Goal: Information Seeking & Learning: Check status

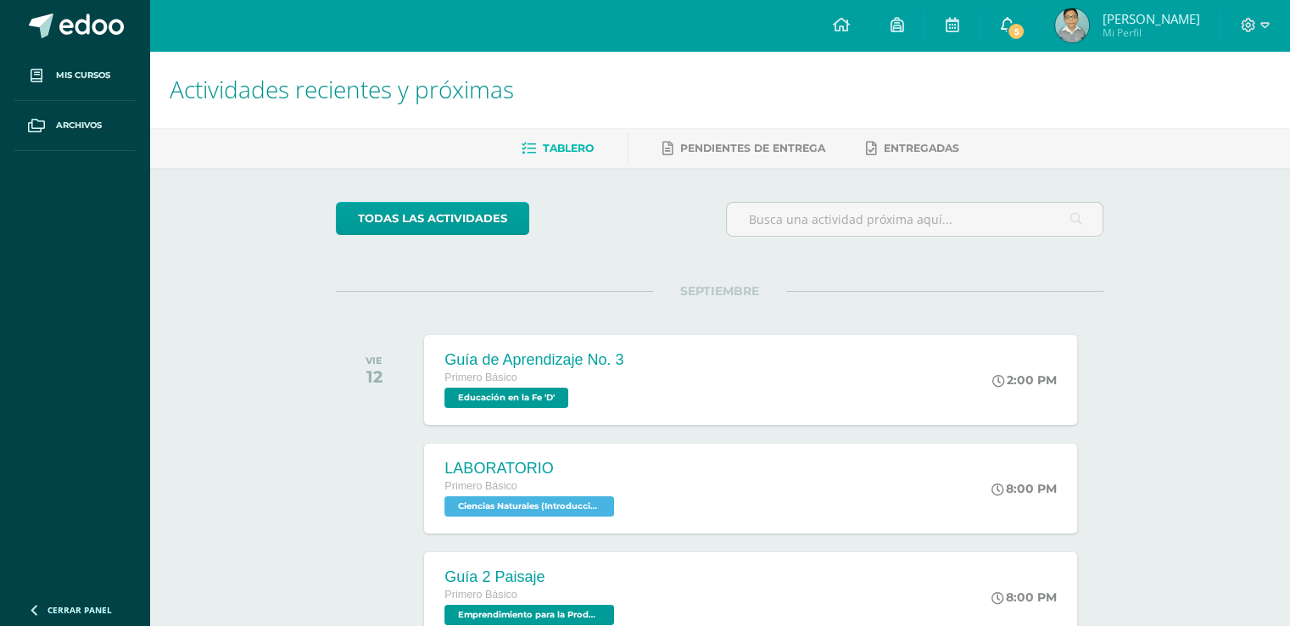
click at [1011, 22] on icon at bounding box center [1007, 24] width 14 height 15
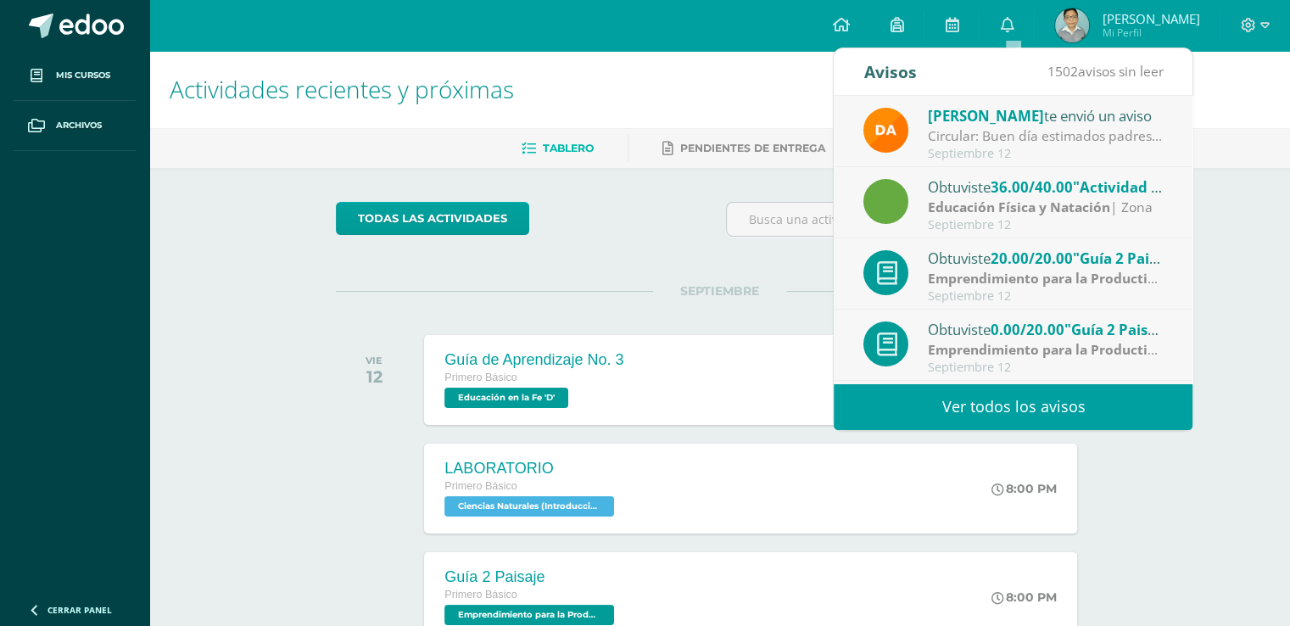
click at [1084, 356] on strong "Emprendimiento para la Productividad" at bounding box center [1056, 349] width 256 height 19
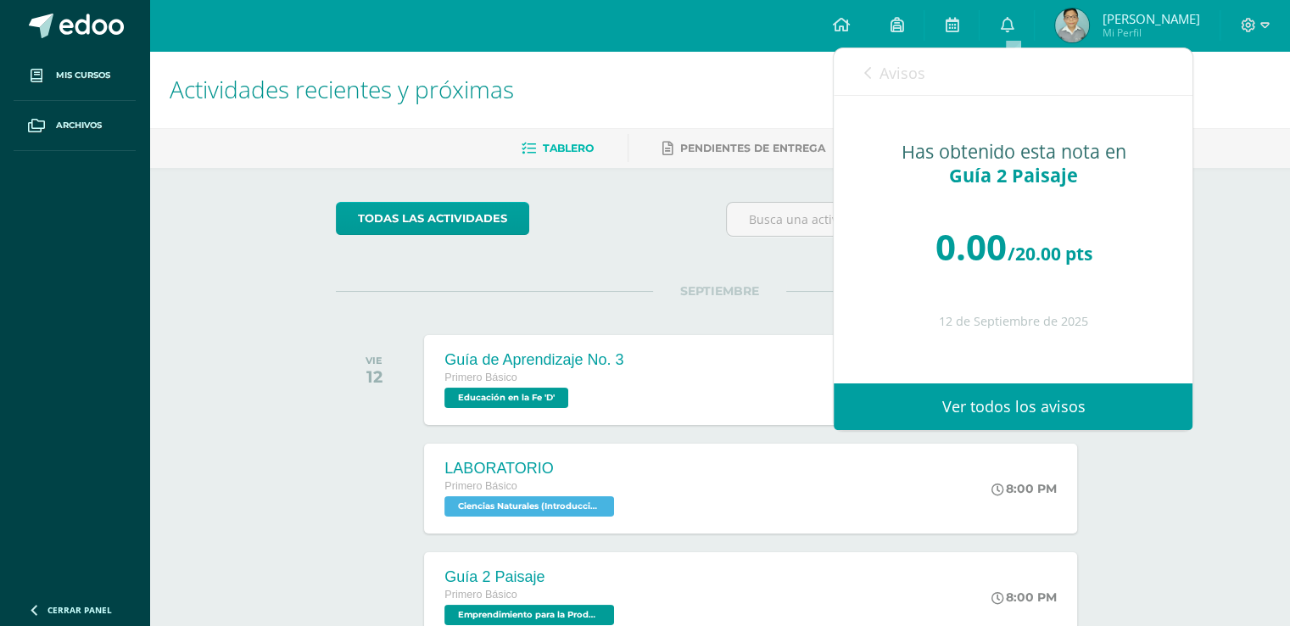
click at [909, 75] on span "Avisos" at bounding box center [901, 73] width 46 height 20
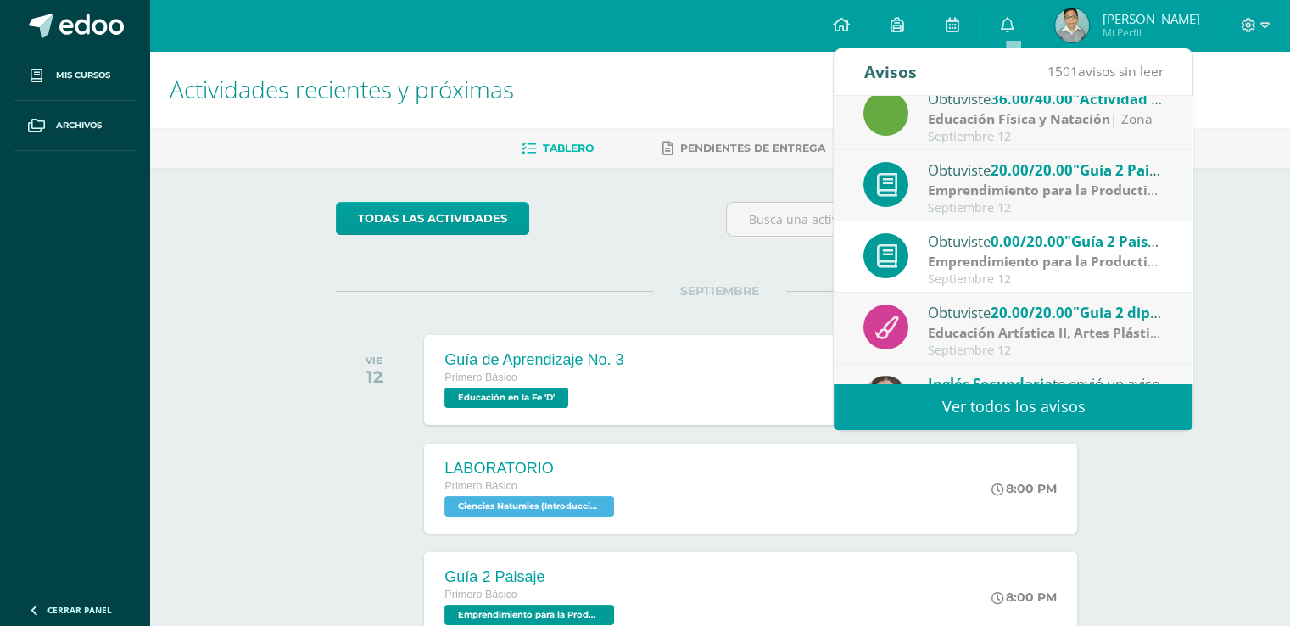
scroll to position [141, 0]
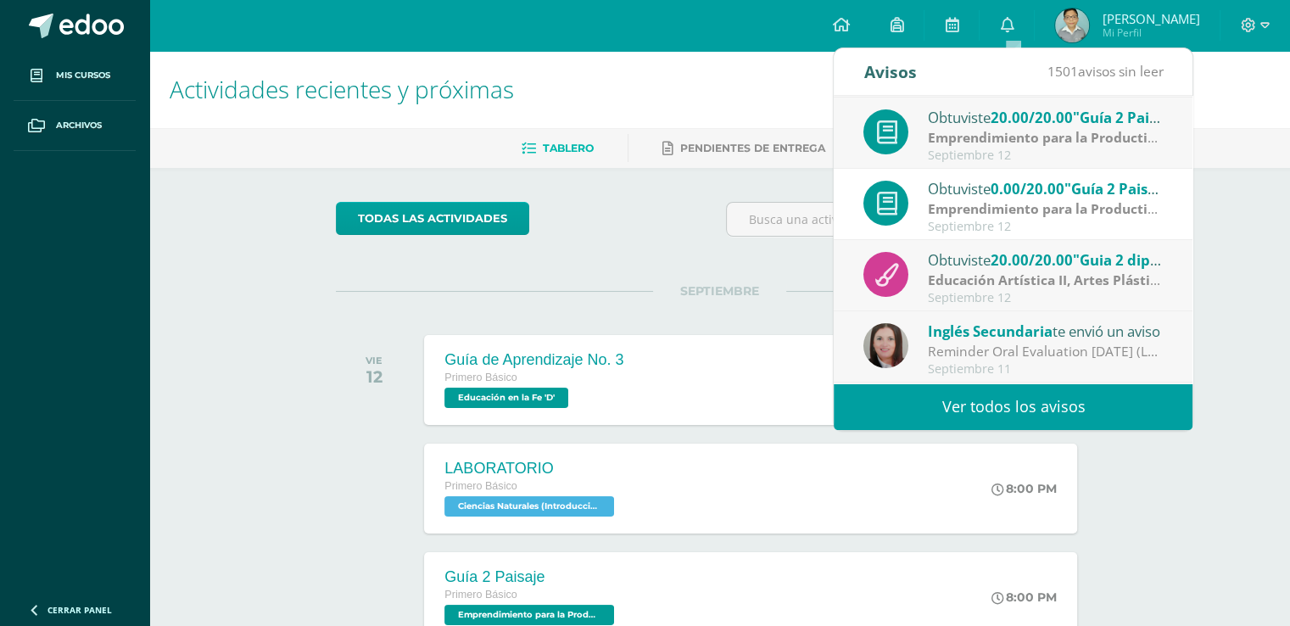
click at [1149, 26] on span "[PERSON_NAME]" at bounding box center [1150, 18] width 98 height 17
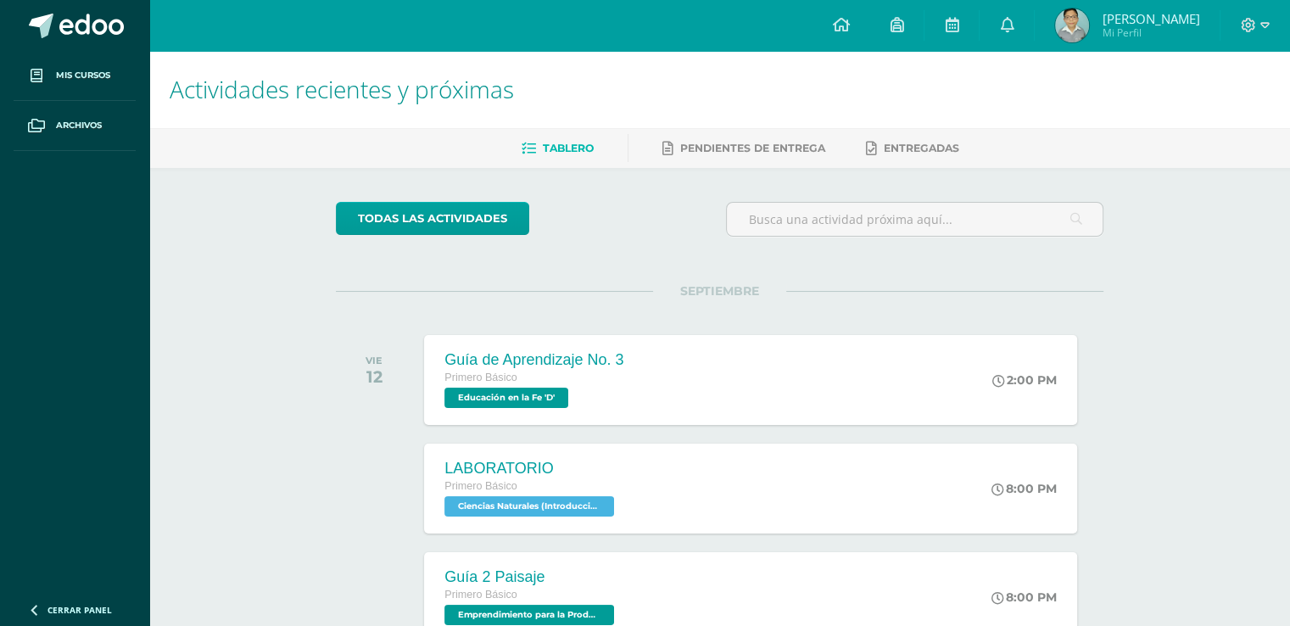
click at [1149, 26] on span "[PERSON_NAME]" at bounding box center [1150, 18] width 98 height 17
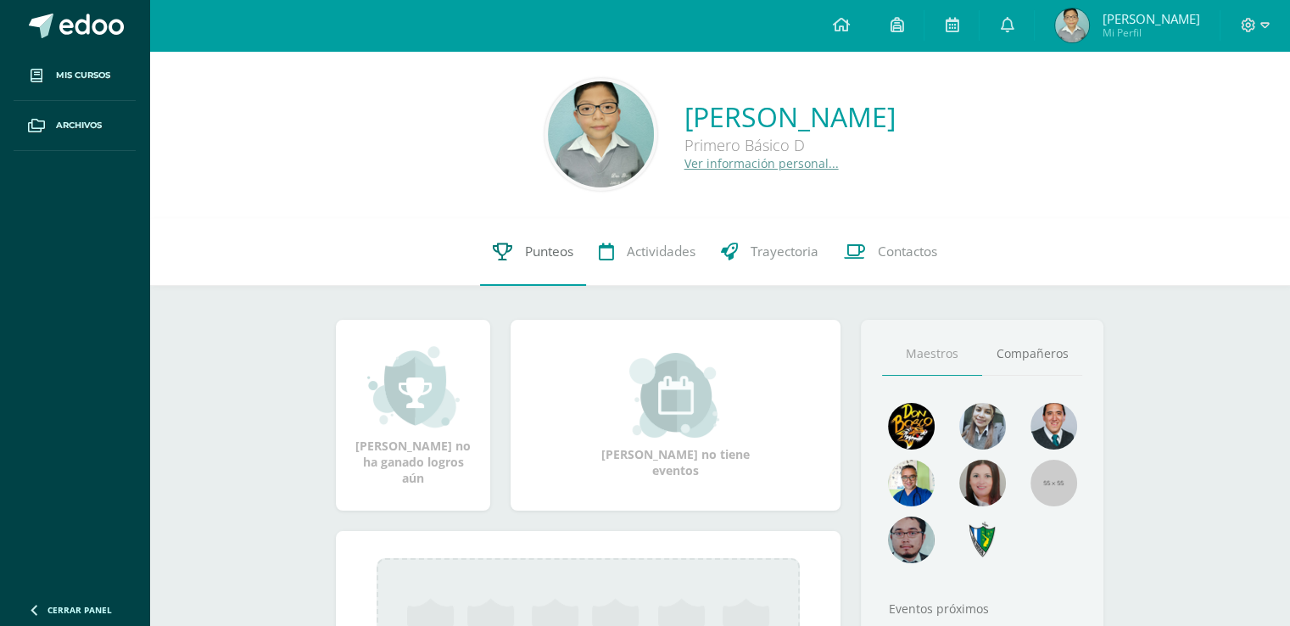
click at [525, 238] on link "Punteos" at bounding box center [533, 252] width 106 height 68
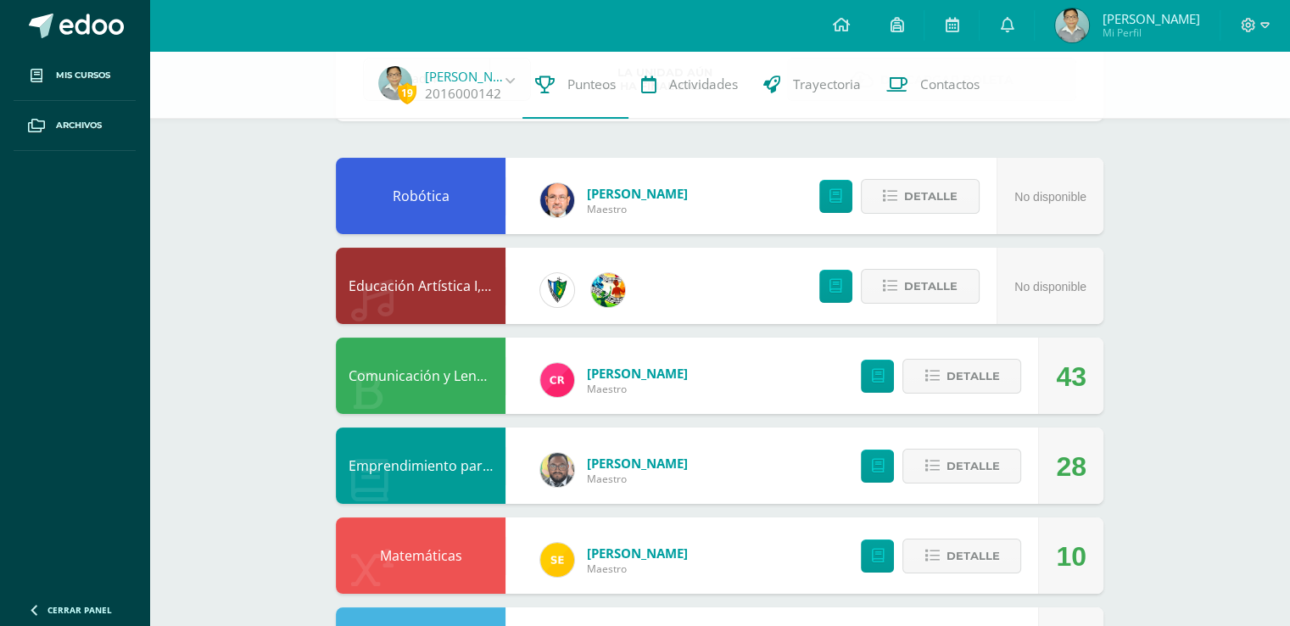
scroll to position [141, 0]
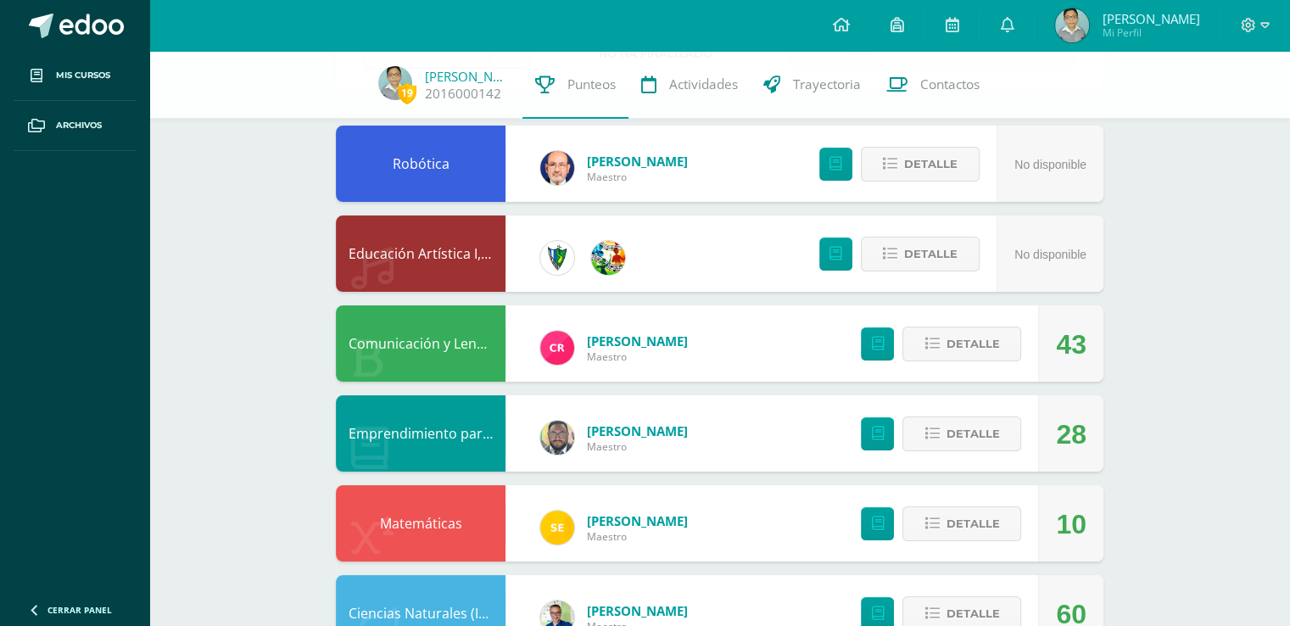
click at [986, 370] on div "Detalle" at bounding box center [936, 343] width 203 height 76
click at [977, 334] on span "Detalle" at bounding box center [971, 343] width 53 height 31
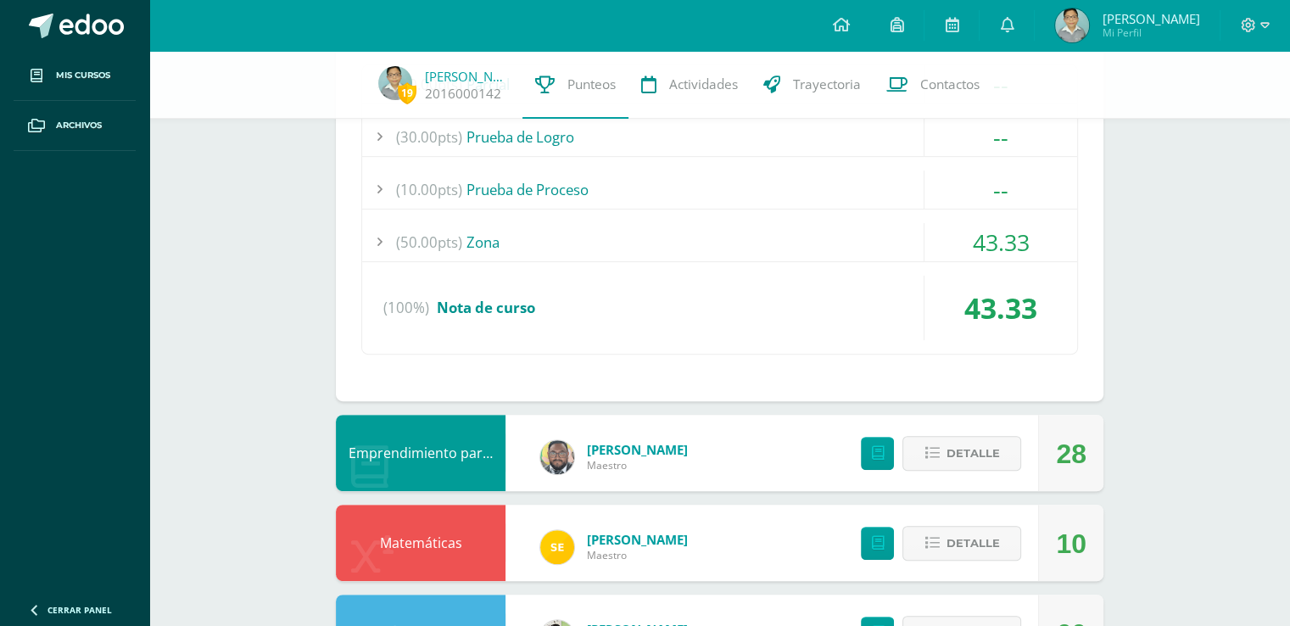
scroll to position [565, 0]
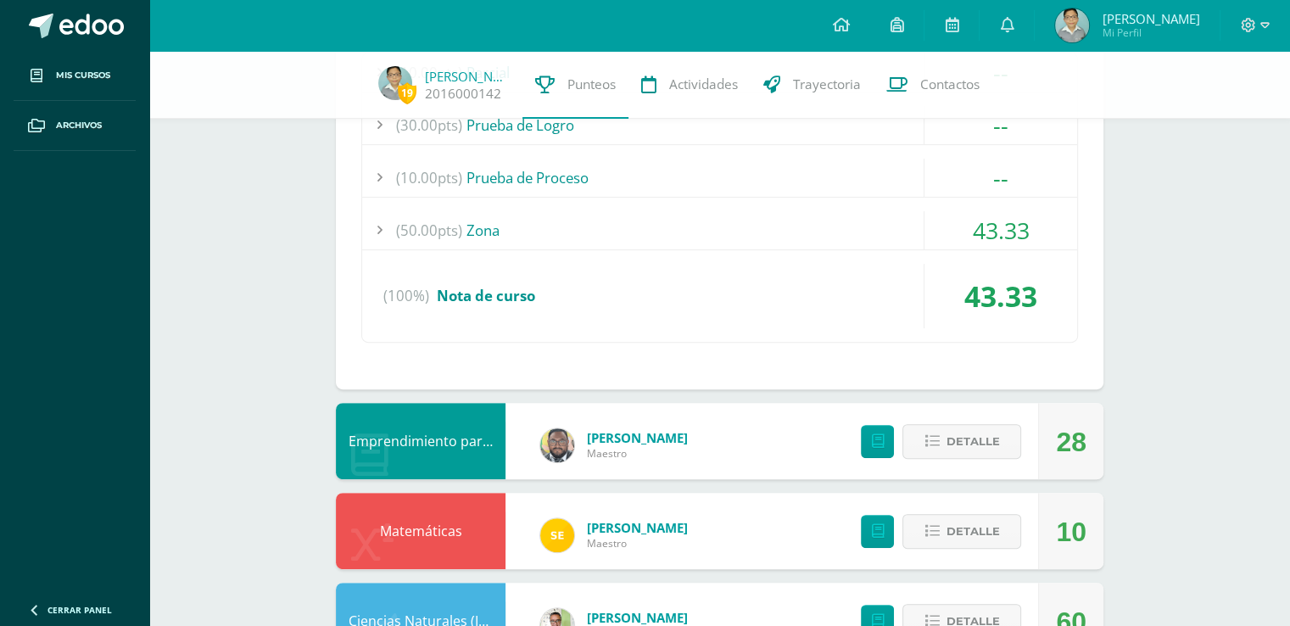
click at [1029, 248] on div "(50.00pts) Zona 43.33" at bounding box center [719, 230] width 715 height 39
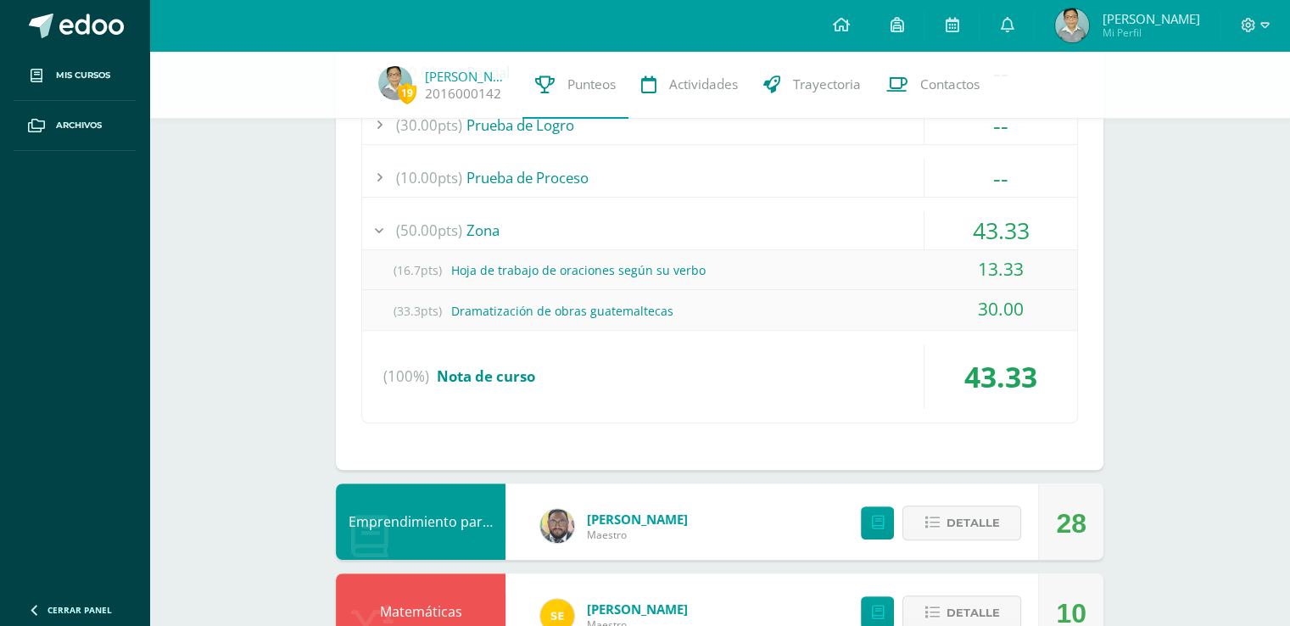
click at [789, 250] on div "(16.7pts) Hoja de trabajo de oraciones según su verbo 13.33" at bounding box center [719, 270] width 715 height 41
click at [760, 269] on div "(16.7pts) Hoja de trabajo de oraciones según su verbo" at bounding box center [719, 270] width 715 height 38
click at [655, 310] on div "(33.3pts) Dramatización de obras guatemaltecas" at bounding box center [719, 311] width 715 height 38
drag, startPoint x: 544, startPoint y: 320, endPoint x: 501, endPoint y: 320, distance: 43.2
click at [536, 325] on div "(33.3pts) Dramatización de obras guatemaltecas" at bounding box center [719, 311] width 715 height 38
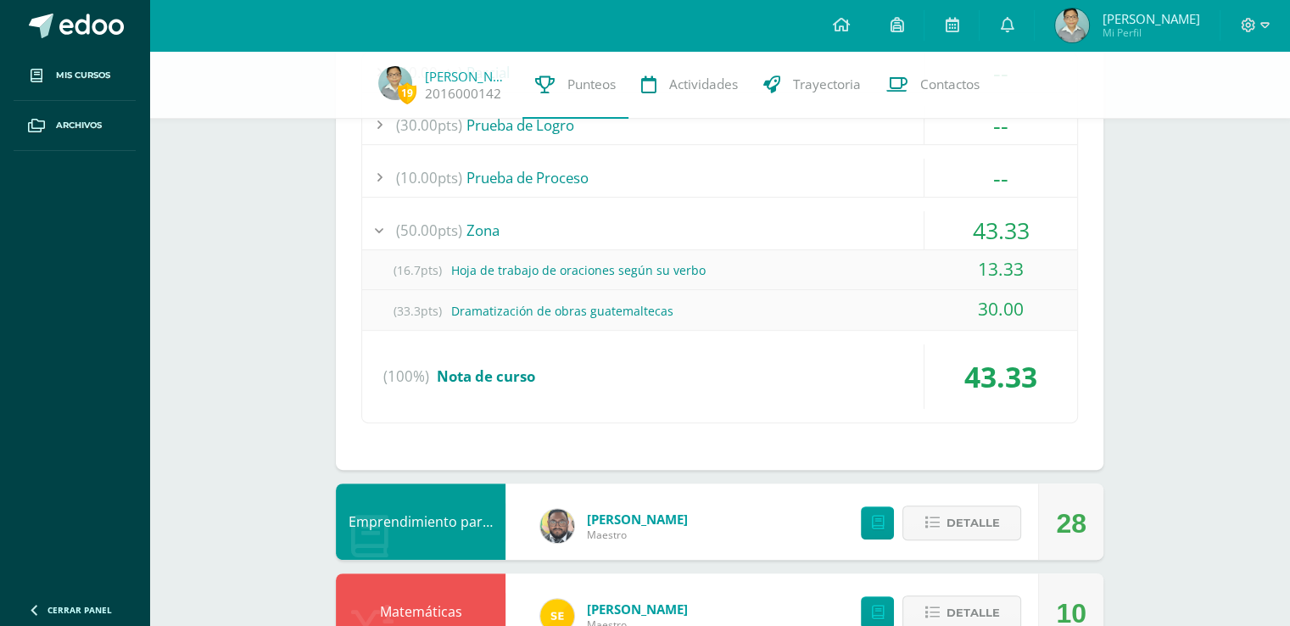
click at [466, 300] on div "(33.3pts) Dramatización de obras guatemaltecas" at bounding box center [719, 311] width 715 height 38
click at [902, 304] on div "(33.3pts) Dramatización de obras guatemaltecas" at bounding box center [719, 311] width 715 height 38
click at [914, 272] on div "(16.7pts) Hoja de trabajo de oraciones según su verbo" at bounding box center [719, 270] width 715 height 38
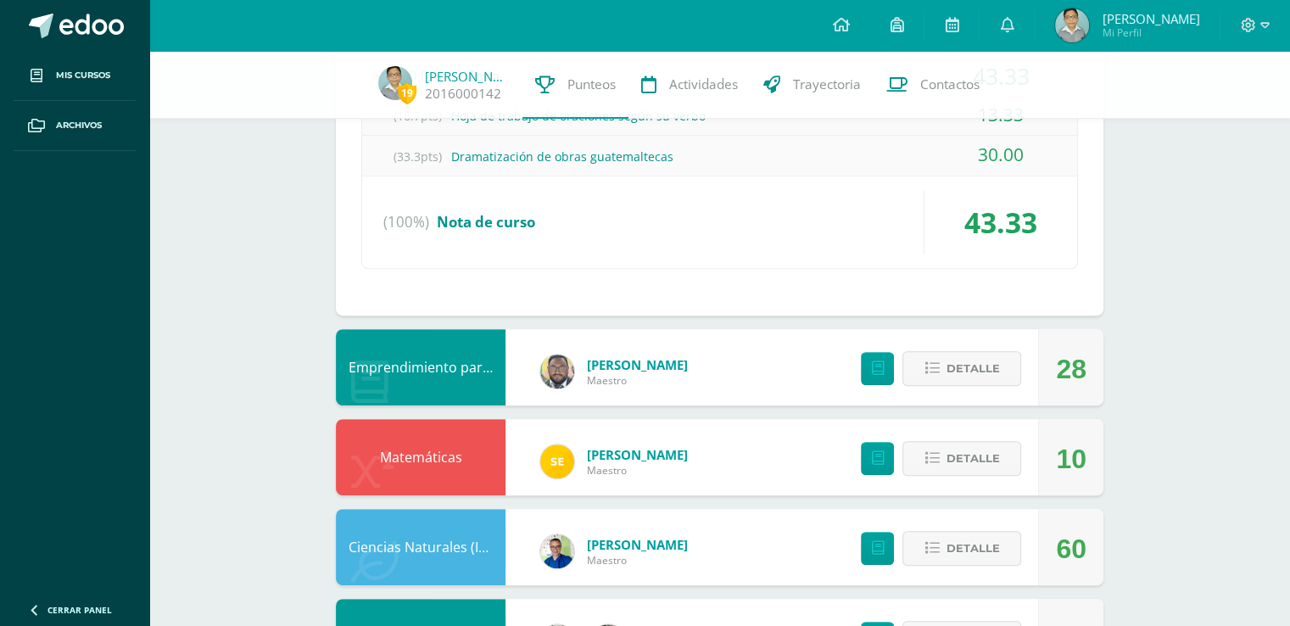
scroll to position [848, 0]
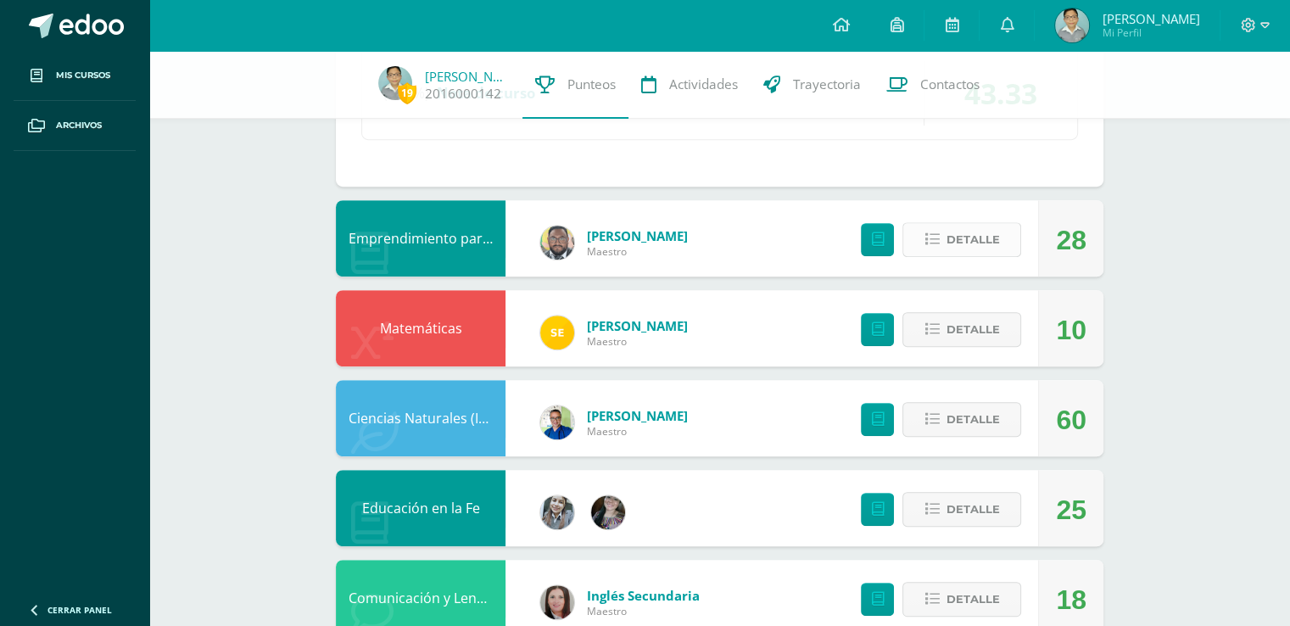
click at [949, 235] on span "Detalle" at bounding box center [971, 239] width 53 height 31
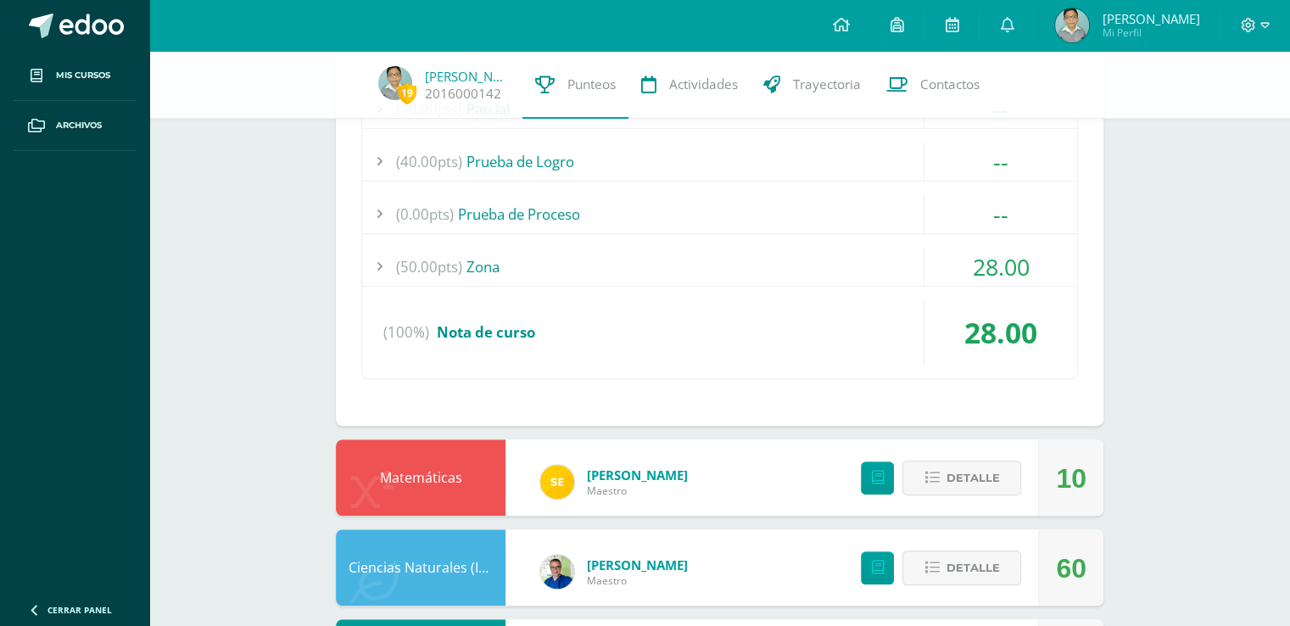
click at [913, 227] on div "(0.00pts) Prueba de Proceso" at bounding box center [719, 214] width 715 height 38
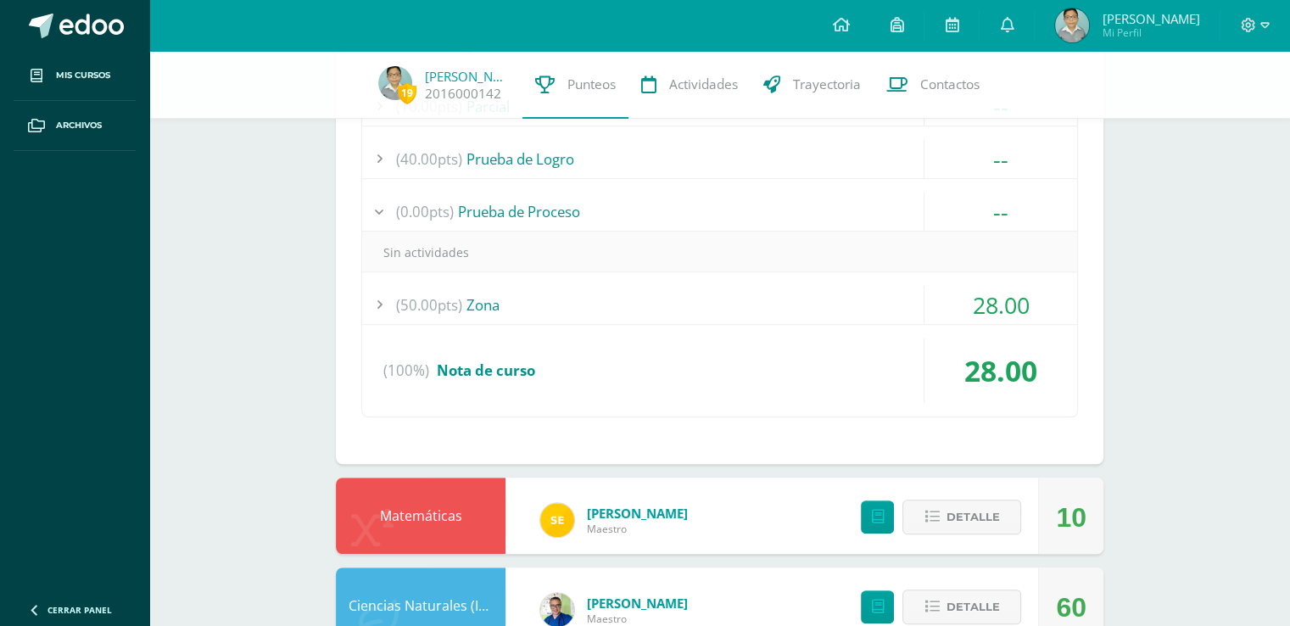
scroll to position [1050, 0]
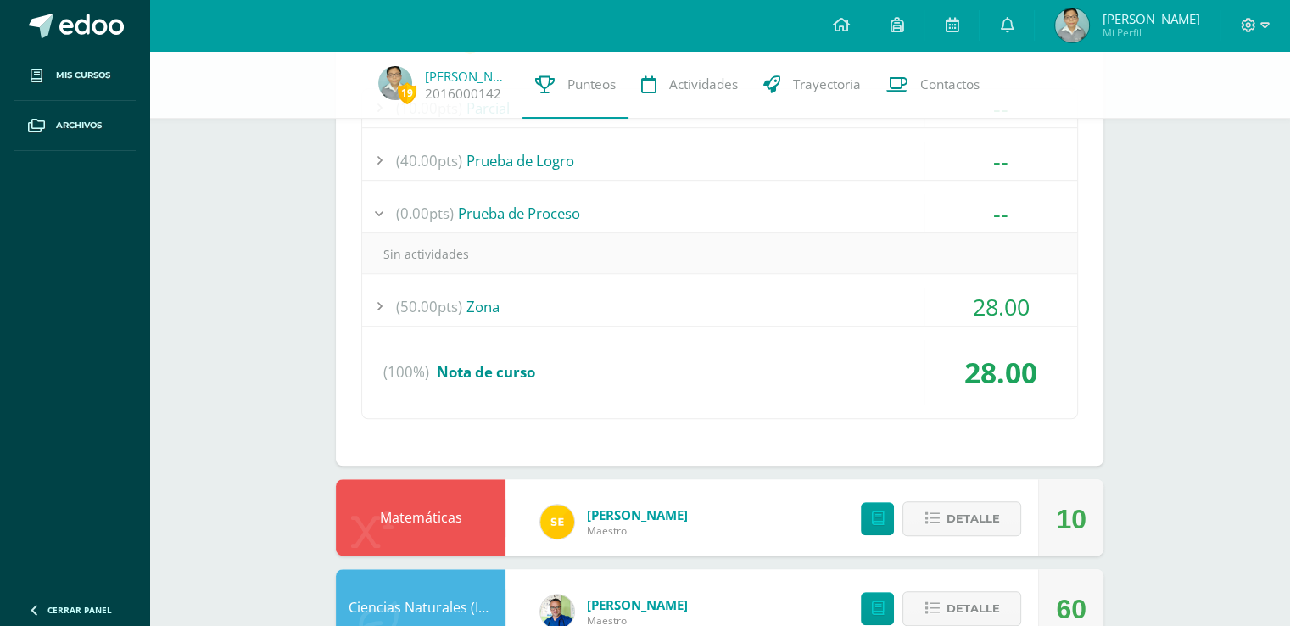
click at [895, 238] on div "Sin actividades" at bounding box center [719, 254] width 715 height 38
click at [911, 208] on div "(0.00pts) Prueba de Proceso" at bounding box center [719, 213] width 715 height 38
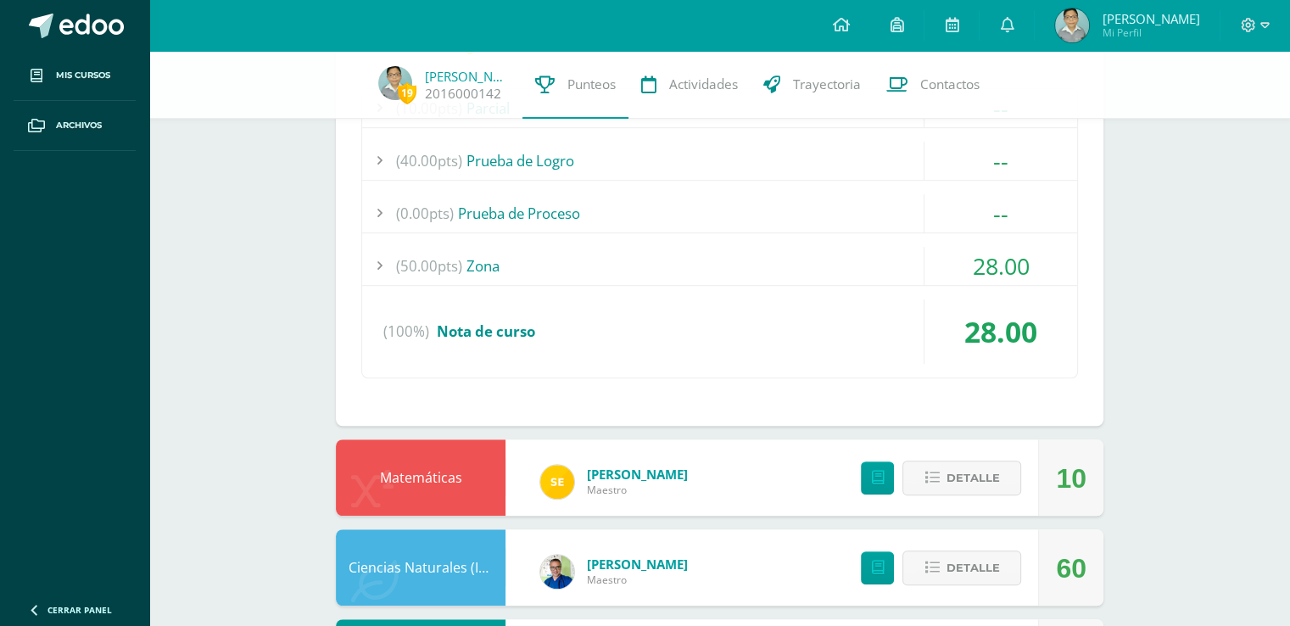
click at [911, 208] on div "(0.00pts) Prueba de Proceso" at bounding box center [719, 213] width 715 height 38
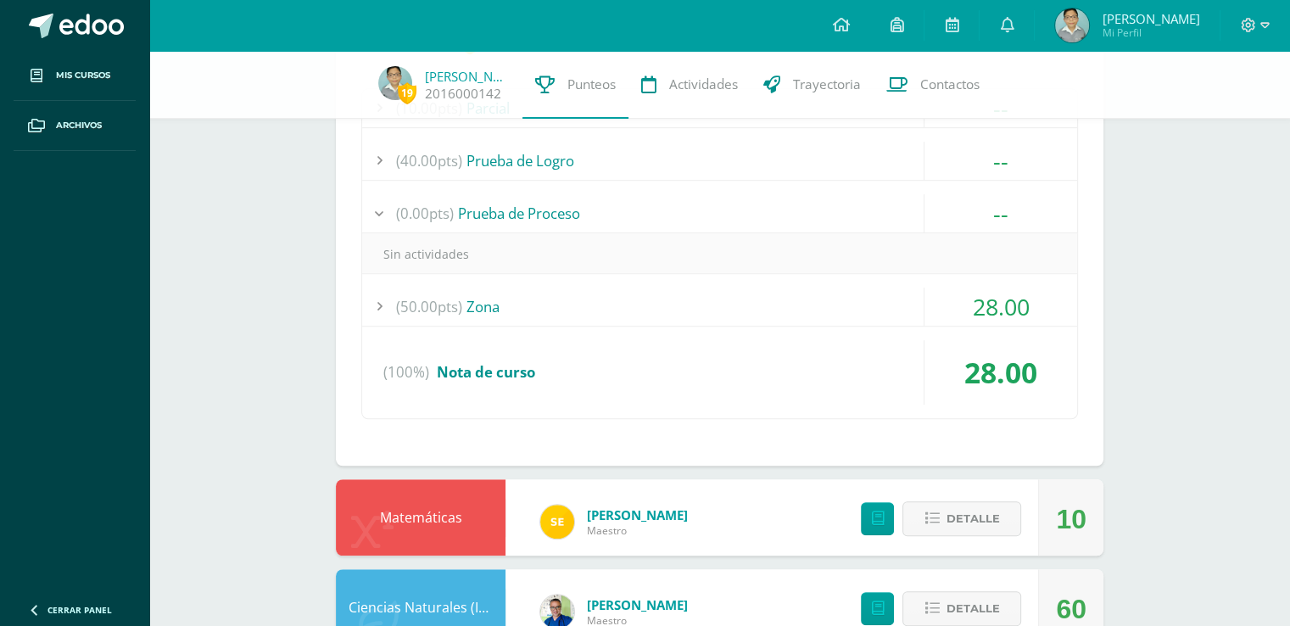
click at [895, 156] on div "(40.00pts) Prueba de Logro" at bounding box center [719, 161] width 715 height 38
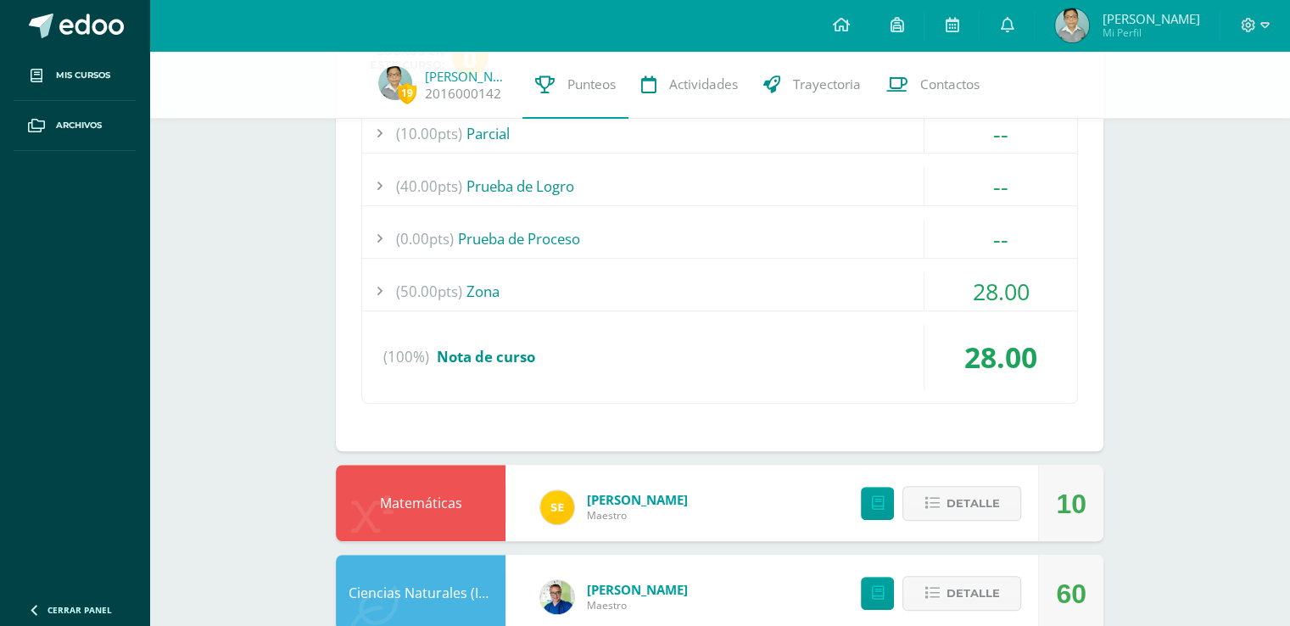
scroll to position [908, 0]
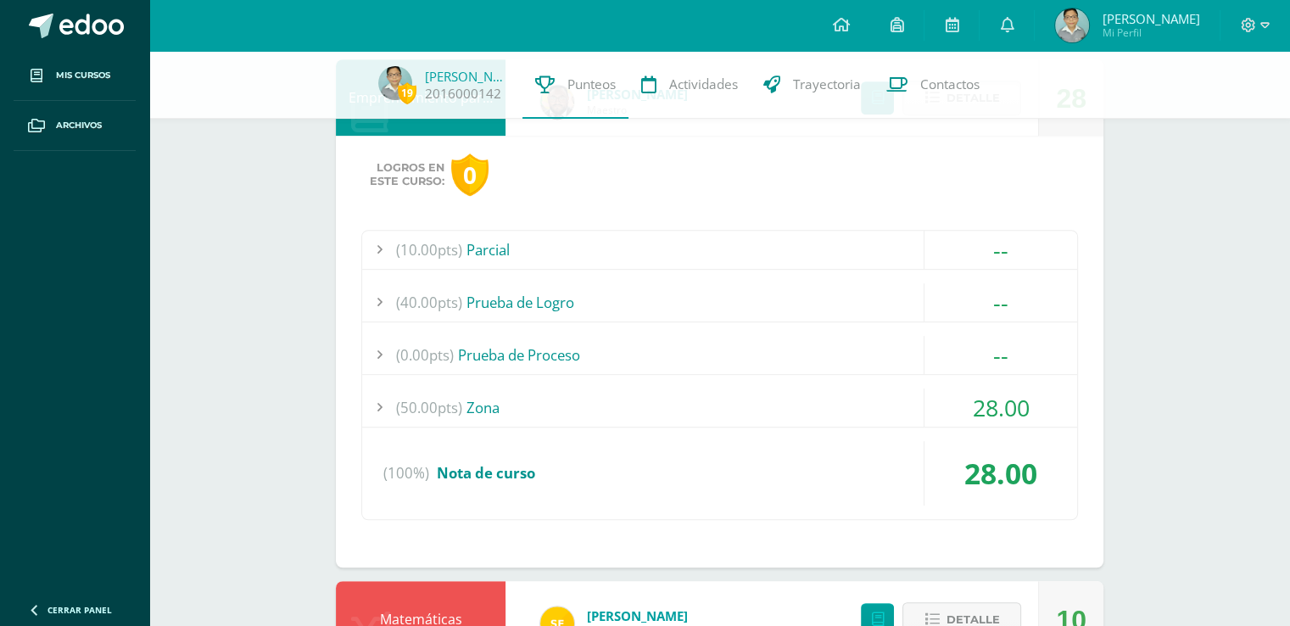
click at [849, 245] on div "(10.00pts) Parcial" at bounding box center [719, 250] width 715 height 38
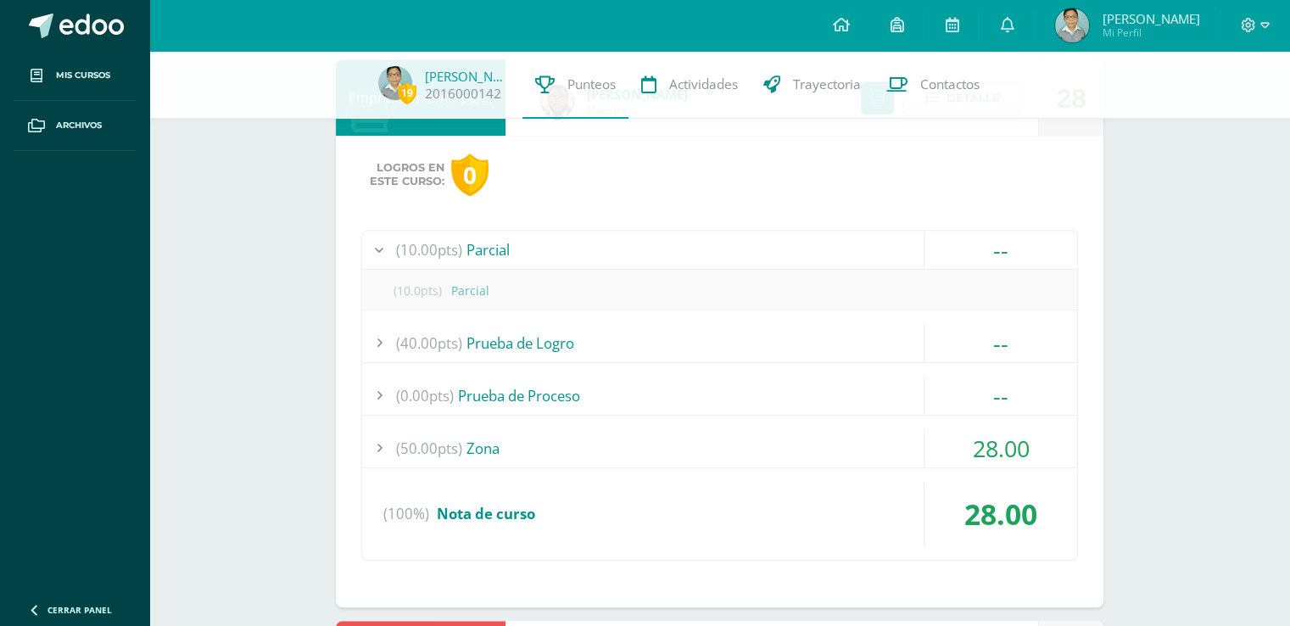
click at [849, 245] on div "(10.00pts) Parcial" at bounding box center [719, 250] width 715 height 38
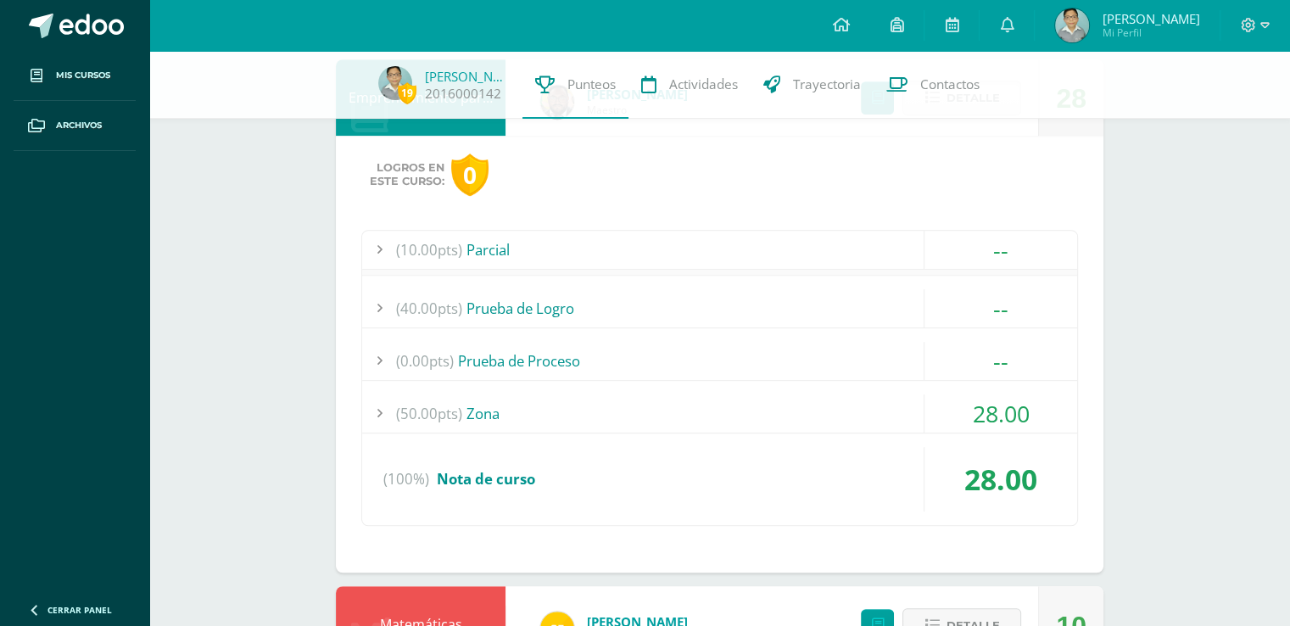
click at [849, 245] on div "(10.00pts) Parcial" at bounding box center [719, 250] width 715 height 38
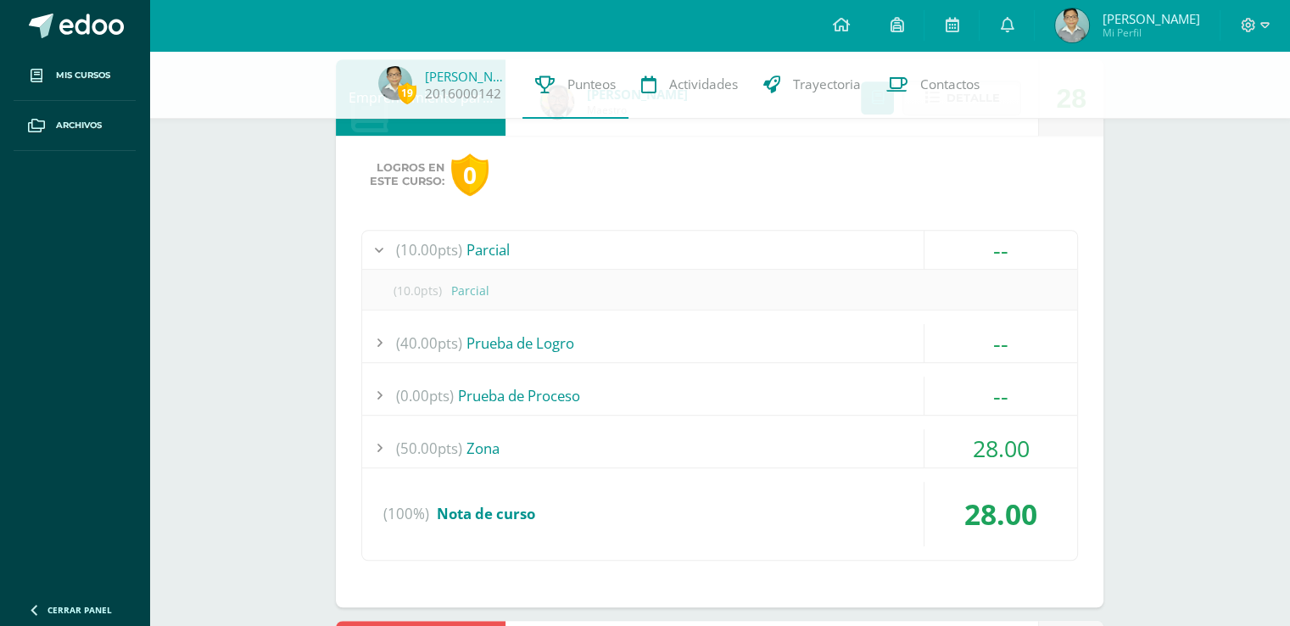
click at [849, 245] on div "(10.00pts) Parcial" at bounding box center [719, 250] width 715 height 38
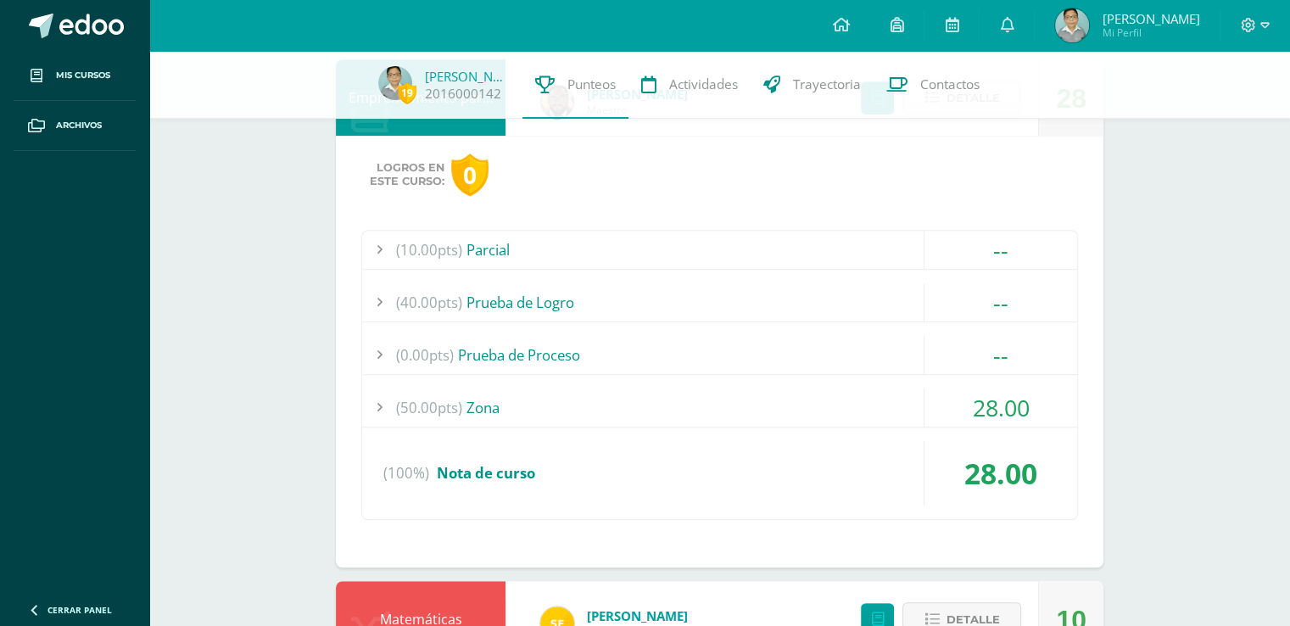
click at [811, 398] on div "(50.00pts) Zona" at bounding box center [719, 407] width 715 height 38
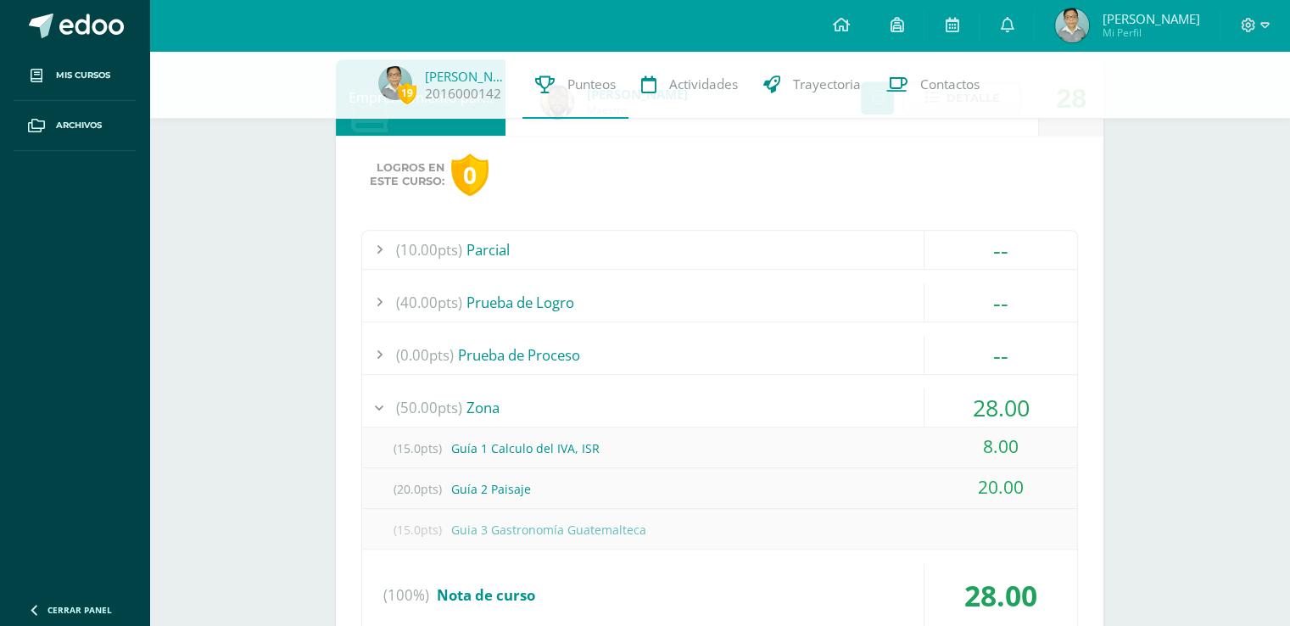
scroll to position [1050, 0]
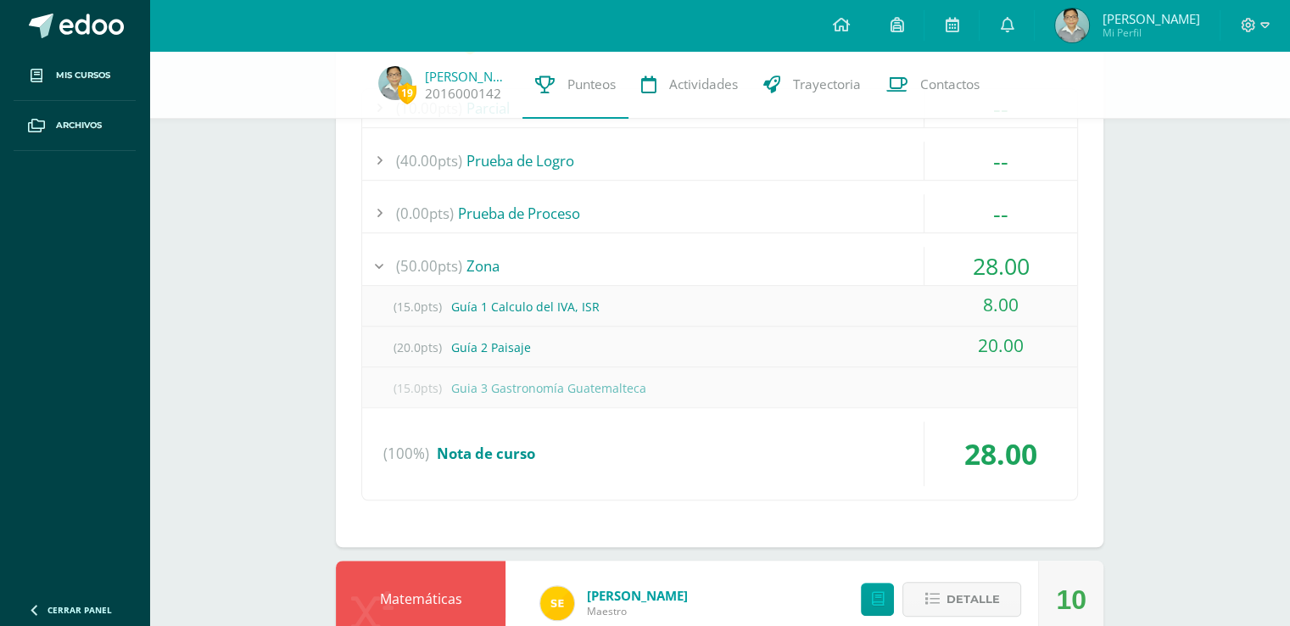
click at [499, 332] on div "(20.0pts) Guía 2 Paisaje" at bounding box center [719, 347] width 715 height 38
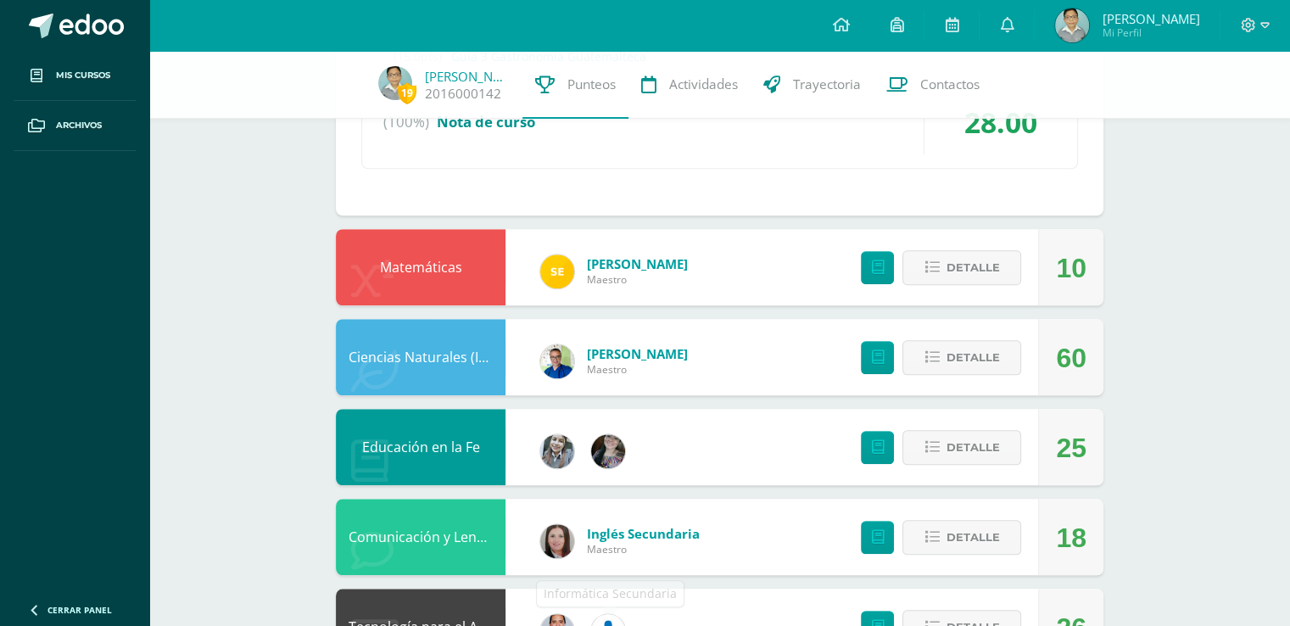
scroll to position [1332, 0]
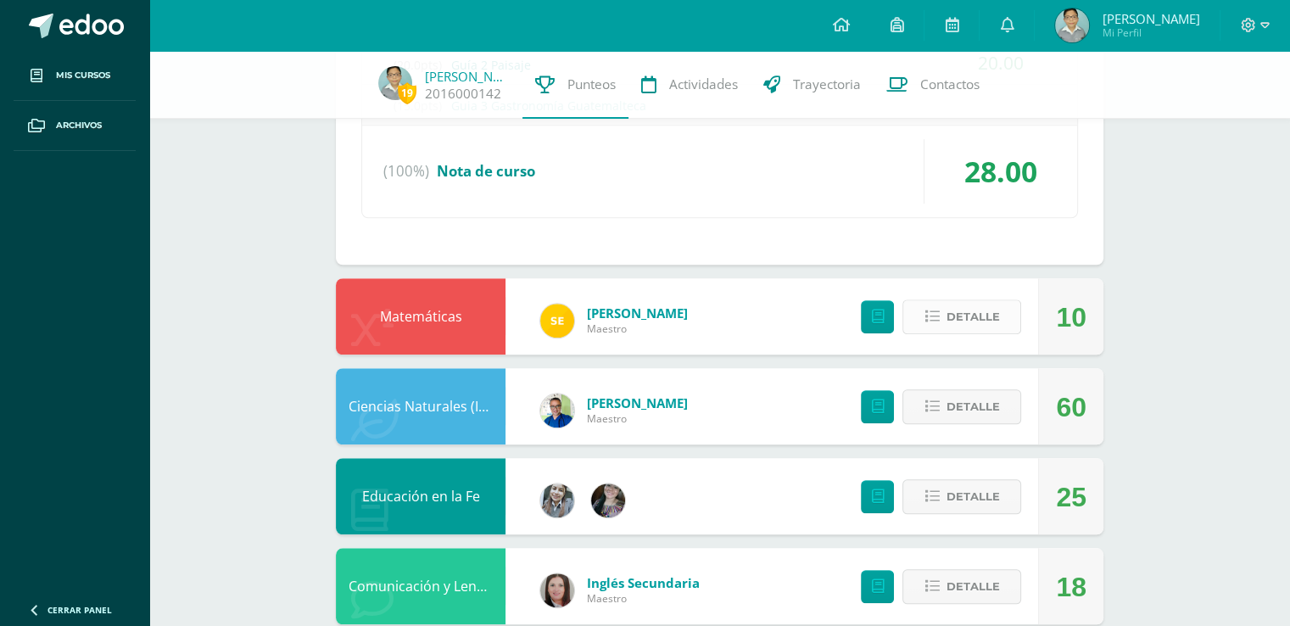
click at [964, 316] on span "Detalle" at bounding box center [971, 316] width 53 height 31
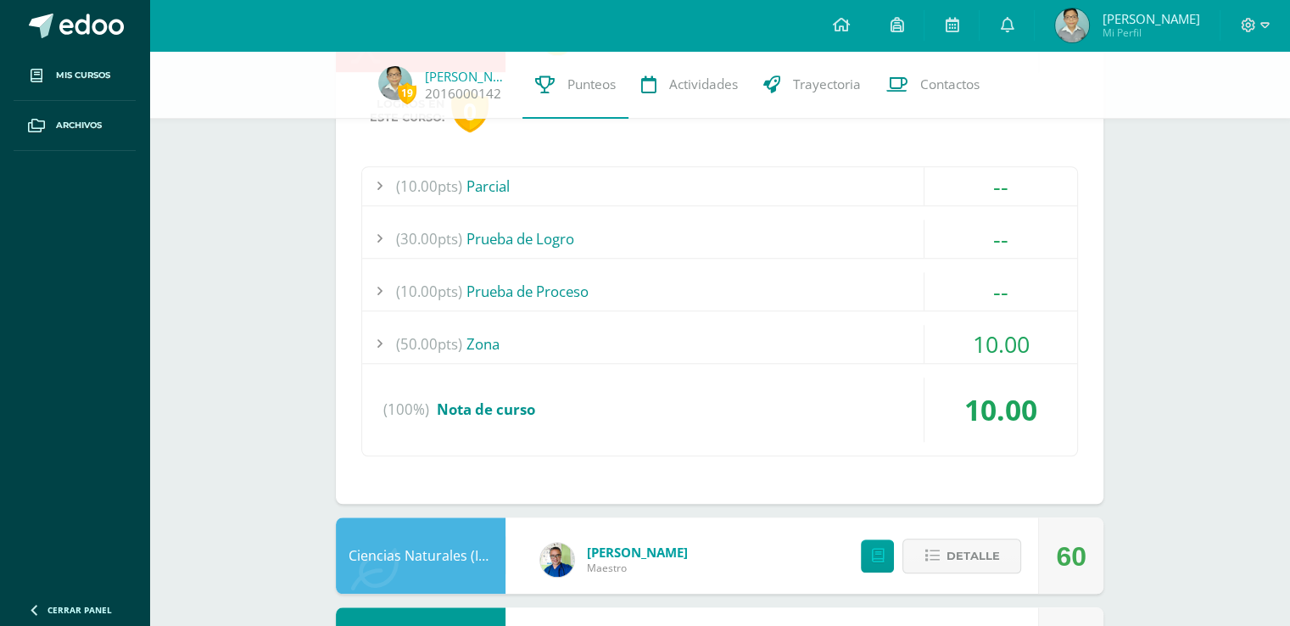
click at [889, 371] on div "(10.00pts) Parcial -- (10.0pts) Prueba Parcial (30.00pts) Prueba de Logro -- --" at bounding box center [719, 311] width 716 height 290
click at [885, 356] on div "(50.00pts) Zona" at bounding box center [719, 344] width 715 height 38
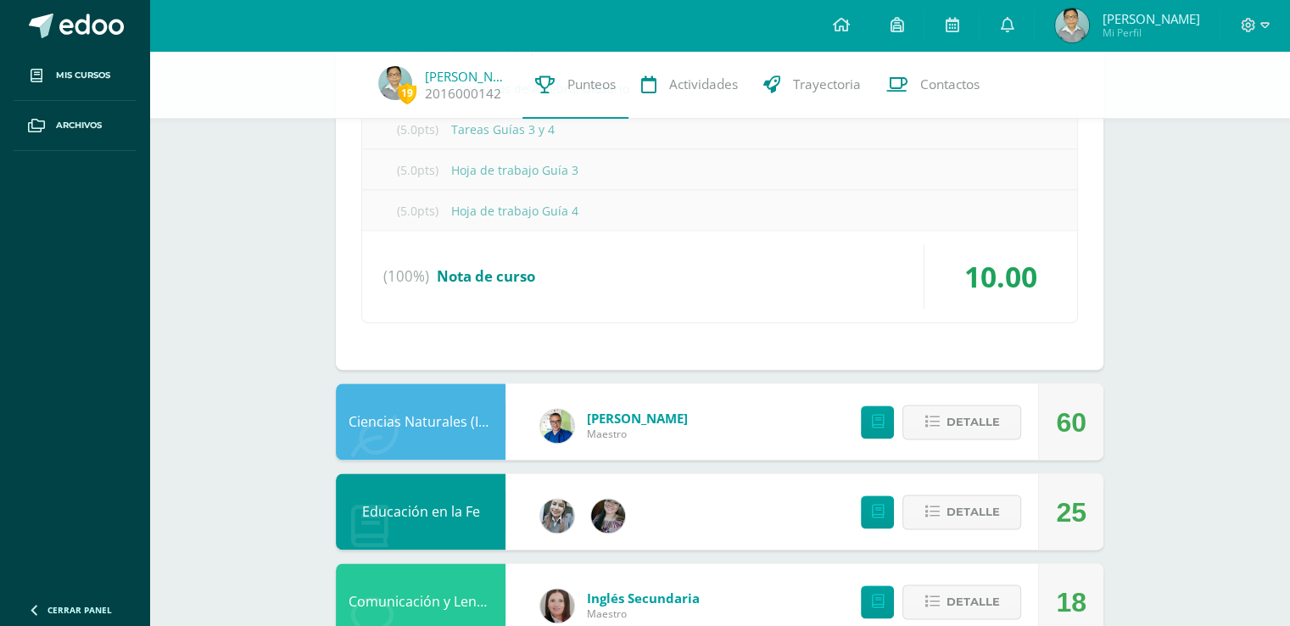
scroll to position [2059, 0]
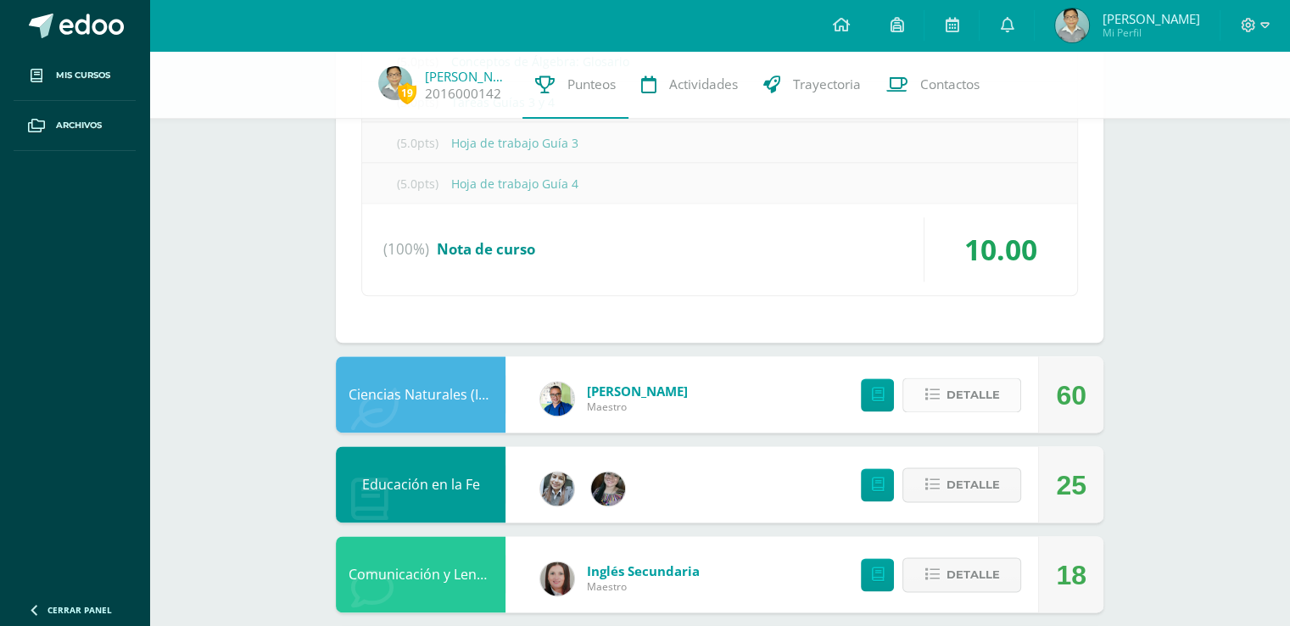
click at [946, 395] on span "Detalle" at bounding box center [971, 394] width 53 height 31
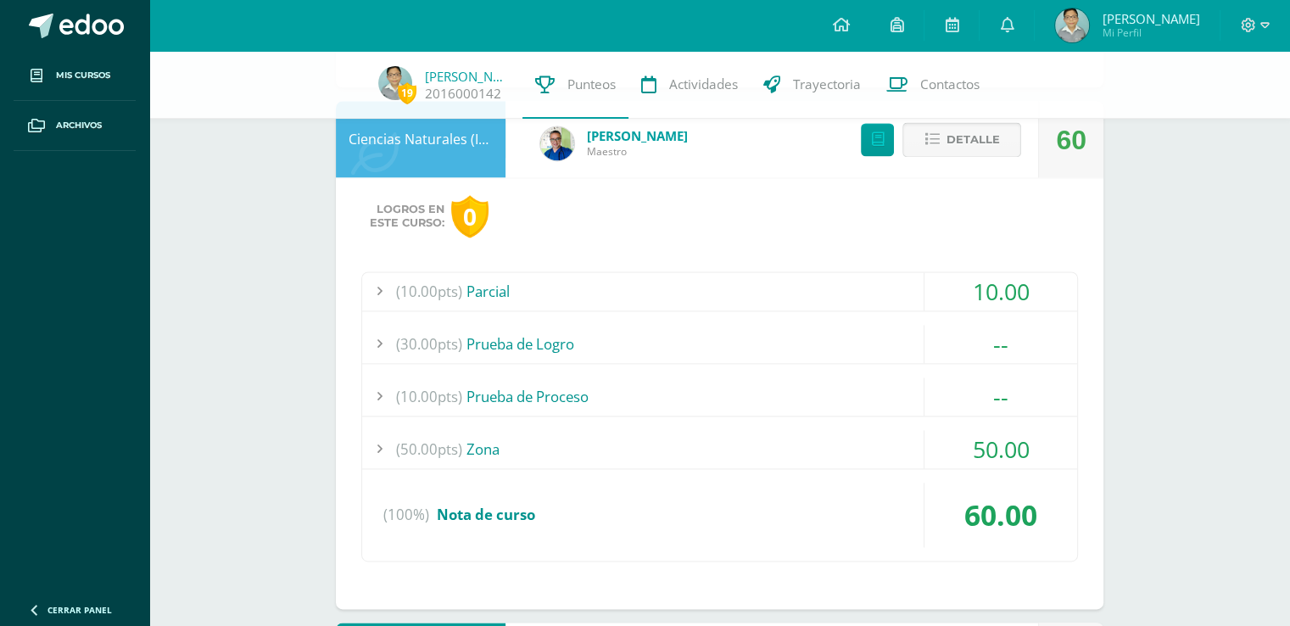
scroll to position [2342, 0]
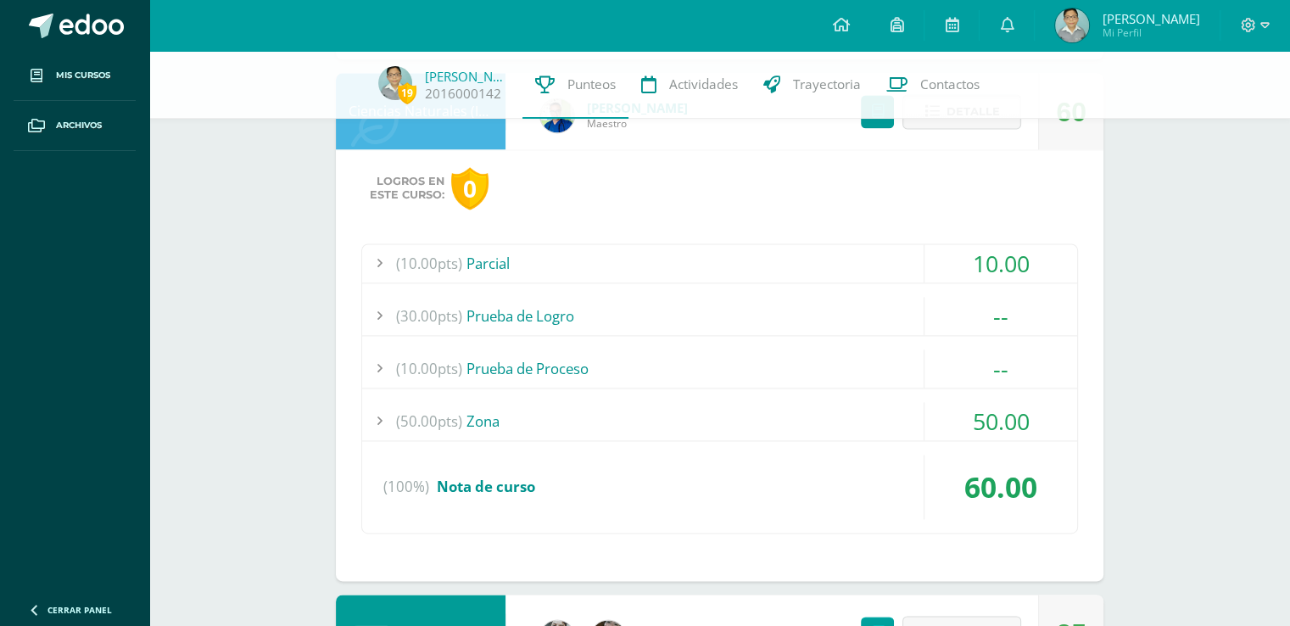
click at [892, 404] on div "(50.00pts) Zona" at bounding box center [719, 421] width 715 height 38
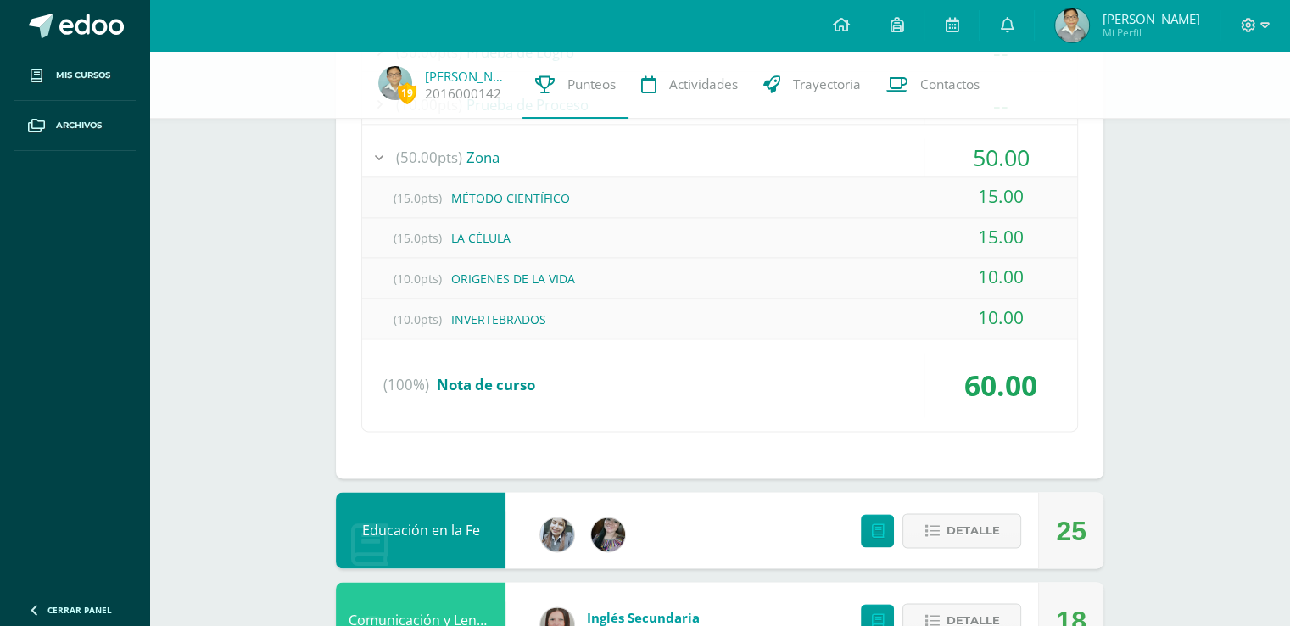
scroll to position [1918, 0]
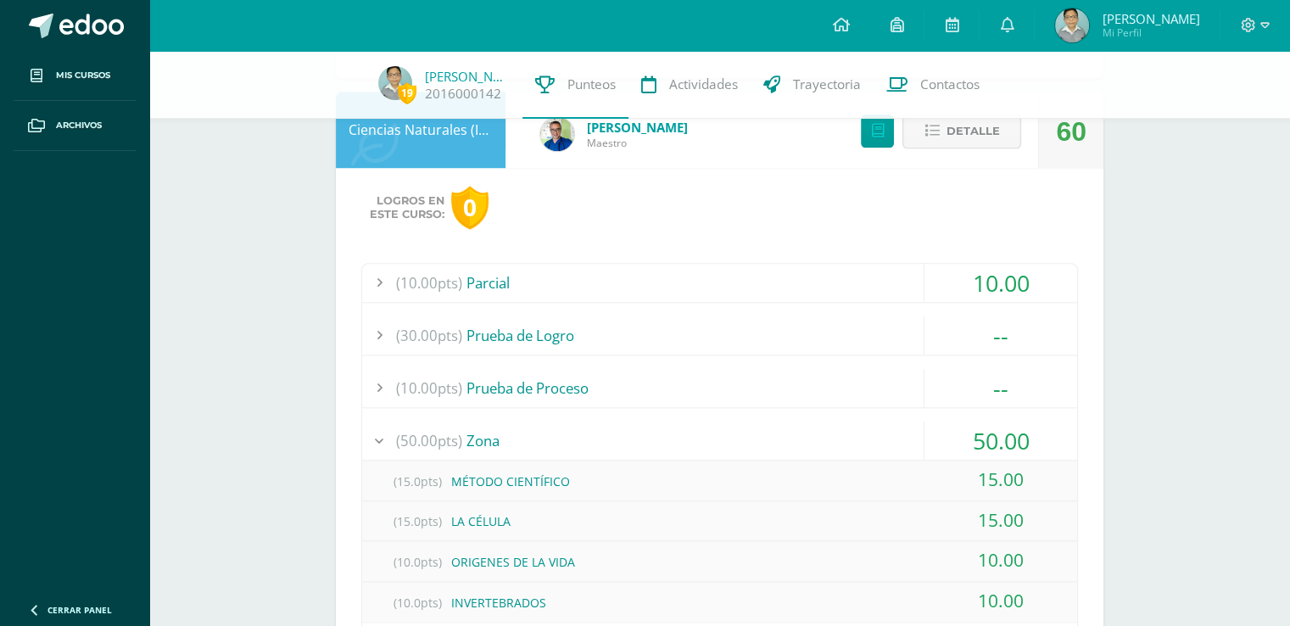
click at [761, 377] on div "(10.00pts) Prueba de Proceso" at bounding box center [719, 388] width 715 height 38
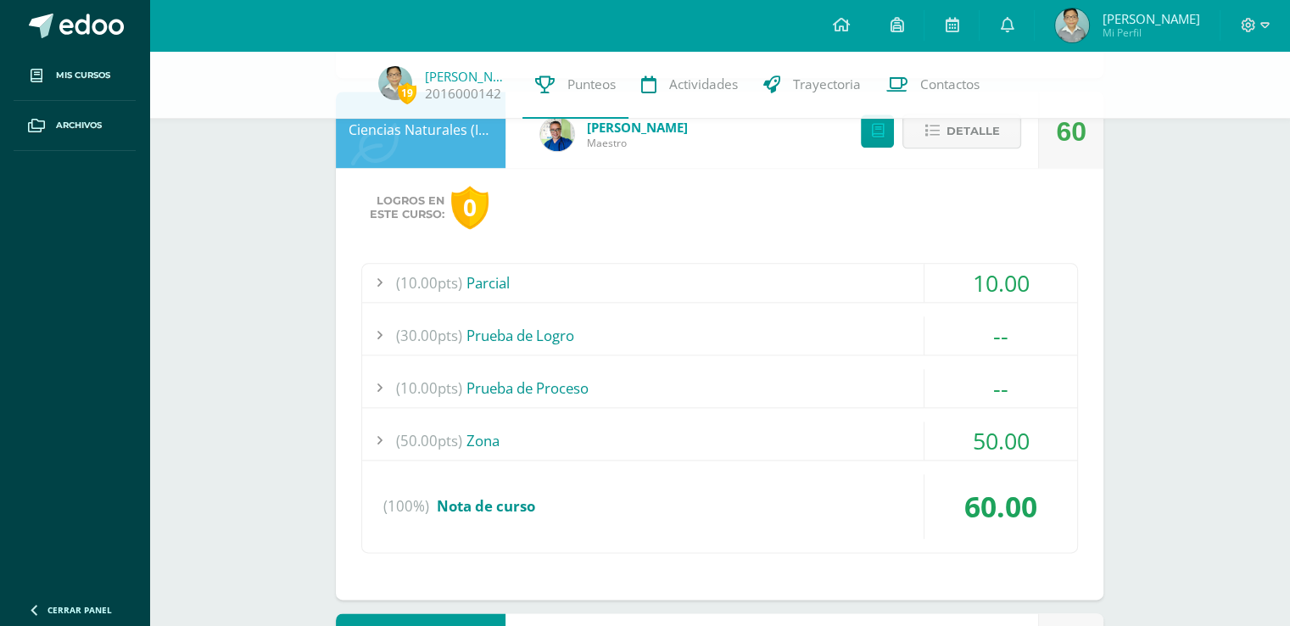
click at [761, 377] on div "(10.00pts) Prueba de Proceso" at bounding box center [719, 388] width 715 height 38
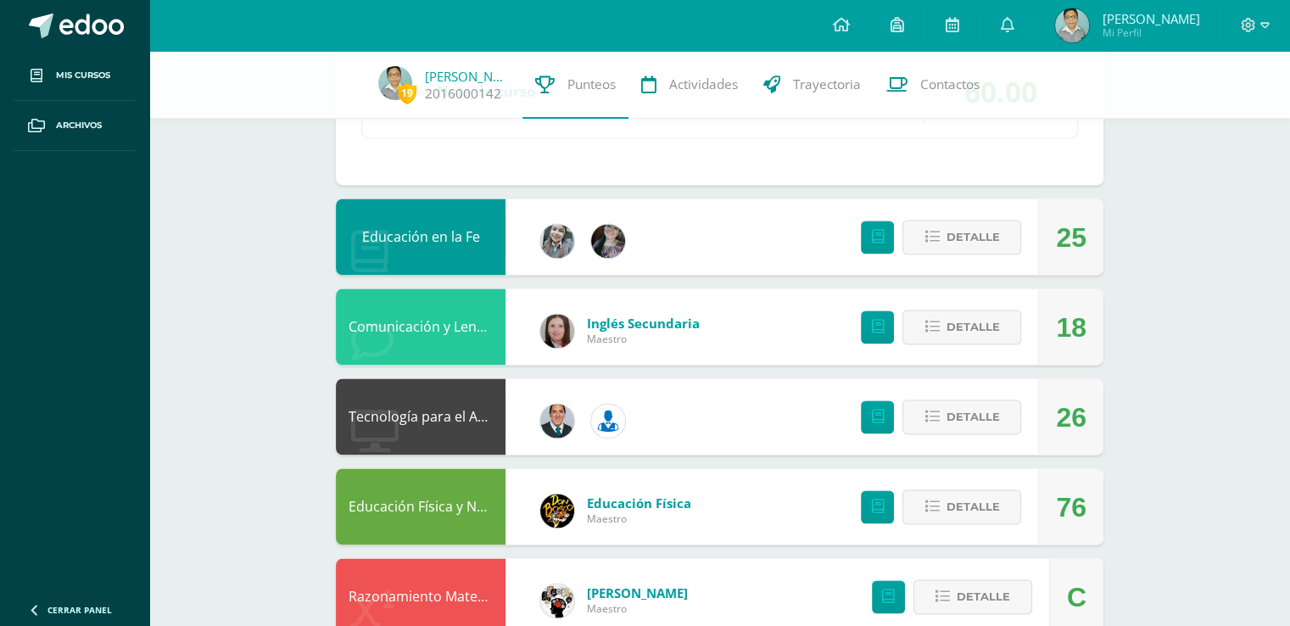
scroll to position [2342, 0]
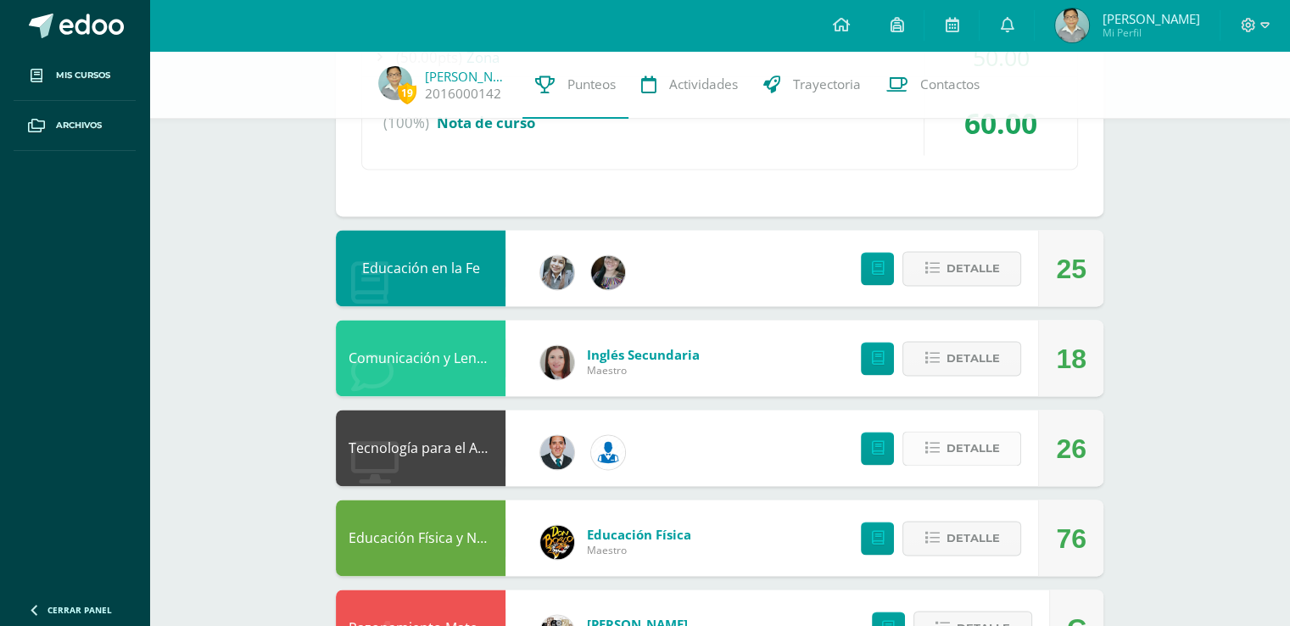
click at [967, 445] on span "Detalle" at bounding box center [971, 447] width 53 height 31
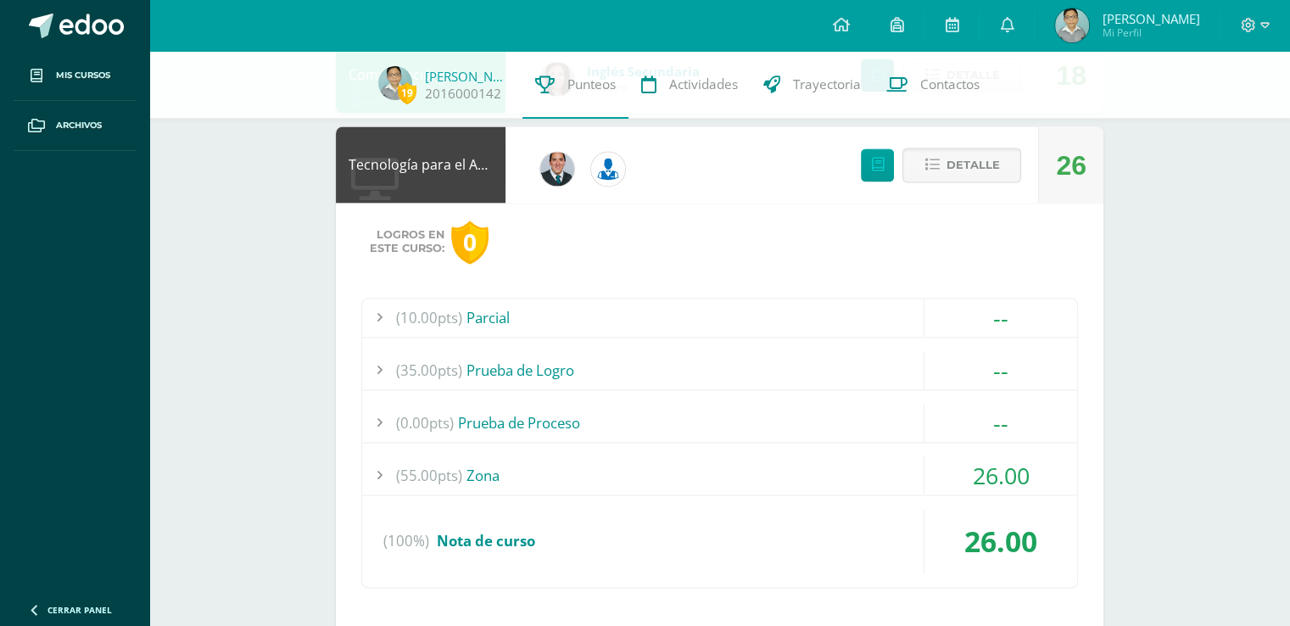
click at [939, 476] on div "26.00" at bounding box center [999, 475] width 153 height 38
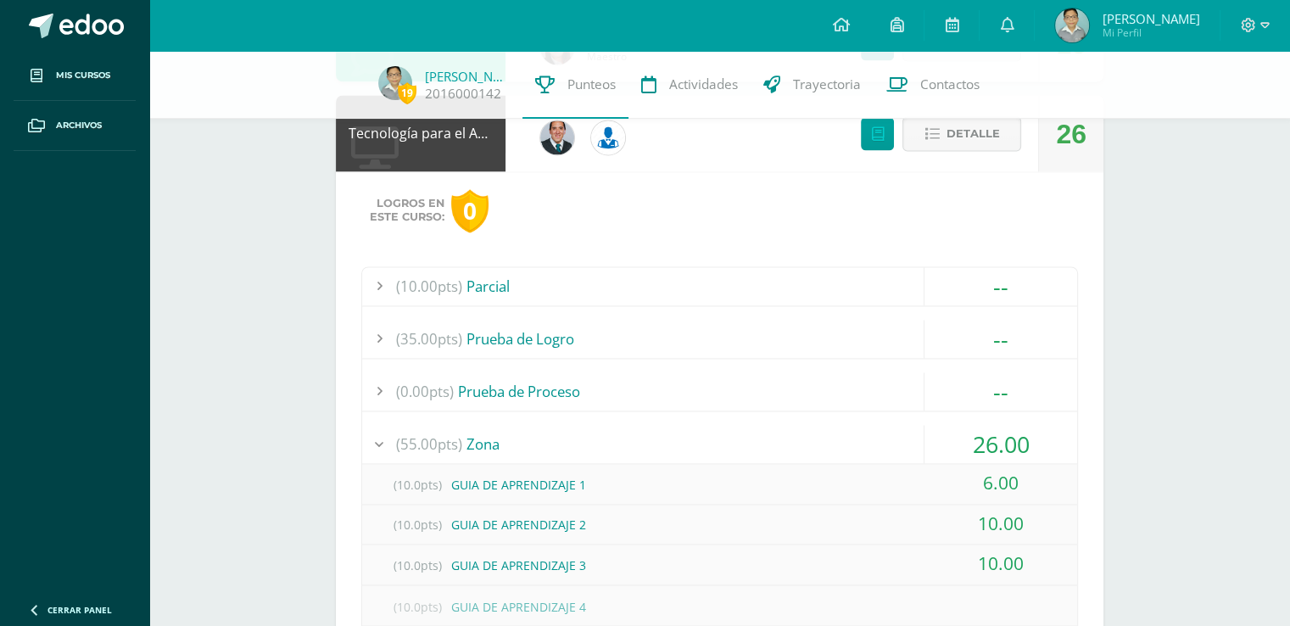
scroll to position [2584, 0]
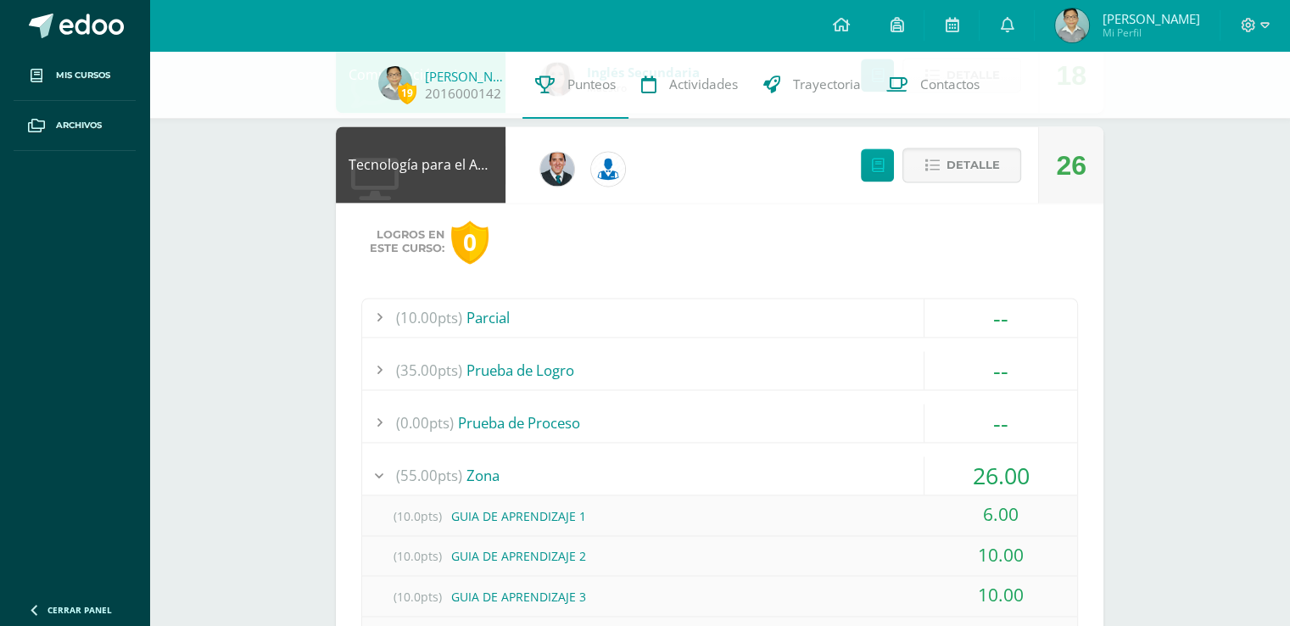
click at [506, 303] on div "(10.00pts) Parcial" at bounding box center [719, 317] width 715 height 38
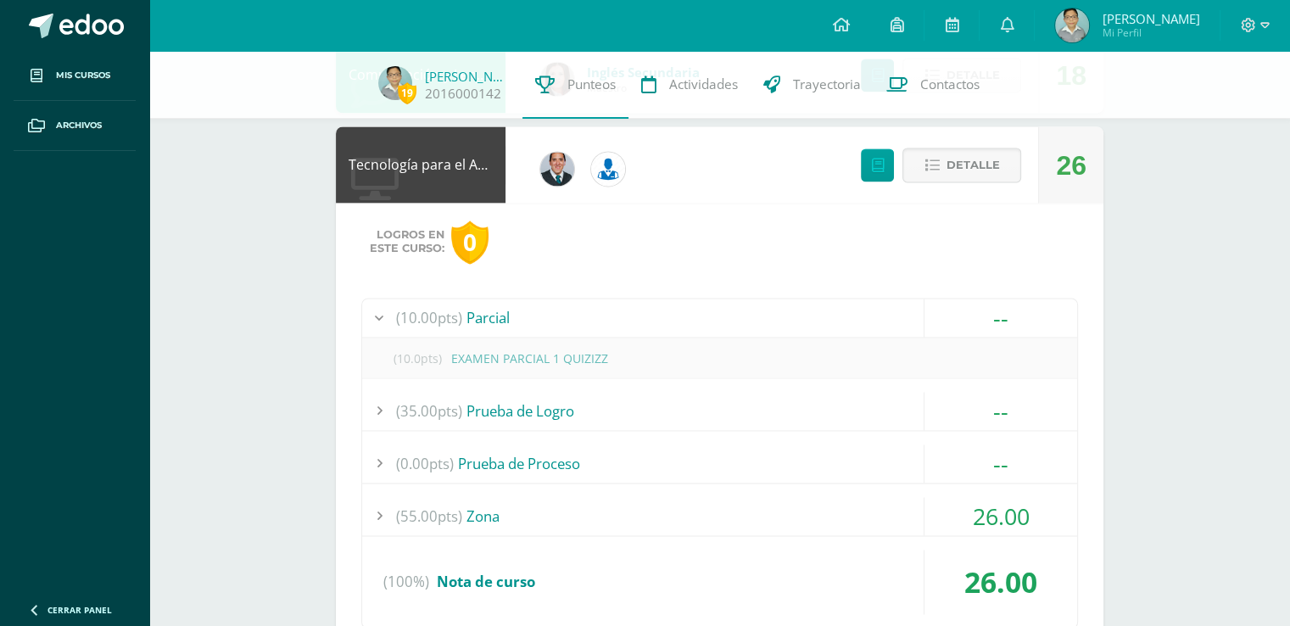
click at [506, 303] on div "(10.00pts) Parcial" at bounding box center [719, 317] width 715 height 38
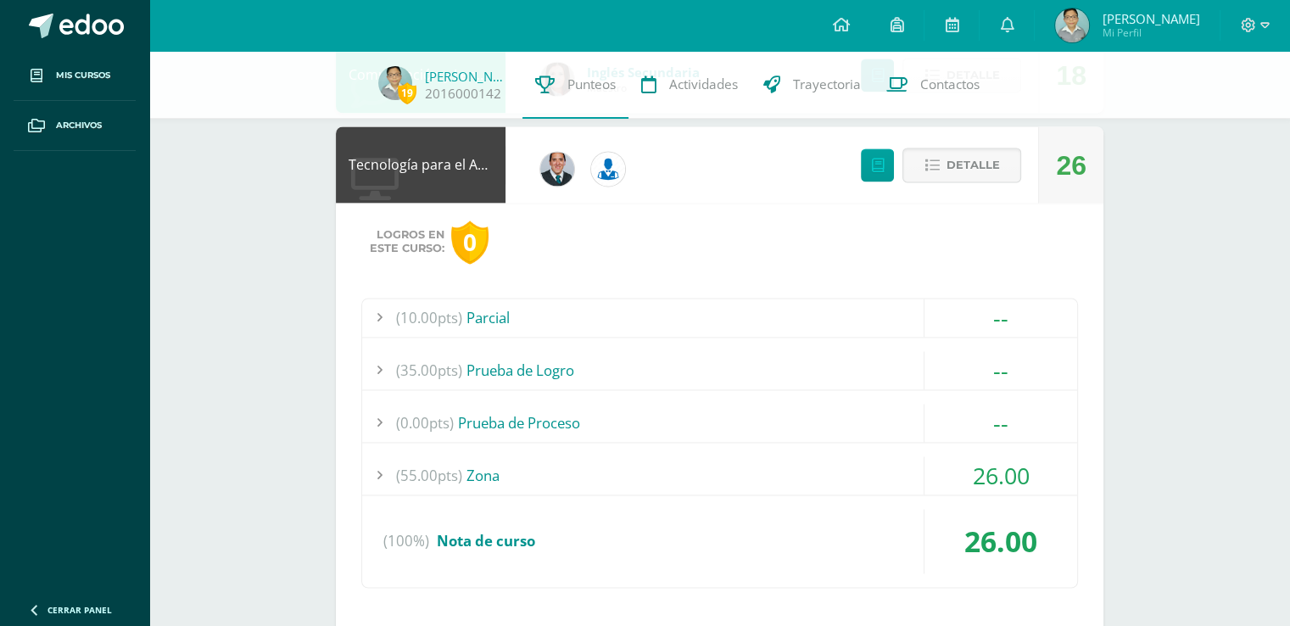
click at [527, 476] on div "(55.00pts) Zona" at bounding box center [719, 475] width 715 height 38
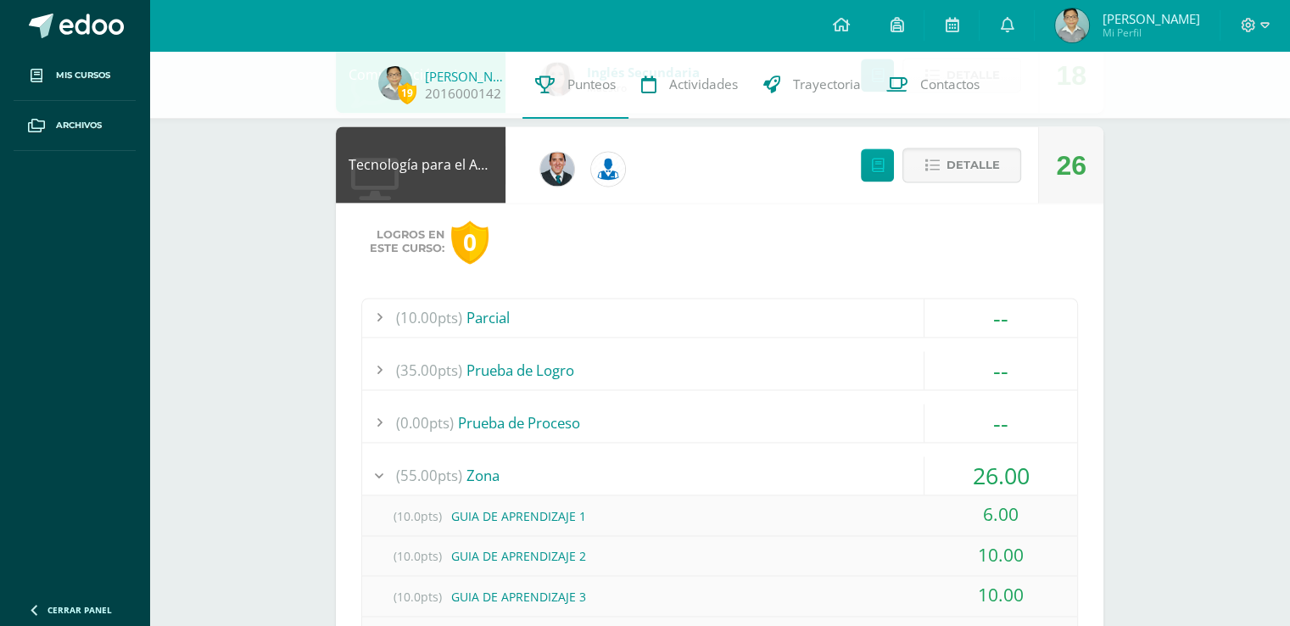
drag, startPoint x: 527, startPoint y: 476, endPoint x: 517, endPoint y: 472, distance: 10.2
drag, startPoint x: 517, startPoint y: 472, endPoint x: 283, endPoint y: 436, distance: 236.8
click at [454, 421] on div "(0.00pts) Prueba de Proceso" at bounding box center [719, 423] width 715 height 38
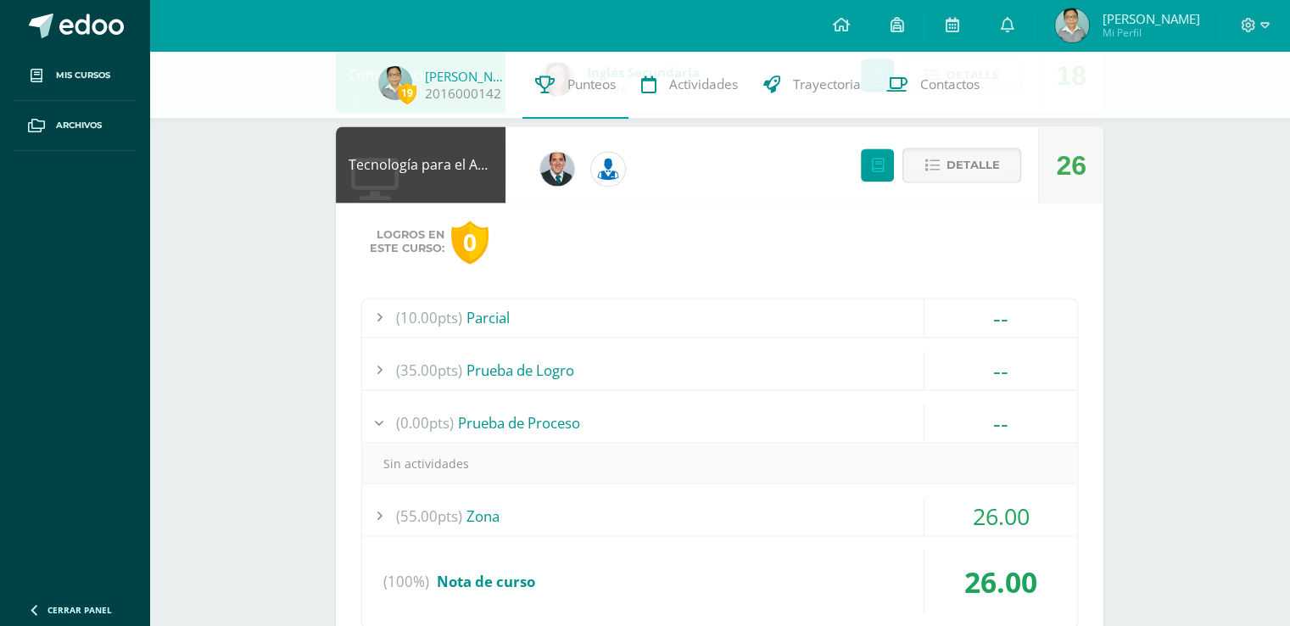
click at [454, 421] on div "(0.00pts) Prueba de Proceso" at bounding box center [719, 423] width 715 height 38
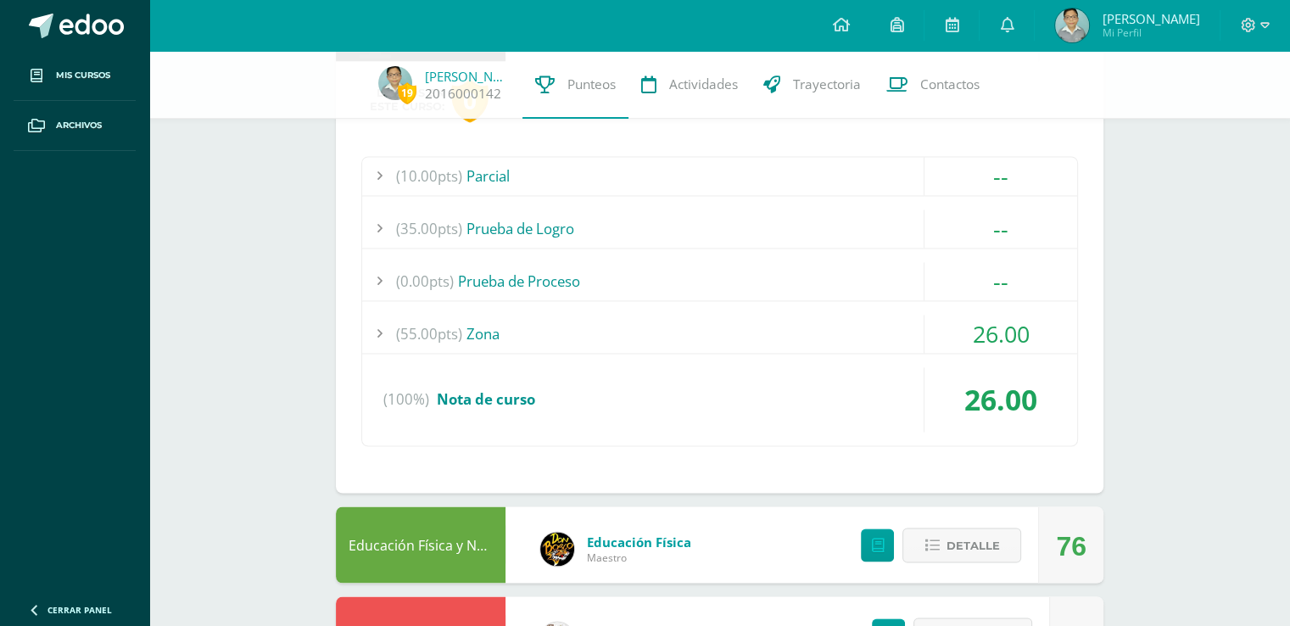
scroll to position [2867, 0]
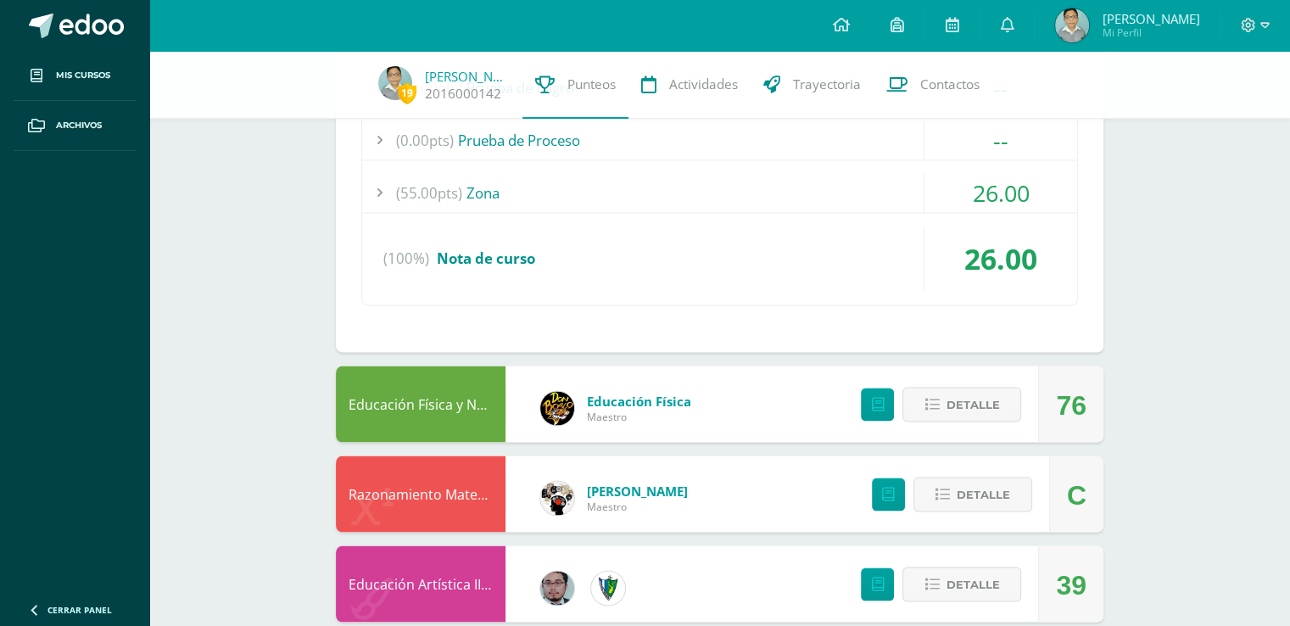
click at [599, 163] on div "(10.00pts) Parcial -- (10.0pts) EXAMEN PARCIAL 1 QUIZIZZ (35.00pts) Prueba de L…" at bounding box center [719, 160] width 716 height 290
click at [594, 174] on div "(55.00pts) Zona" at bounding box center [719, 193] width 715 height 38
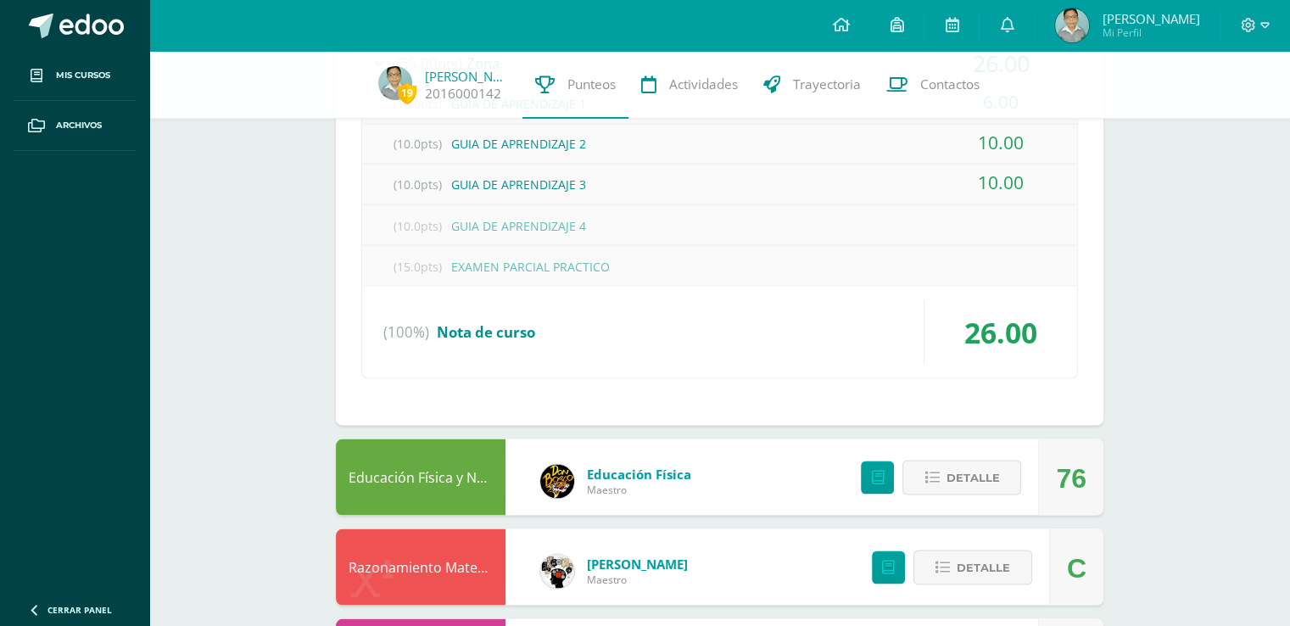
scroll to position [3150, 0]
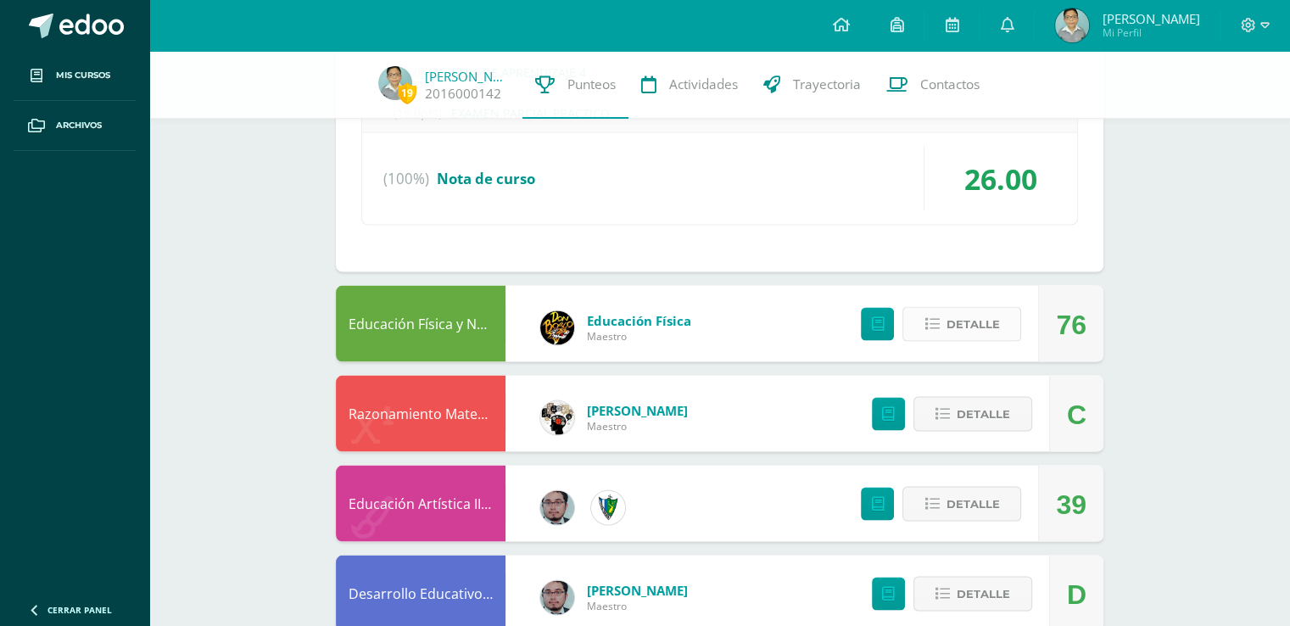
click at [960, 332] on span "Detalle" at bounding box center [971, 323] width 53 height 31
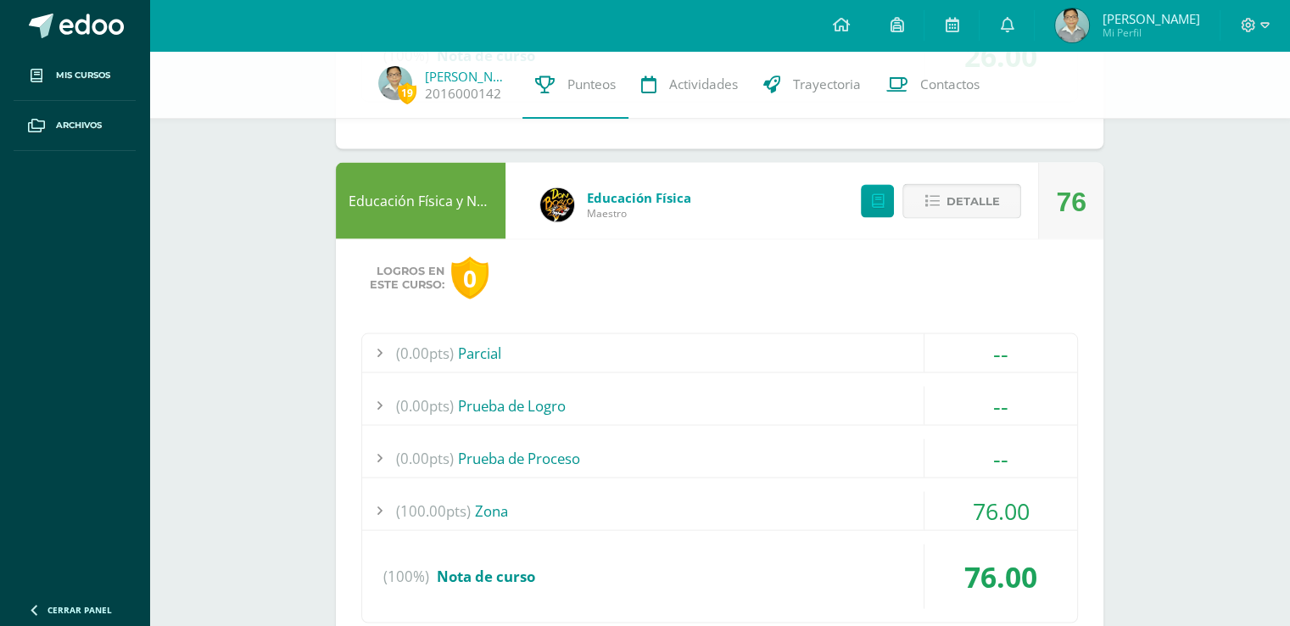
scroll to position [3432, 0]
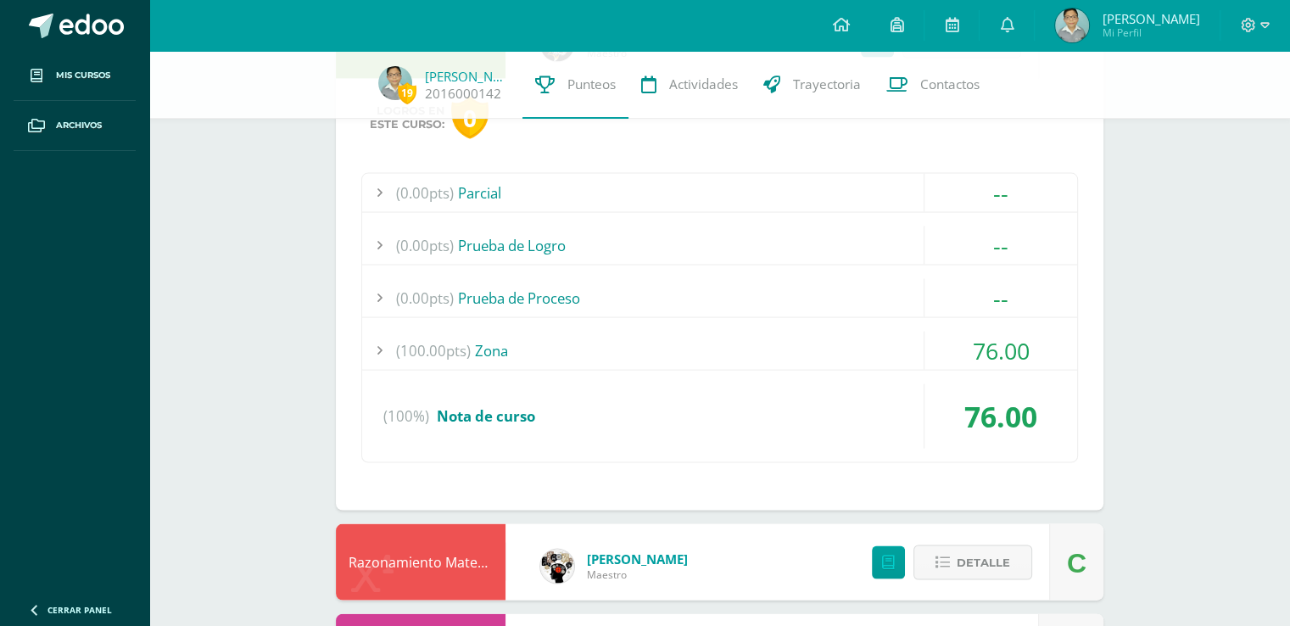
drag, startPoint x: 894, startPoint y: 360, endPoint x: 898, endPoint y: 369, distance: 9.1
click at [899, 367] on div "(0.00pts) Parcial -- Sin actividades (0.00pts) Prueba de Logro -- Sin actividad…" at bounding box center [719, 318] width 716 height 290
click at [896, 369] on div "(0.00pts) Parcial -- Sin actividades (0.00pts) Prueba de Logro -- Sin actividad…" at bounding box center [719, 318] width 716 height 290
drag, startPoint x: 841, startPoint y: 323, endPoint x: 840, endPoint y: 335, distance: 11.9
click at [841, 333] on div "(100.00pts) Zona" at bounding box center [719, 351] width 715 height 38
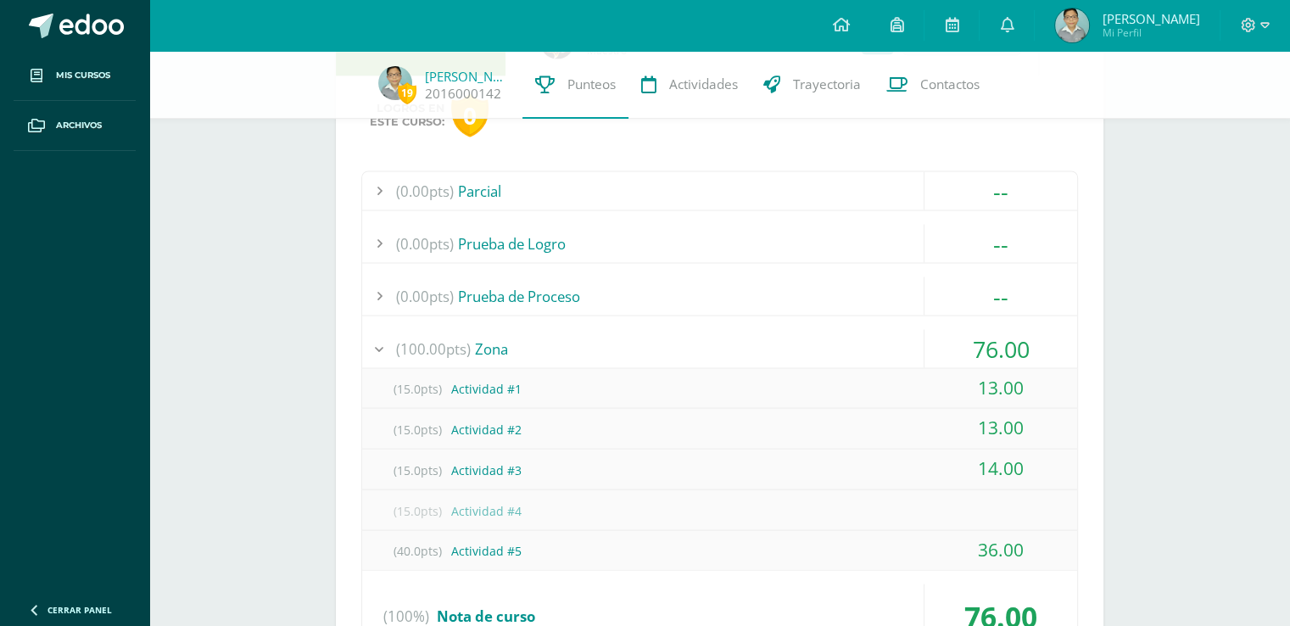
scroll to position [3231, 0]
click at [683, 499] on div "(15.0pts) Actividad #4" at bounding box center [719, 512] width 715 height 38
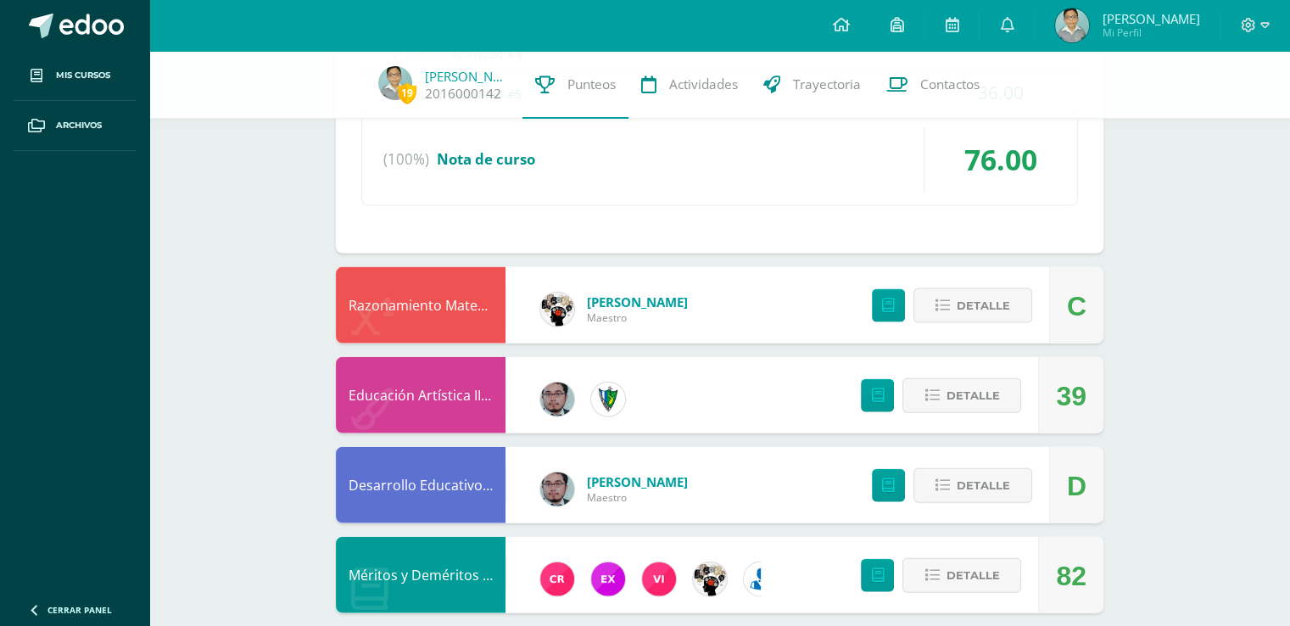
scroll to position [3831, 0]
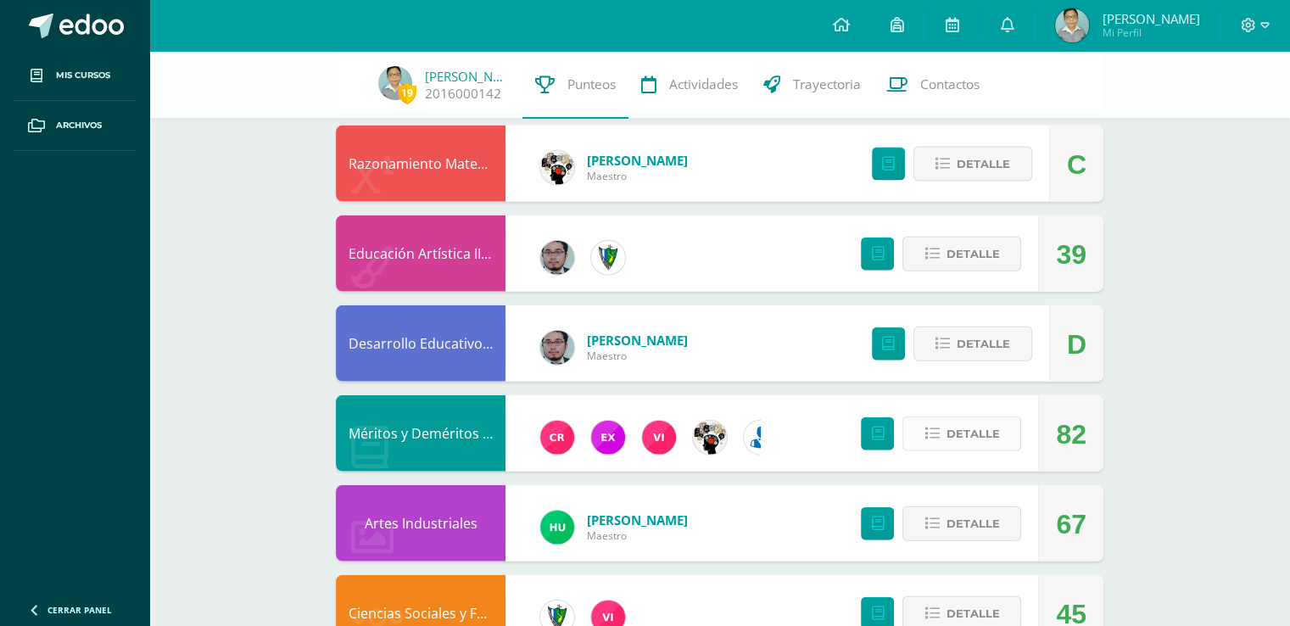
click at [1004, 437] on button "Detalle" at bounding box center [961, 433] width 119 height 35
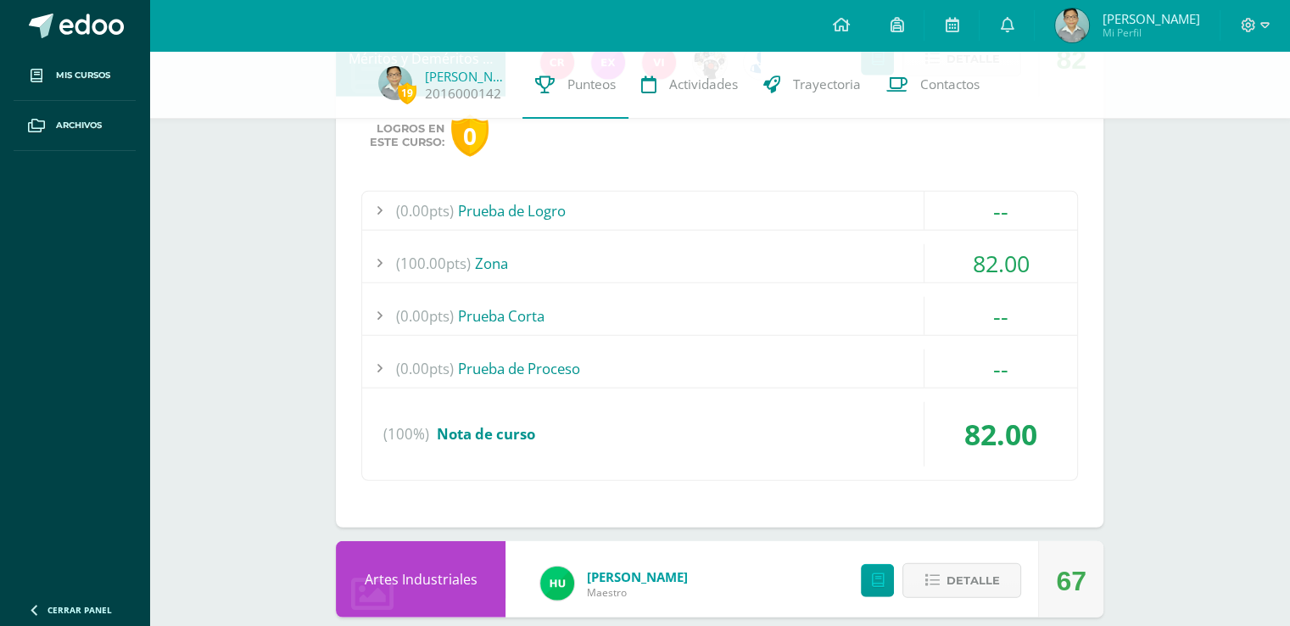
scroll to position [4255, 0]
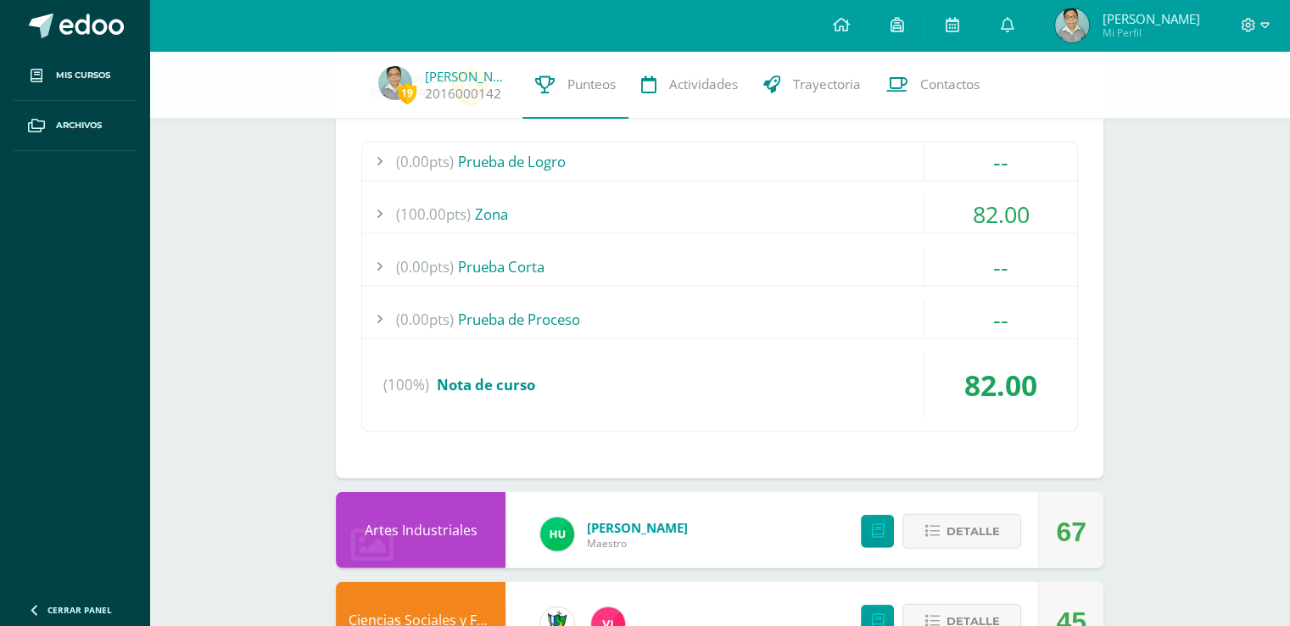
click at [551, 220] on div "(100.00pts) Zona" at bounding box center [719, 214] width 715 height 38
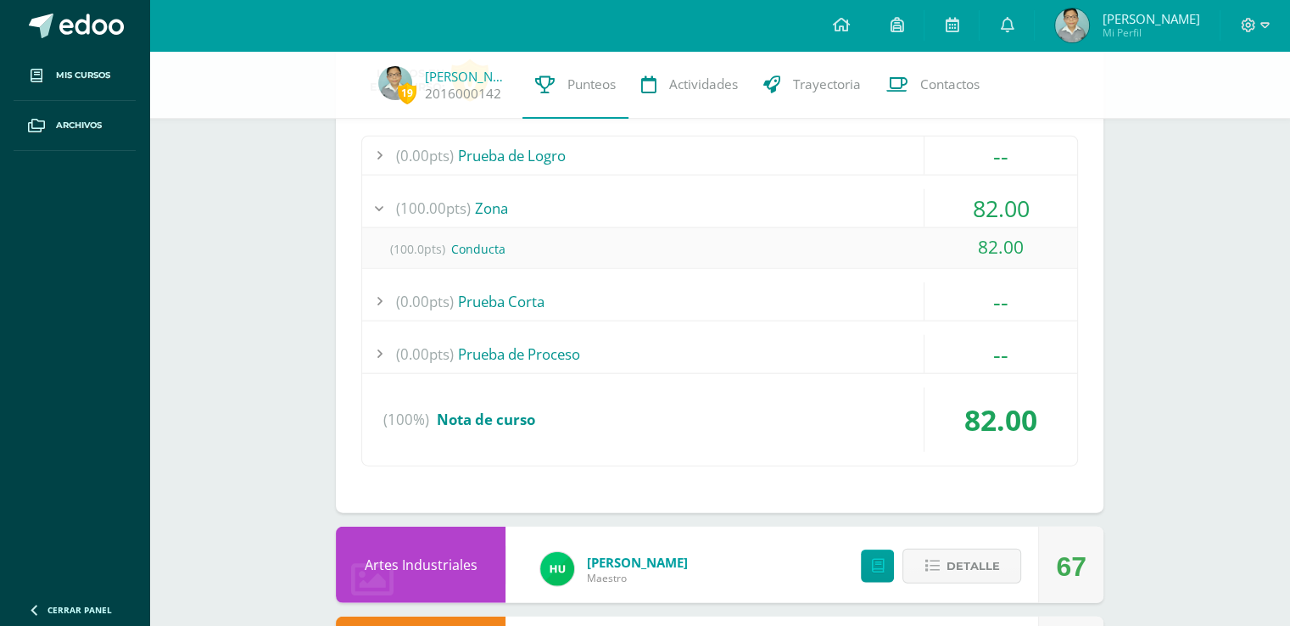
scroll to position [4053, 0]
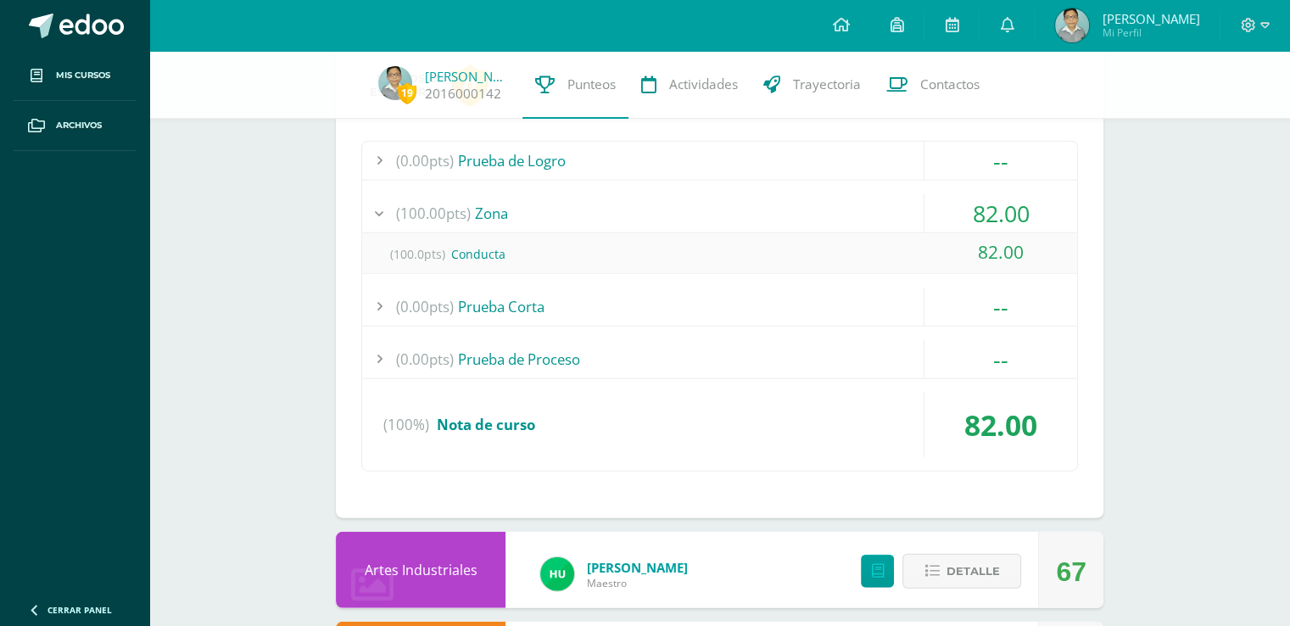
click at [542, 242] on div "(100.0pts) Conducta" at bounding box center [719, 254] width 715 height 38
click at [604, 438] on div "(100%) Nota de curso" at bounding box center [719, 425] width 715 height 64
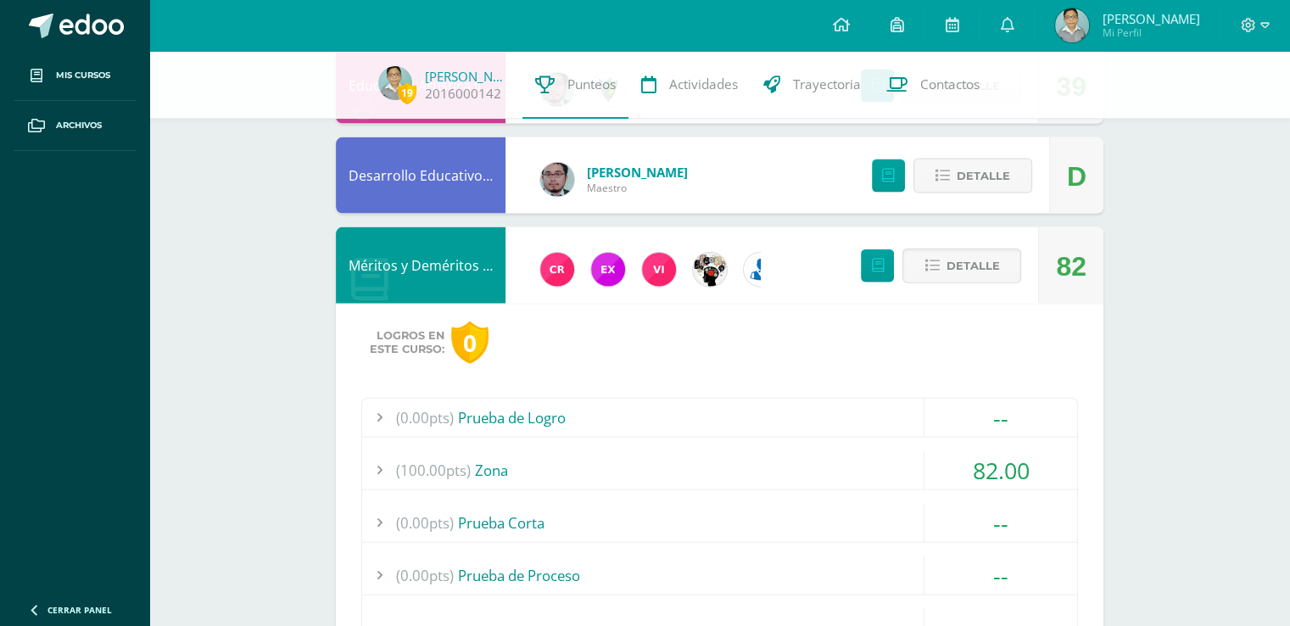
scroll to position [3770, 0]
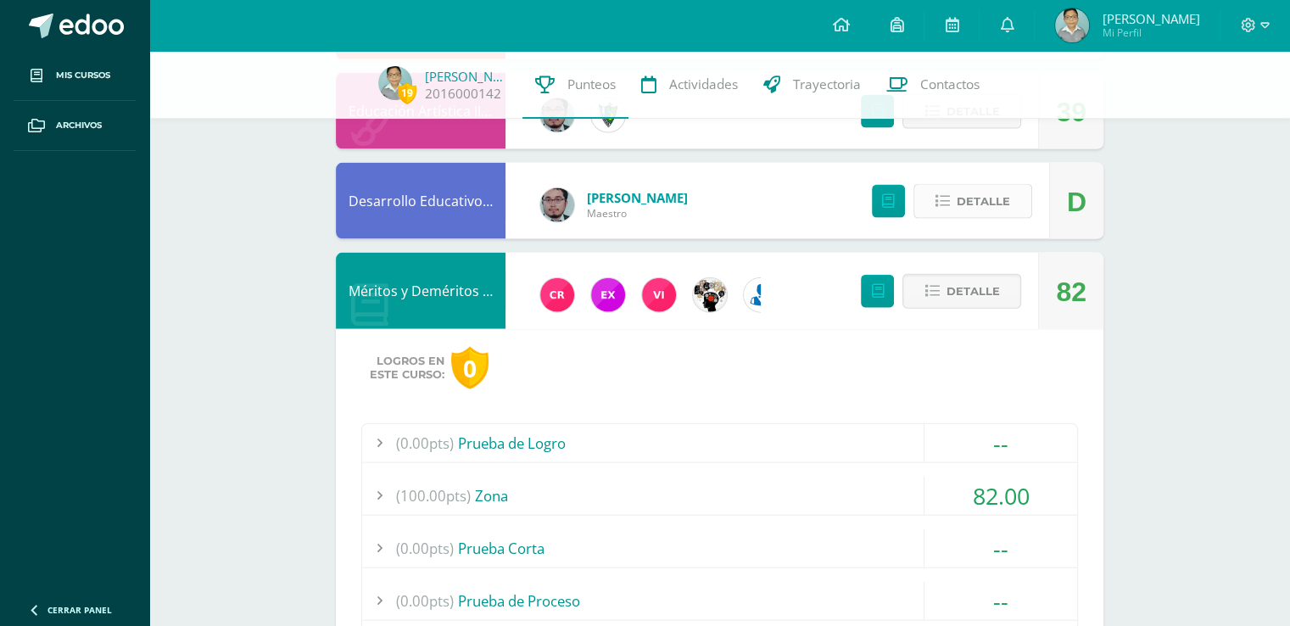
click at [995, 203] on span "Detalle" at bounding box center [982, 201] width 53 height 31
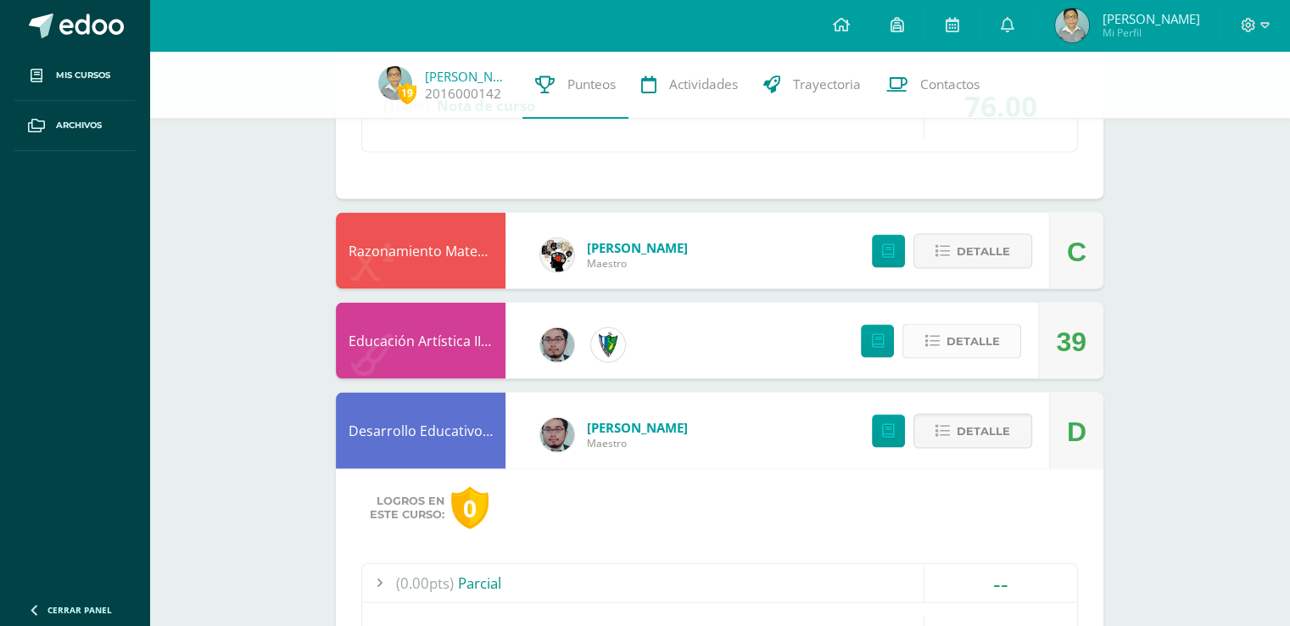
scroll to position [3487, 0]
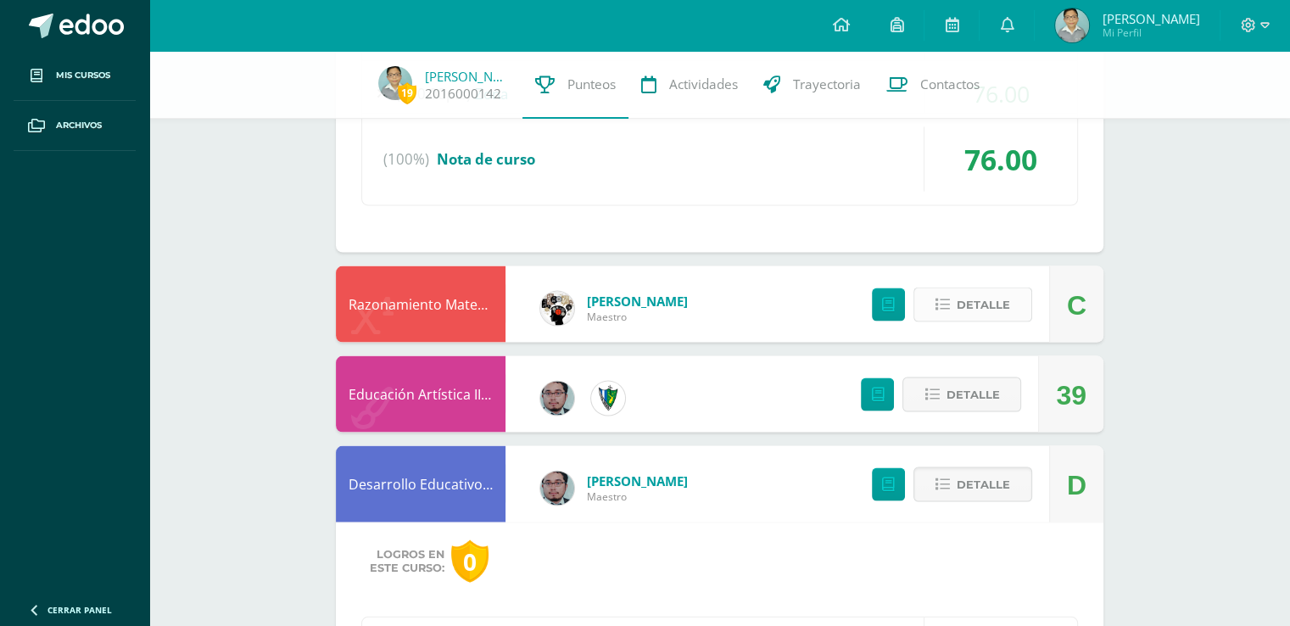
click at [987, 293] on span "Detalle" at bounding box center [982, 304] width 53 height 31
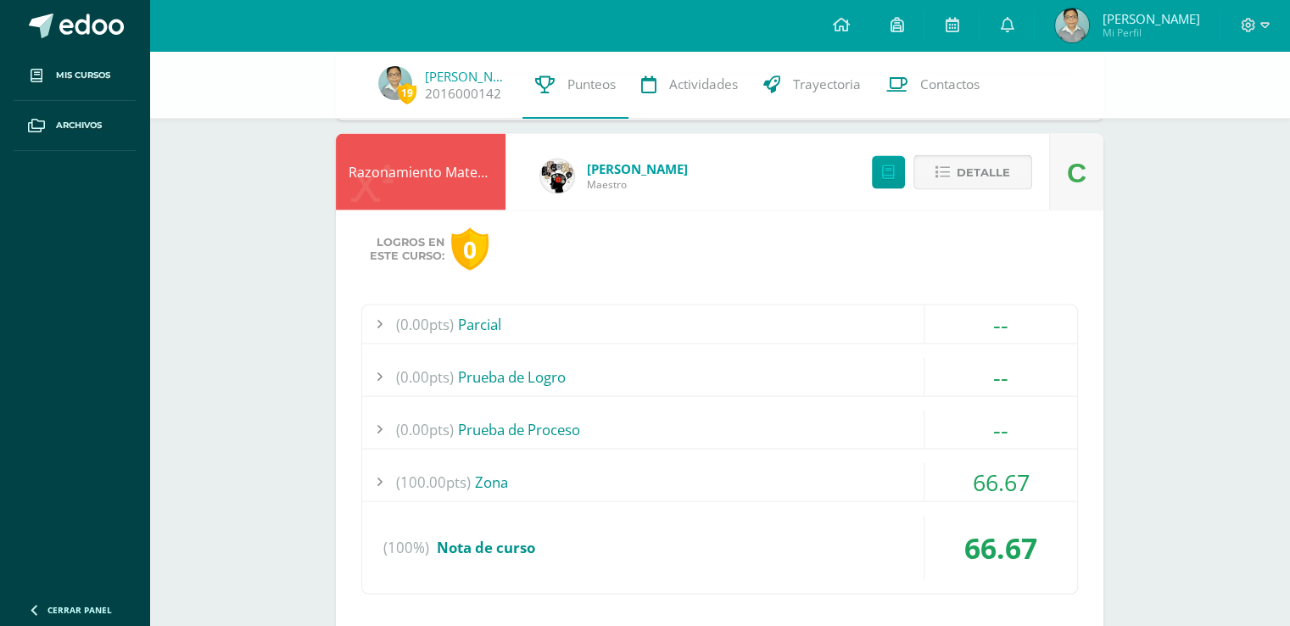
scroll to position [3770, 0]
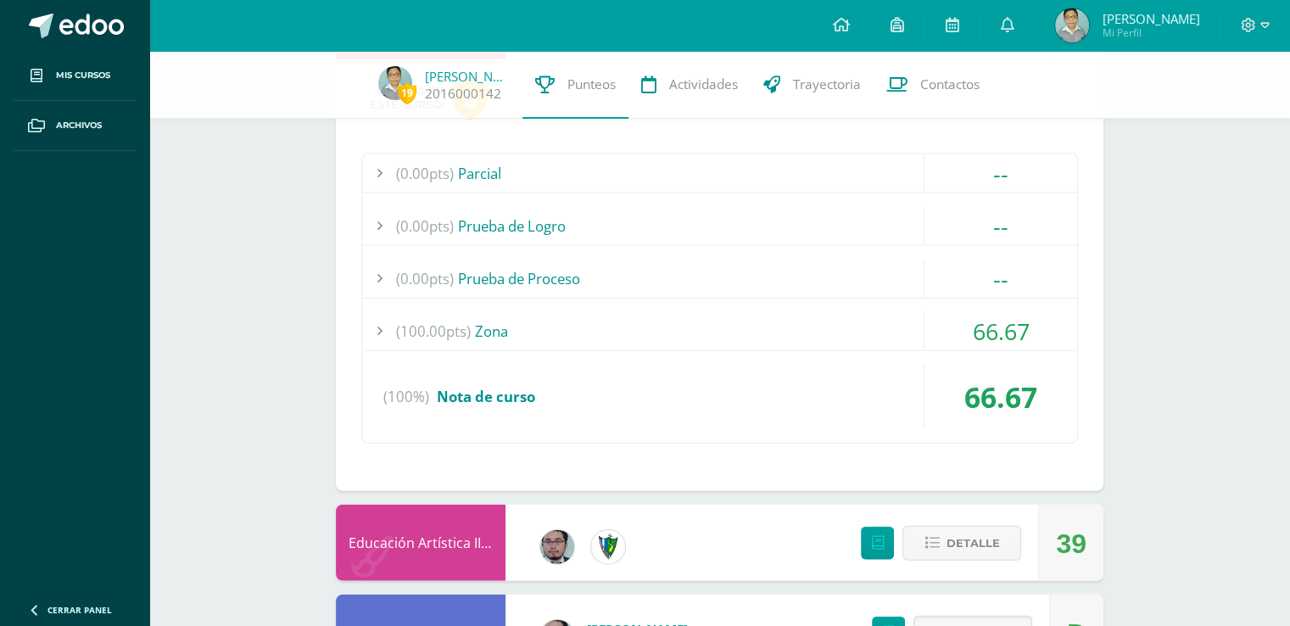
click at [655, 346] on div "(0.00pts) Parcial -- Sin actividades (0.00pts) Prueba de Logro -- Sin actividad…" at bounding box center [719, 298] width 716 height 290
click at [652, 326] on div "(100.00pts) Zona" at bounding box center [719, 331] width 715 height 38
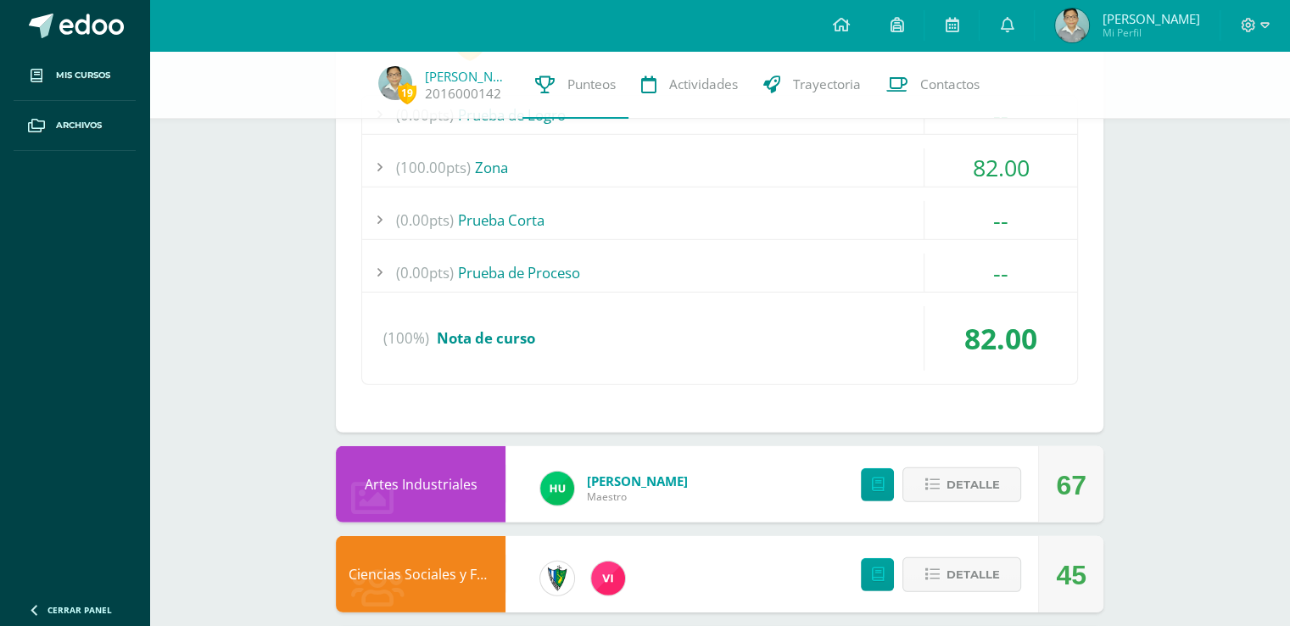
scroll to position [5141, 0]
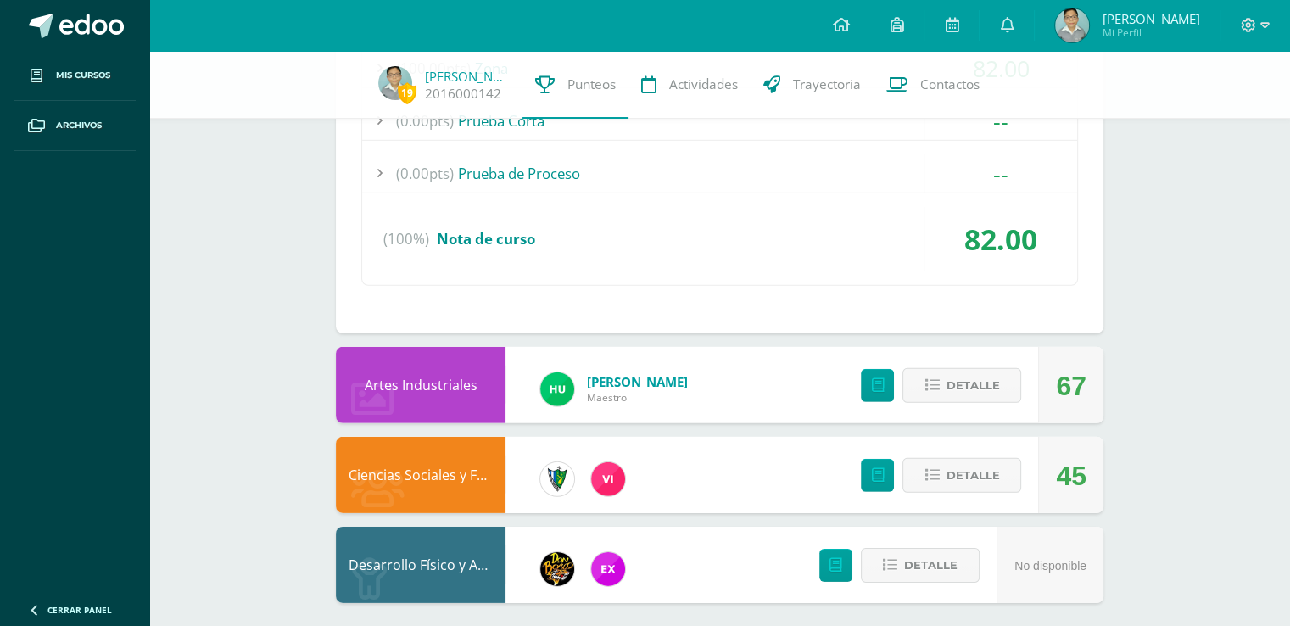
click at [967, 438] on div "Detalle" at bounding box center [936, 475] width 203 height 76
click at [972, 460] on span "Detalle" at bounding box center [971, 475] width 53 height 31
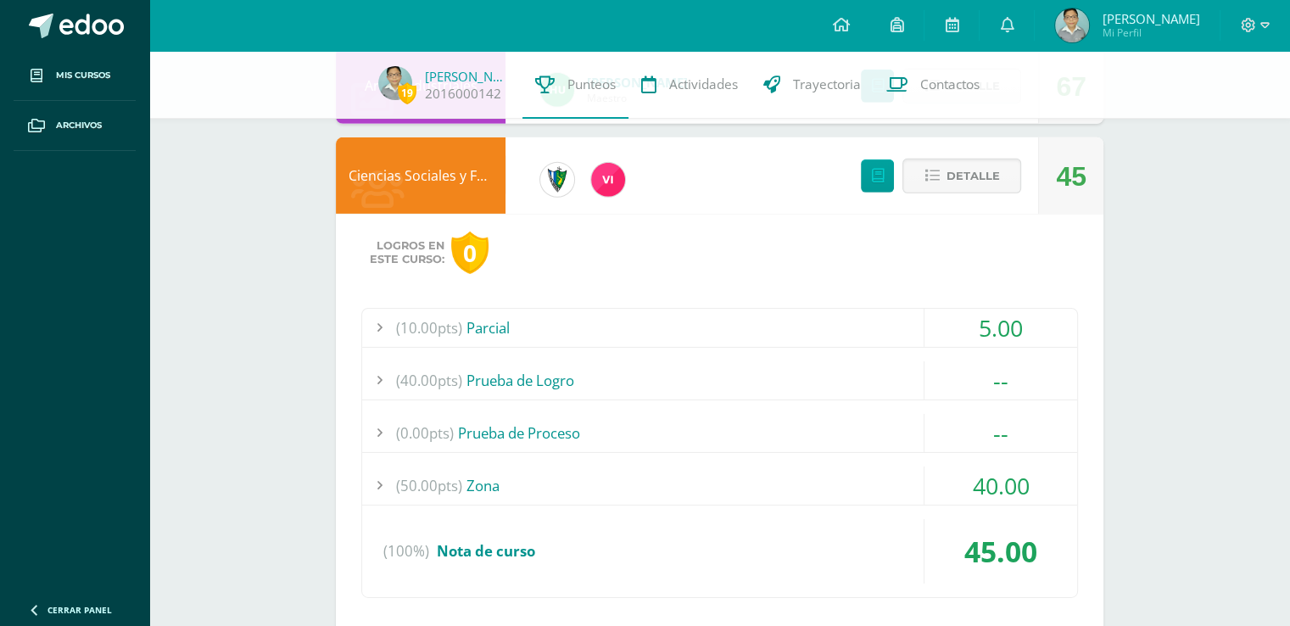
scroll to position [5572, 0]
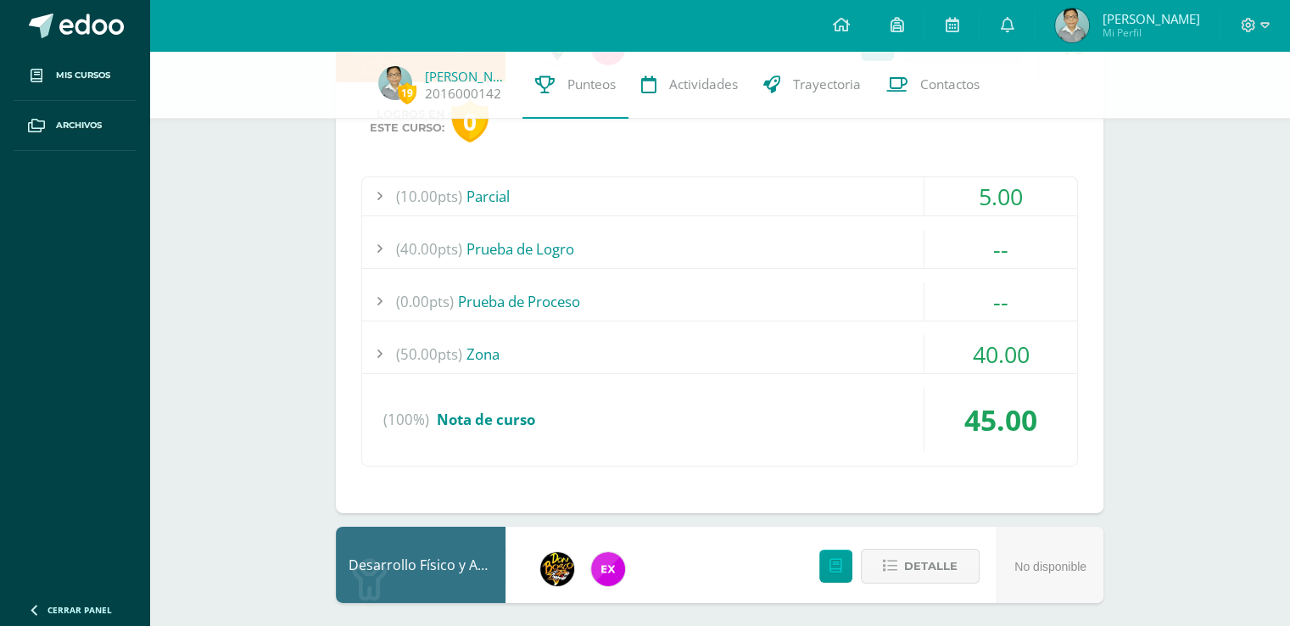
click at [753, 177] on div "(10.00pts) Parcial" at bounding box center [719, 196] width 715 height 38
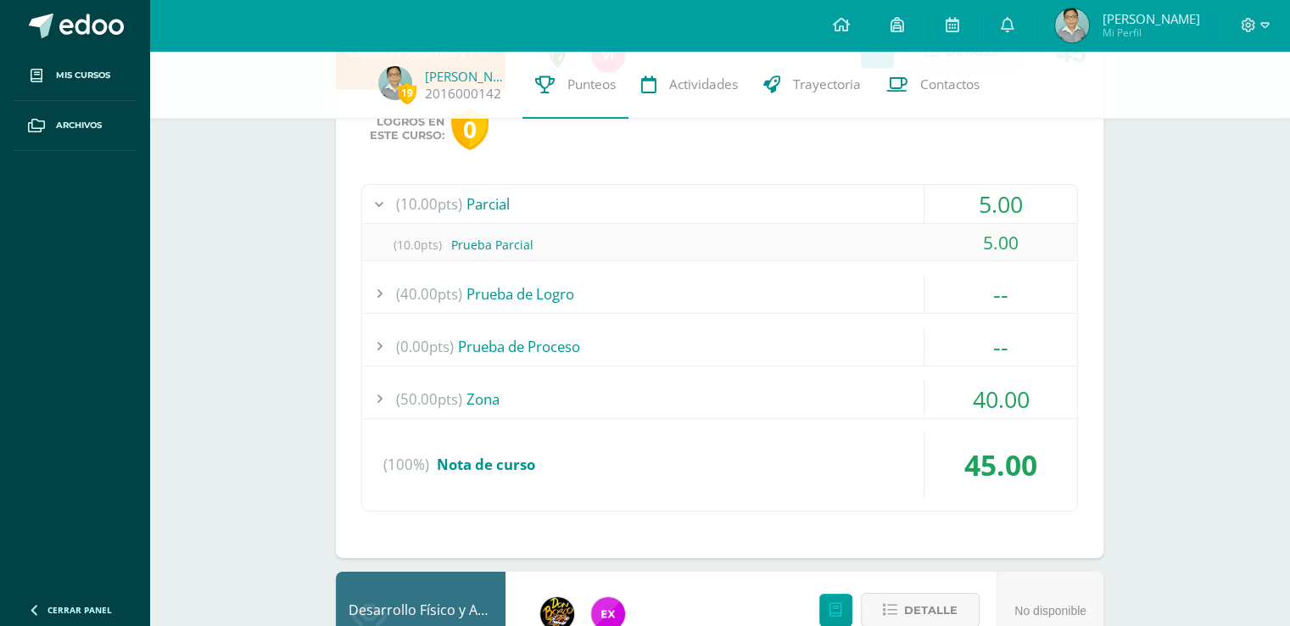
scroll to position [5491, 0]
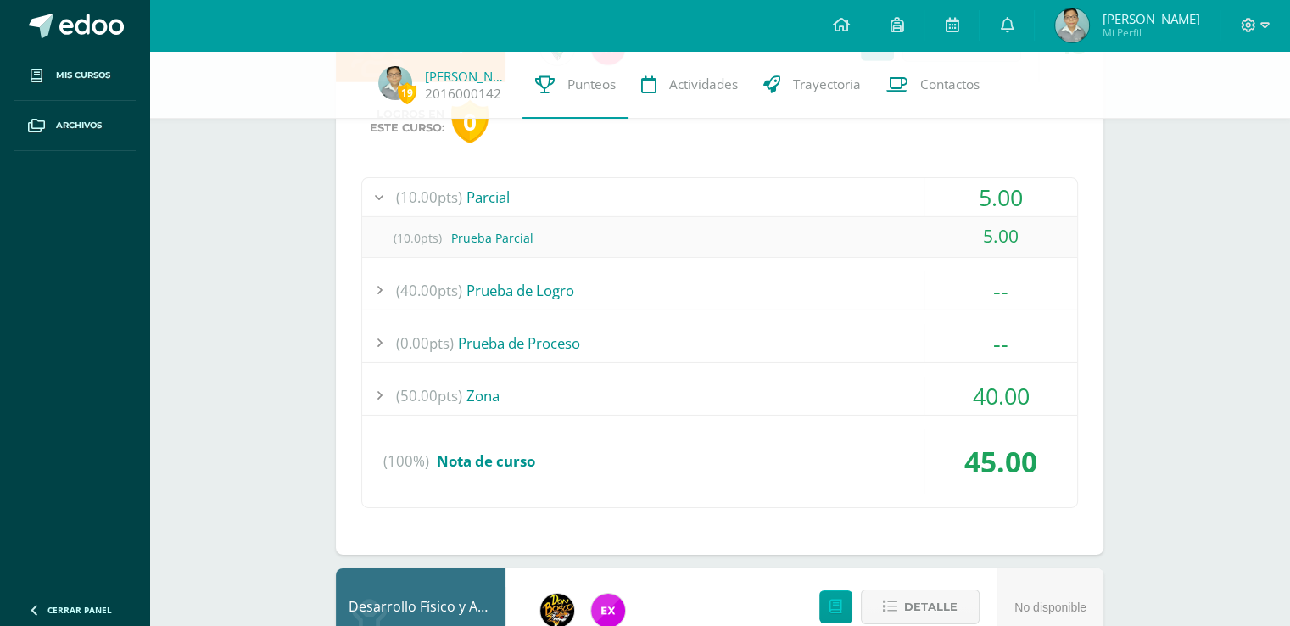
click at [784, 398] on div "(50.00pts) Zona" at bounding box center [719, 395] width 715 height 38
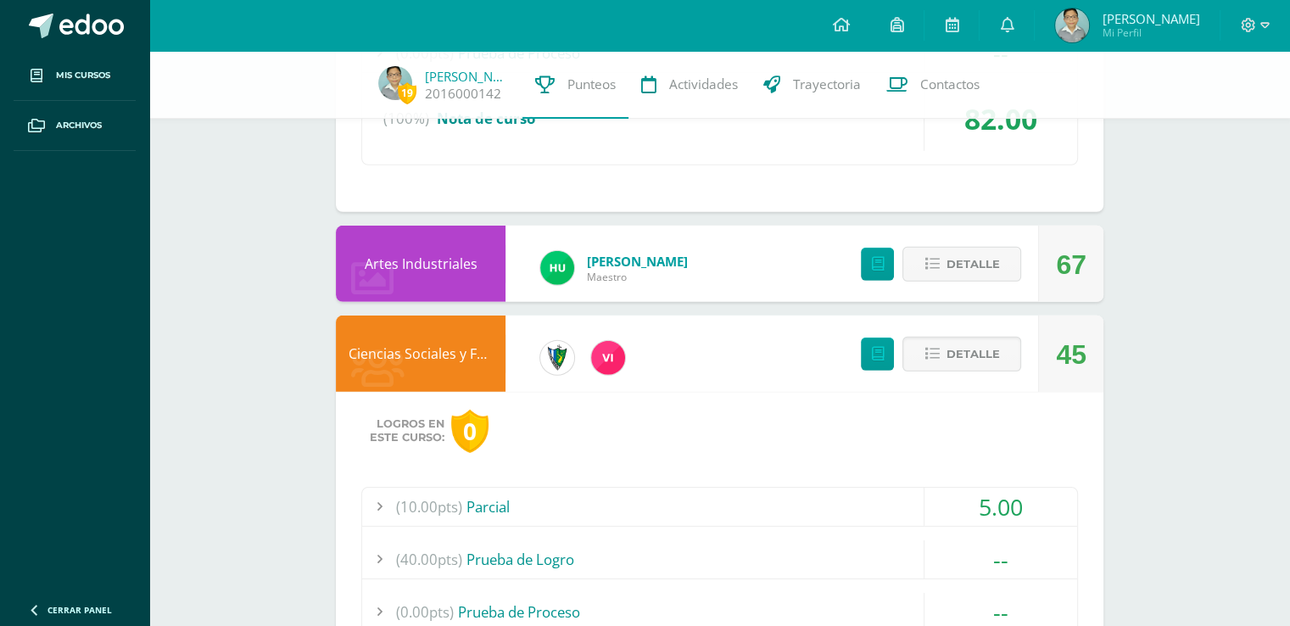
scroll to position [5148, 0]
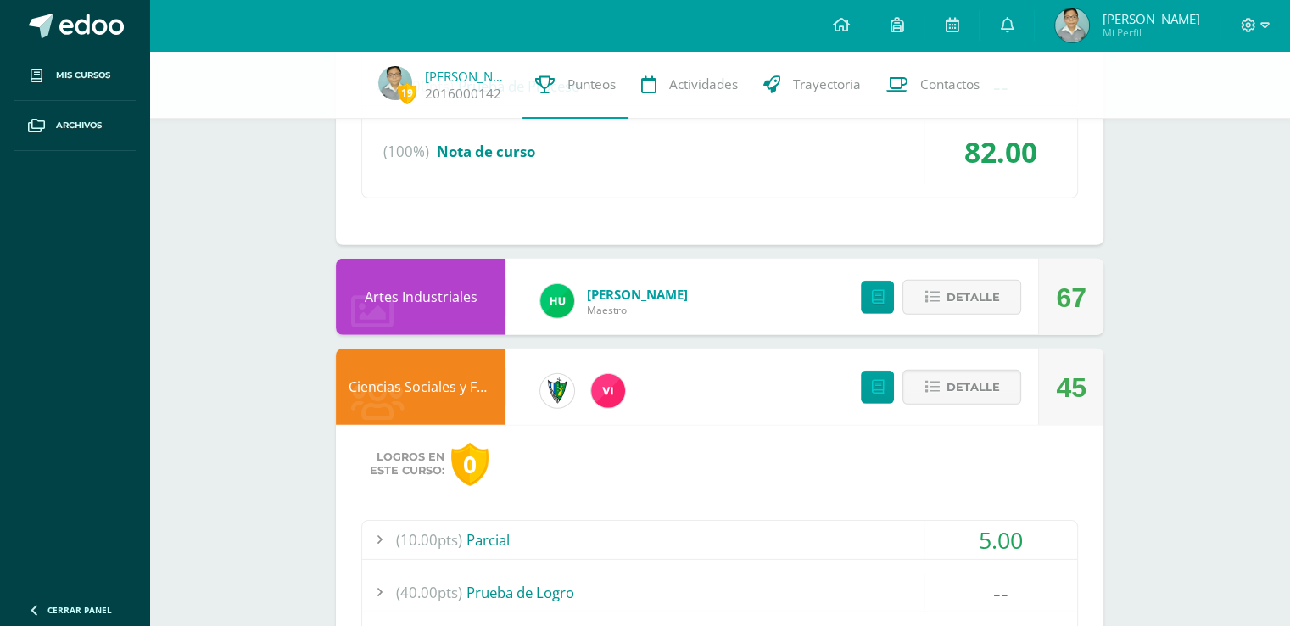
click at [979, 281] on span "Detalle" at bounding box center [971, 296] width 53 height 31
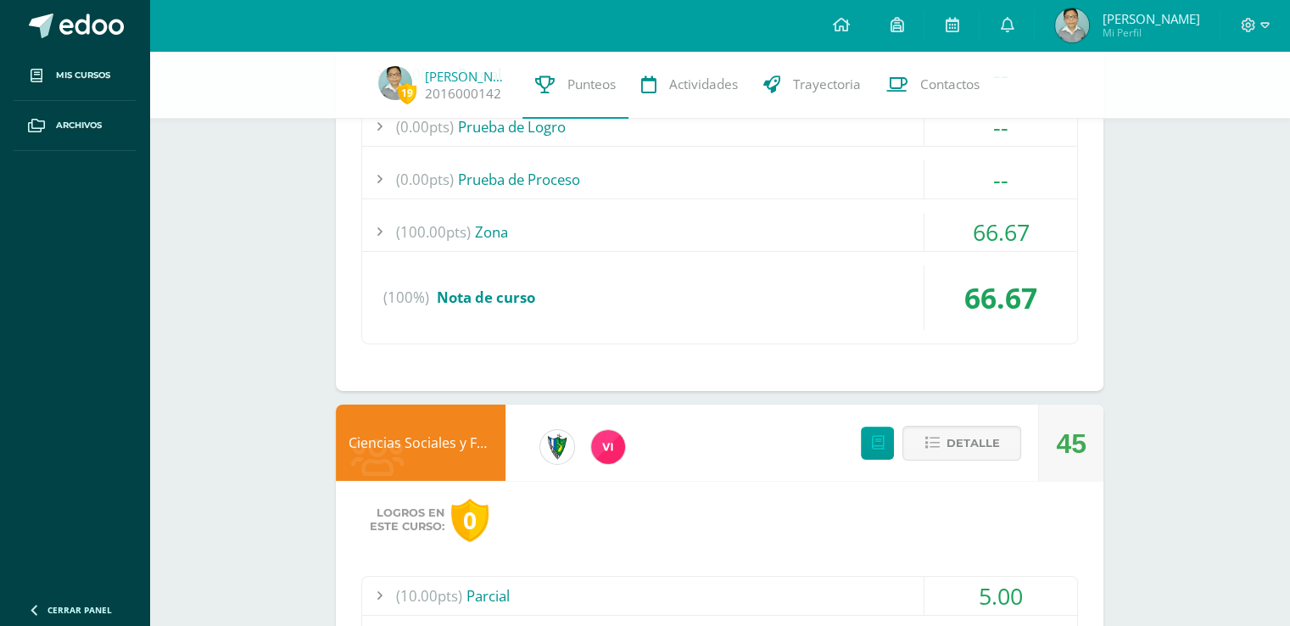
scroll to position [5572, 0]
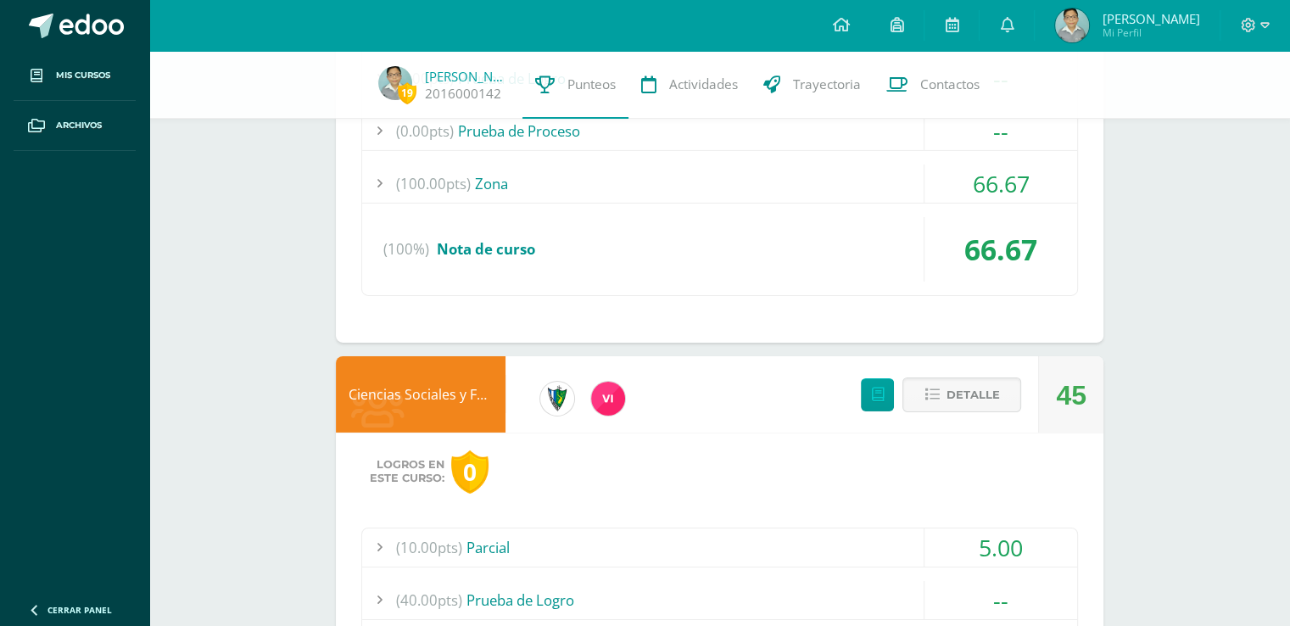
click at [976, 181] on span "66.67" at bounding box center [1000, 183] width 57 height 31
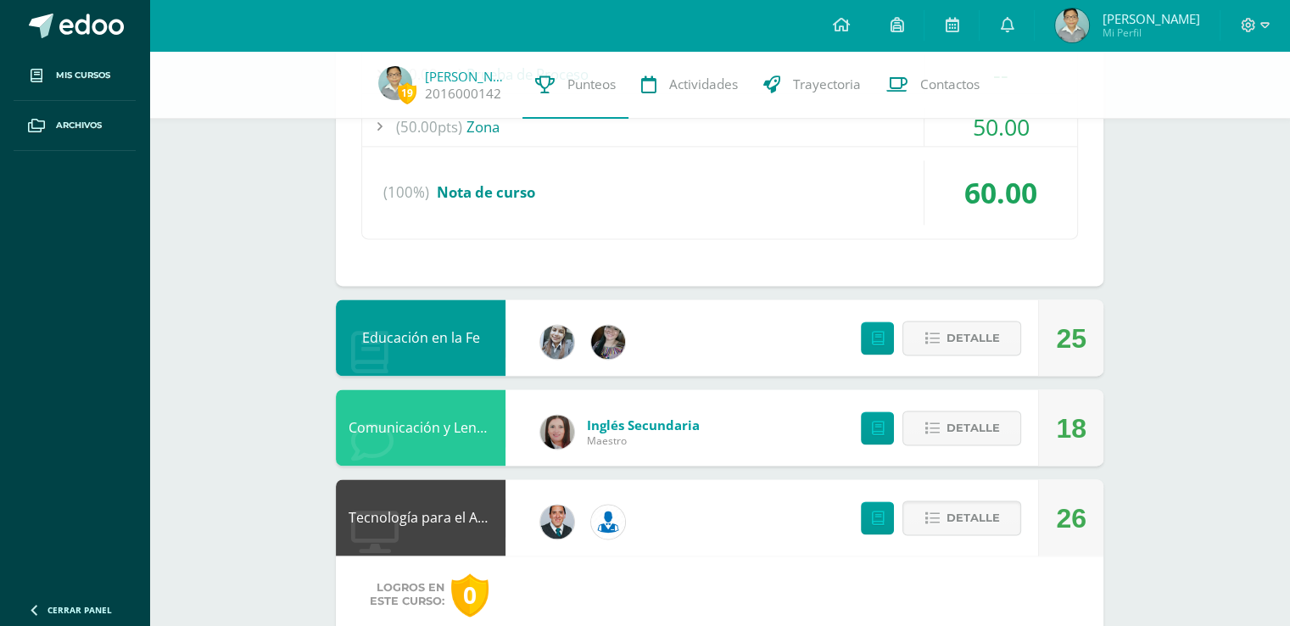
scroll to position [2181, 0]
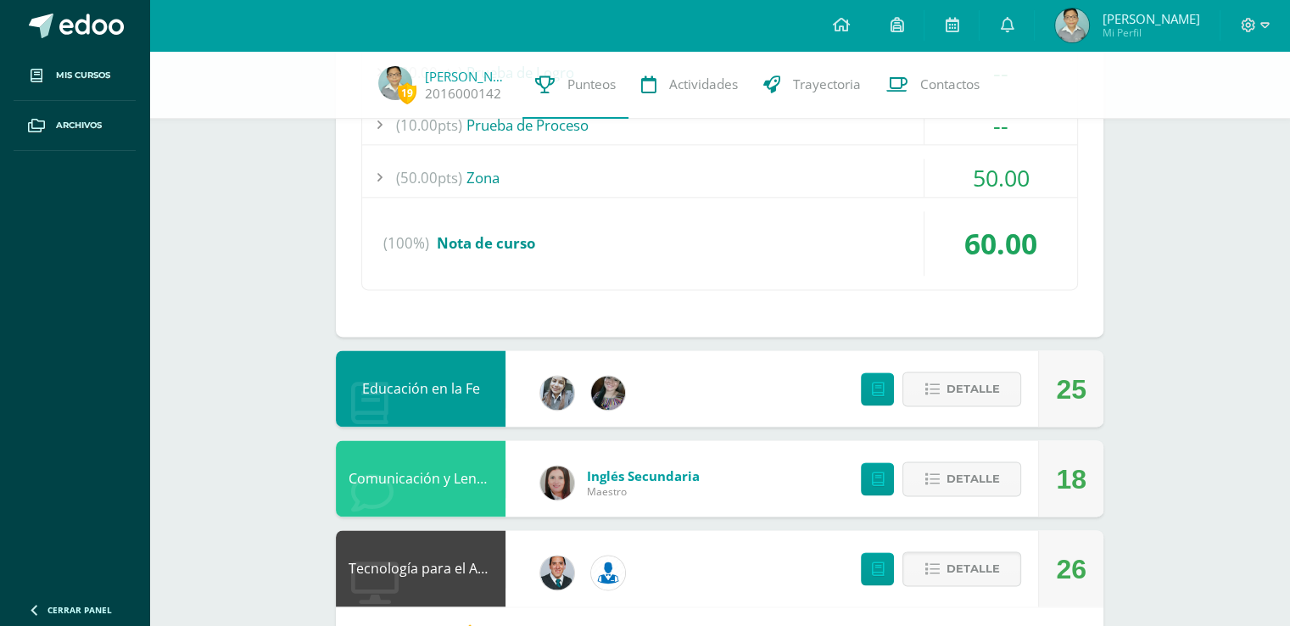
click at [929, 440] on div "Detalle" at bounding box center [936, 478] width 203 height 76
click at [965, 482] on span "Detalle" at bounding box center [971, 478] width 53 height 31
click at [954, 469] on span at bounding box center [962, 478] width 82 height 23
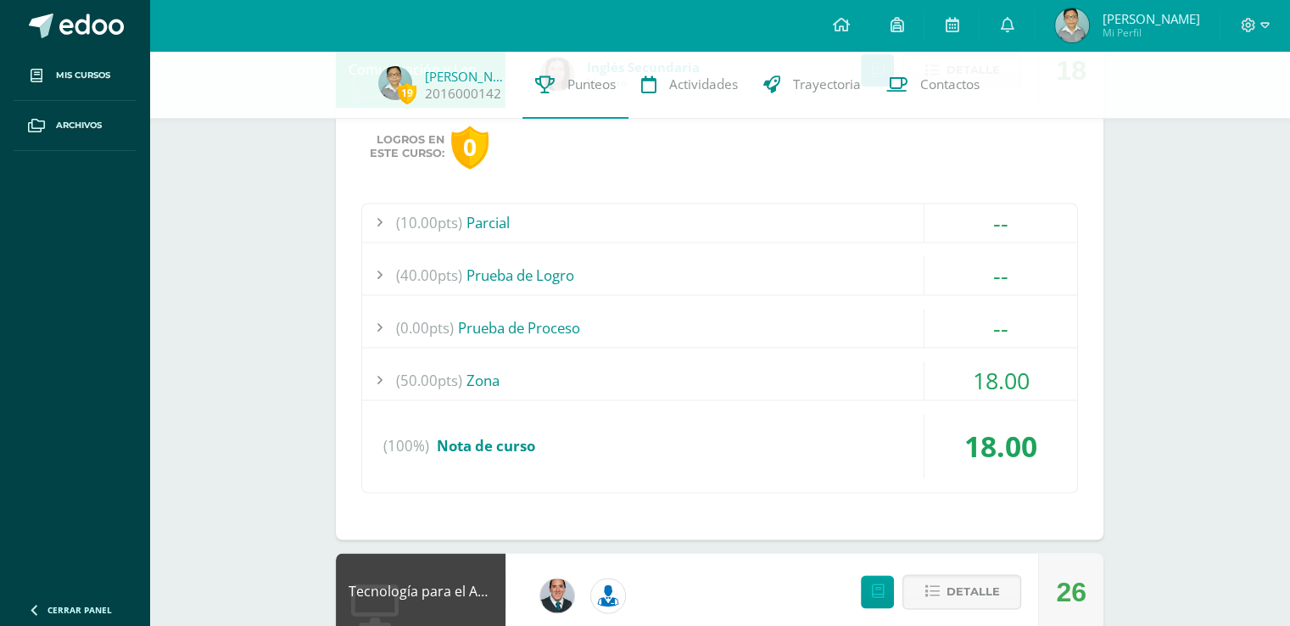
scroll to position [2605, 0]
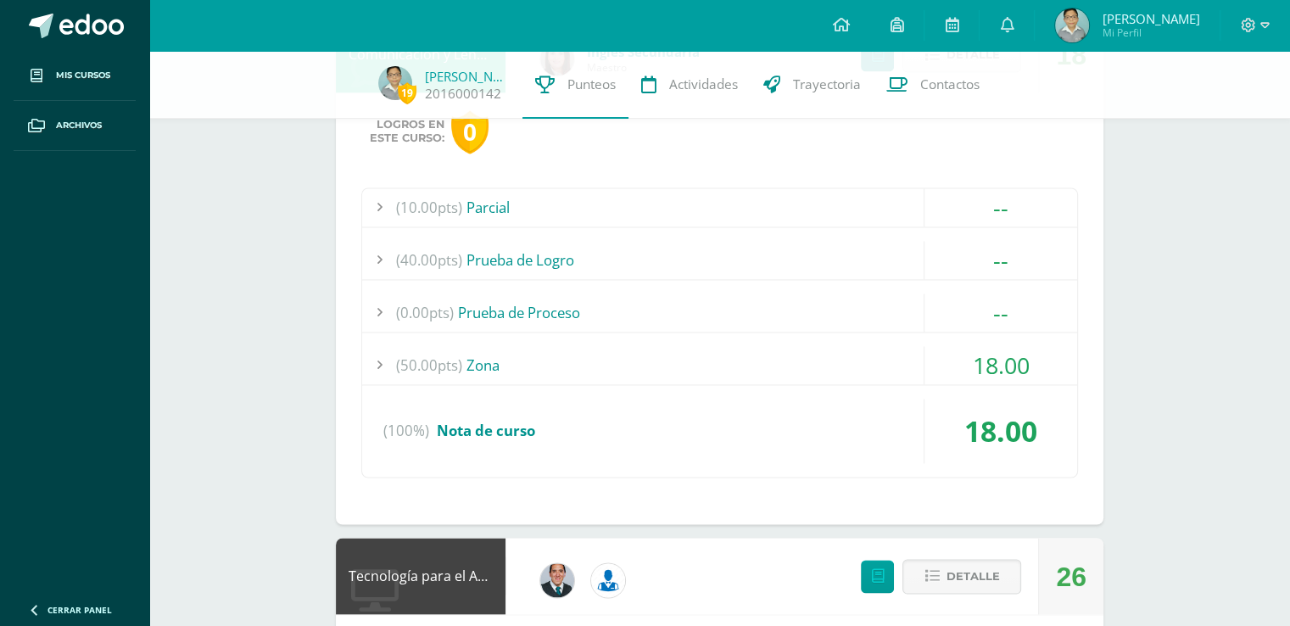
click at [909, 381] on div "(10.00pts) Parcial -- Sin actividades (40.00pts) Prueba de Logro -- Sin activid…" at bounding box center [719, 332] width 716 height 290
click at [910, 370] on div "(50.00pts) Zona" at bounding box center [719, 365] width 715 height 38
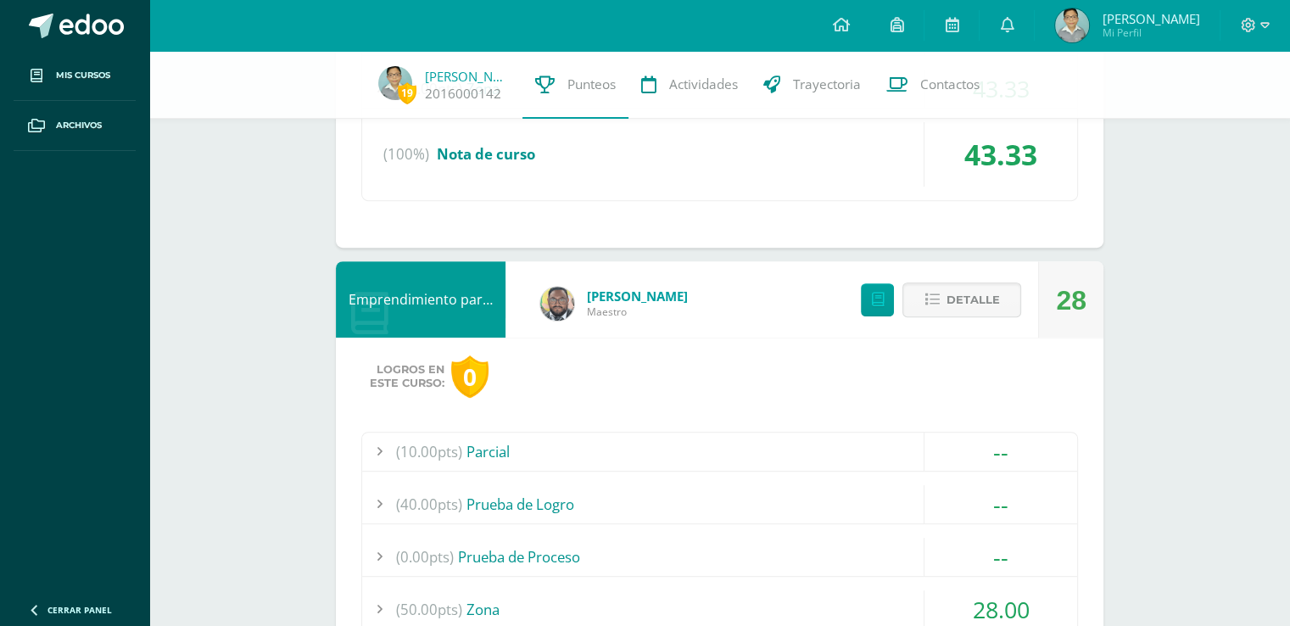
scroll to position [989, 0]
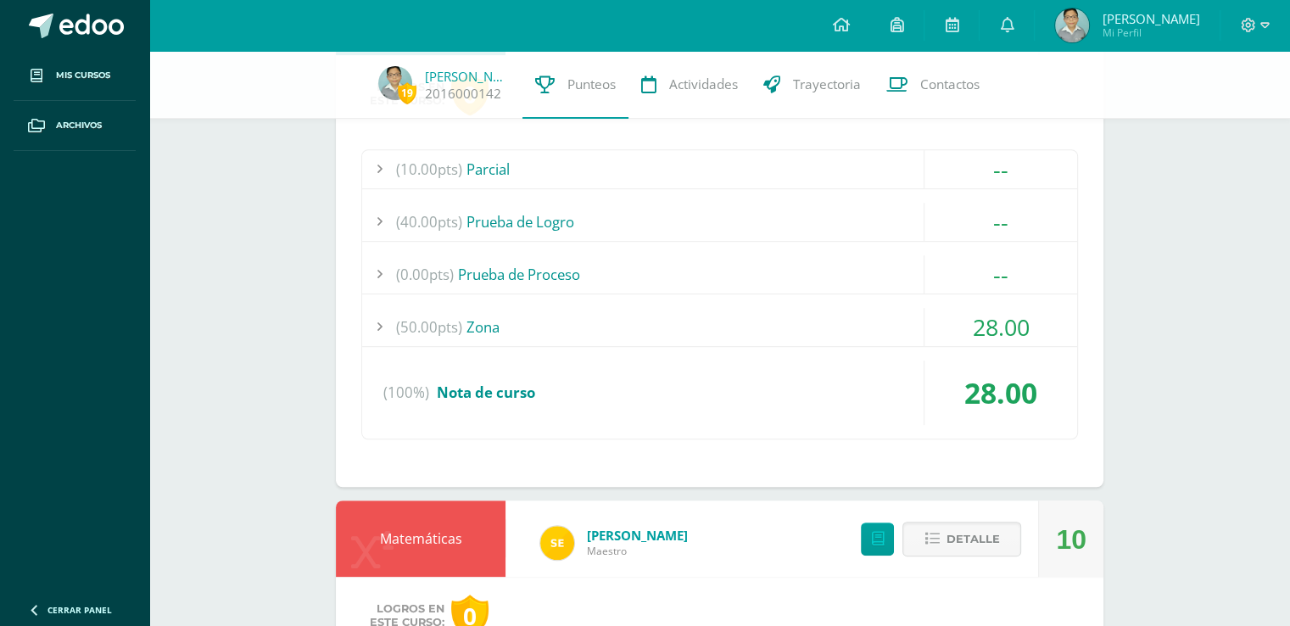
click at [838, 316] on div "(50.00pts) Zona" at bounding box center [719, 327] width 715 height 38
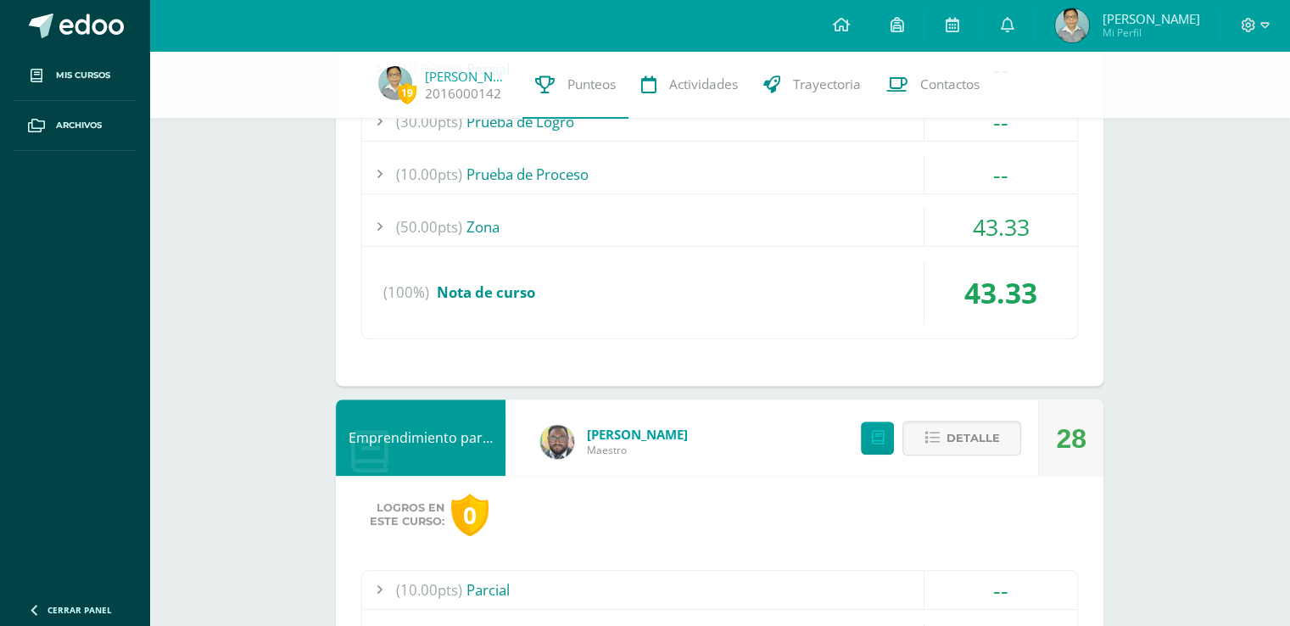
scroll to position [706, 0]
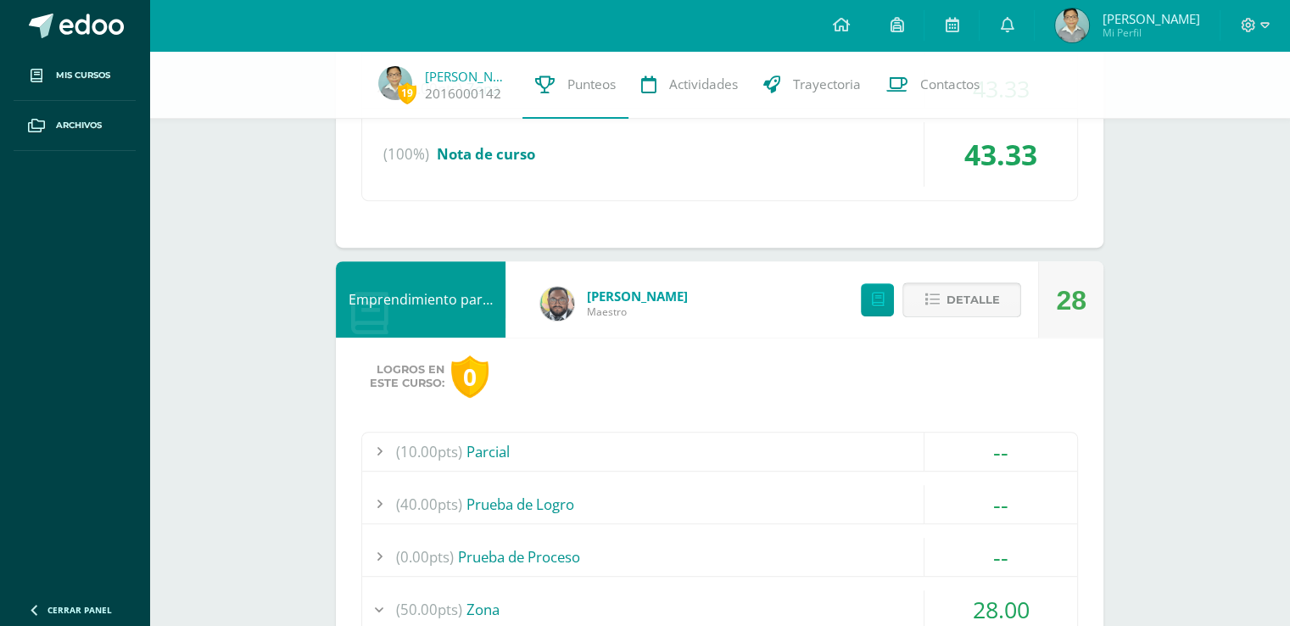
click at [924, 282] on button "Detalle" at bounding box center [961, 299] width 119 height 35
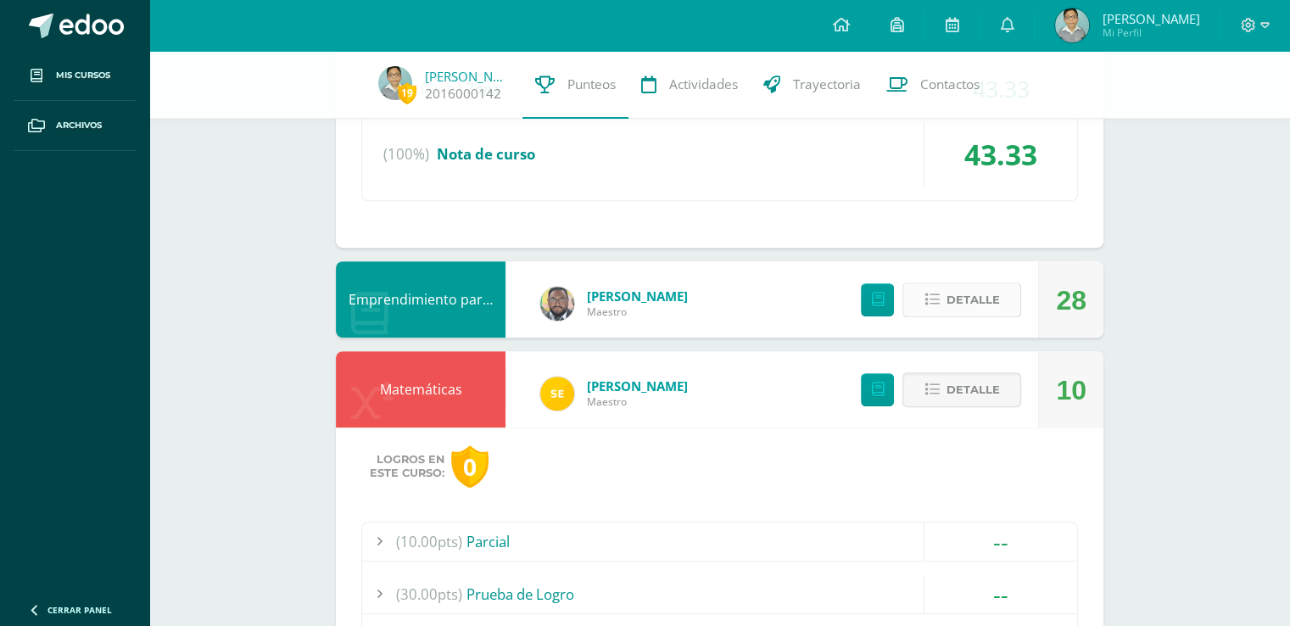
click at [925, 283] on button "Detalle" at bounding box center [961, 299] width 119 height 35
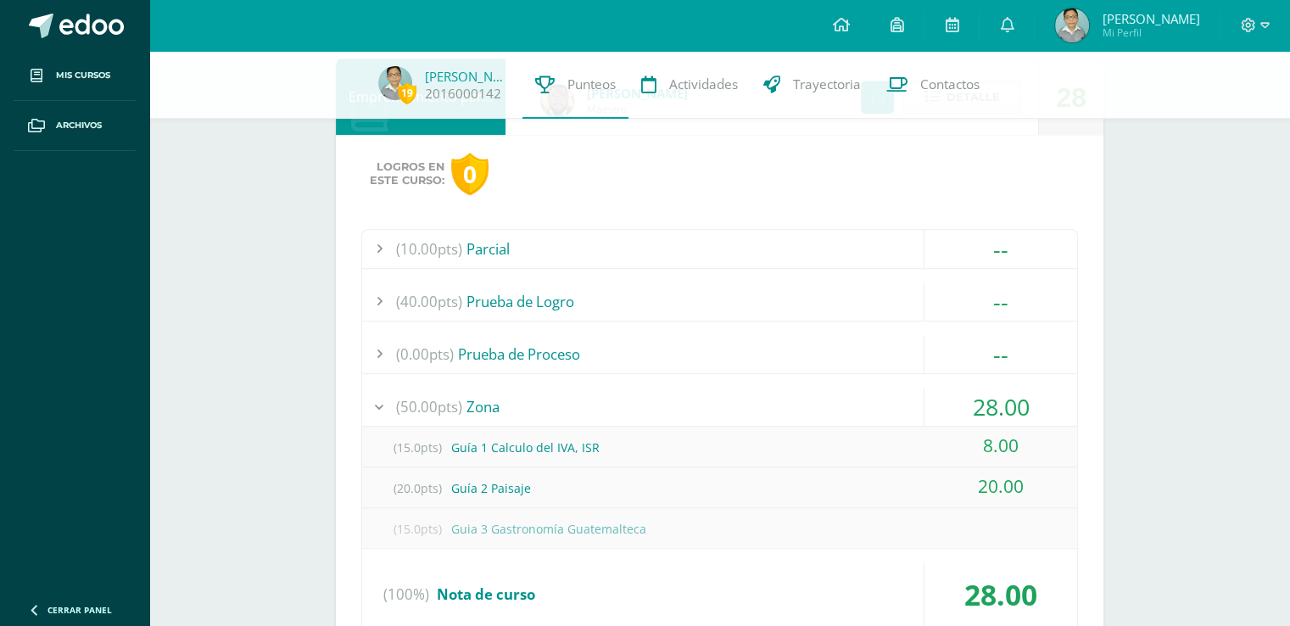
scroll to position [989, 0]
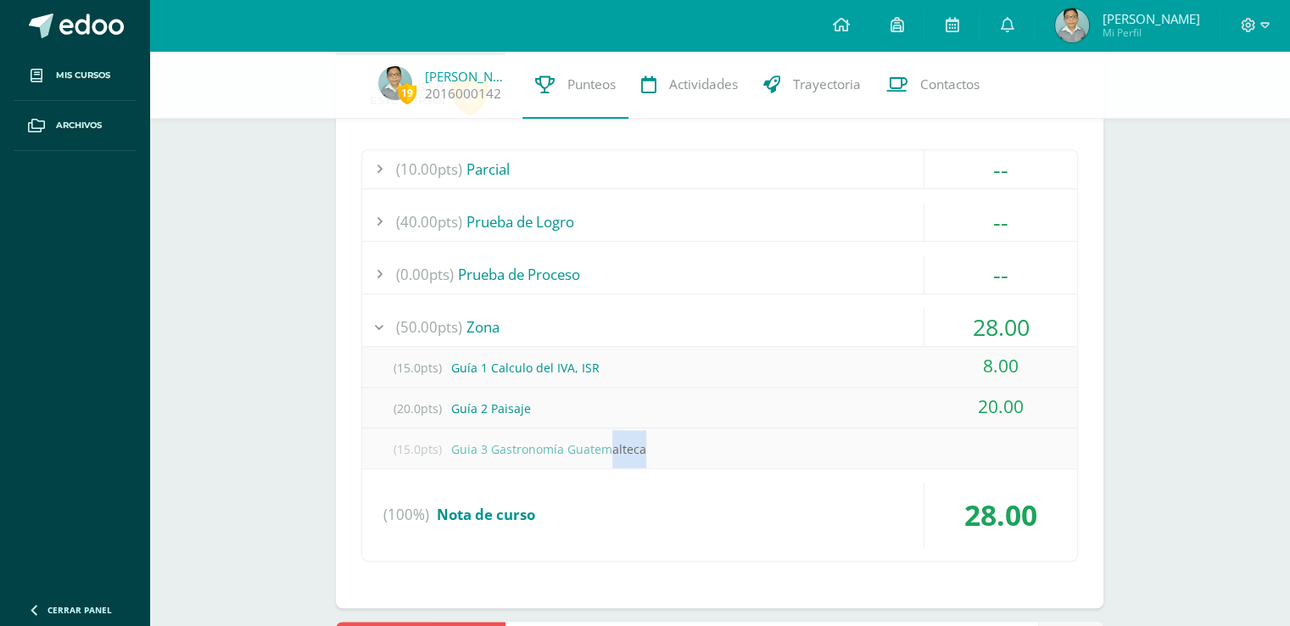
drag, startPoint x: 642, startPoint y: 442, endPoint x: 597, endPoint y: 432, distance: 46.1
click at [597, 432] on div "(15.0pts) Guia 3 Gastronomía Guatemalteca" at bounding box center [719, 449] width 715 height 38
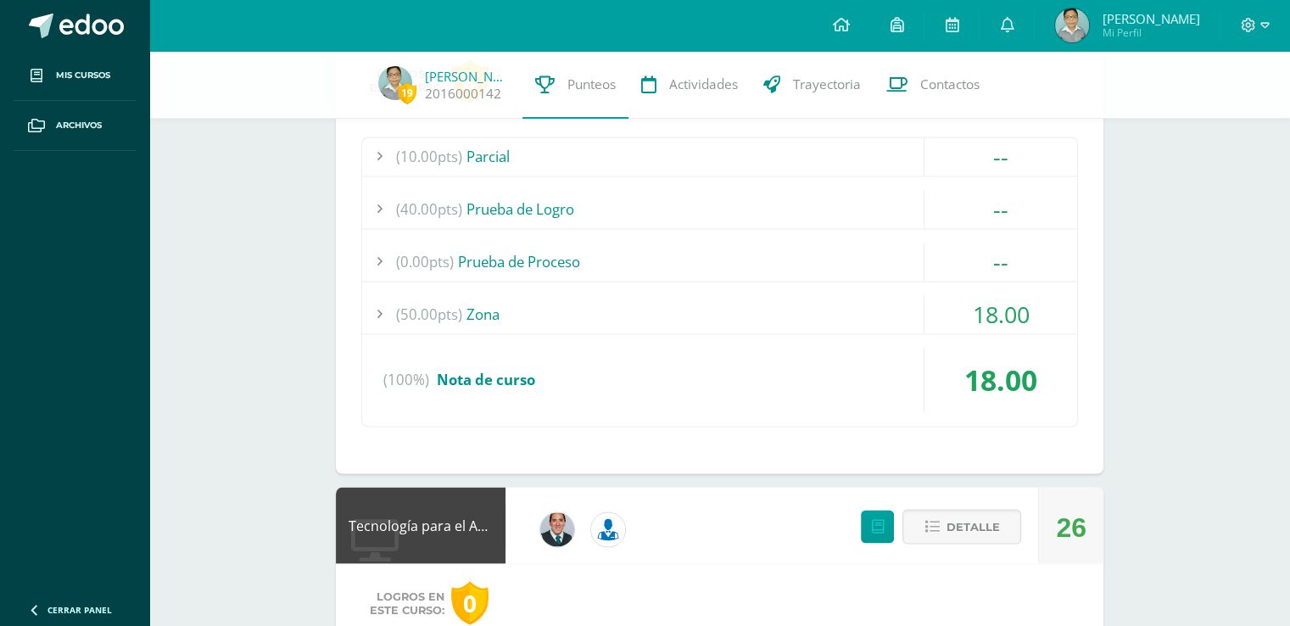
scroll to position [2826, 0]
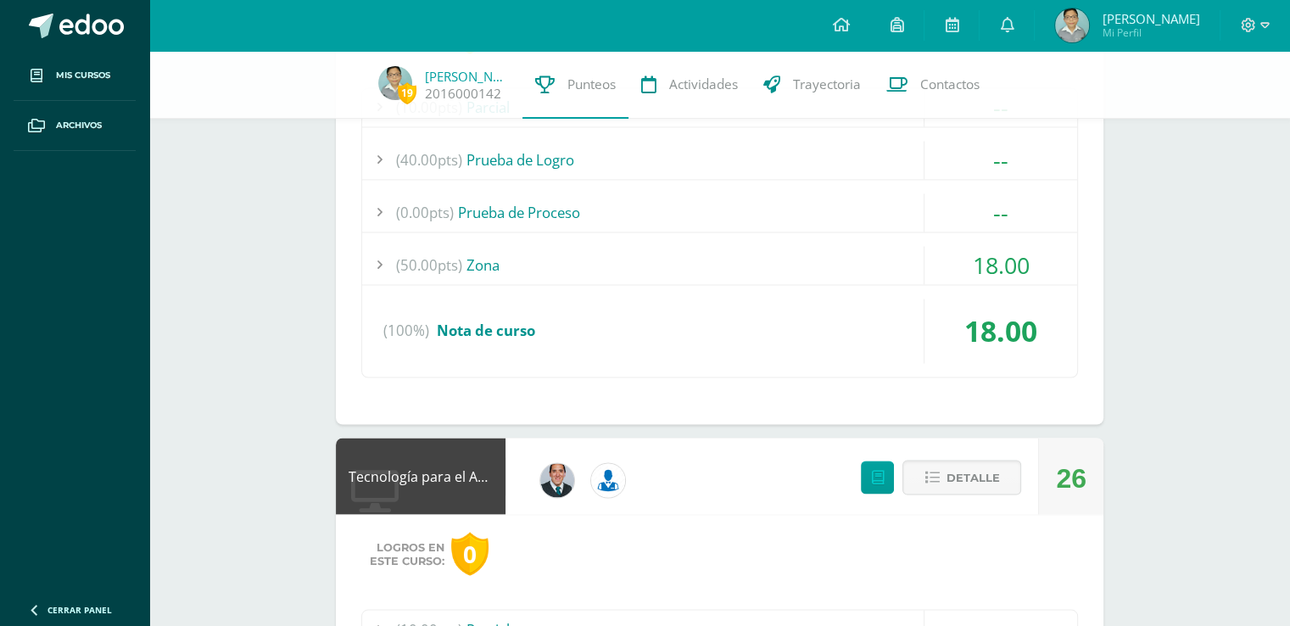
click at [680, 276] on div "(50.00pts) Zona" at bounding box center [719, 265] width 715 height 38
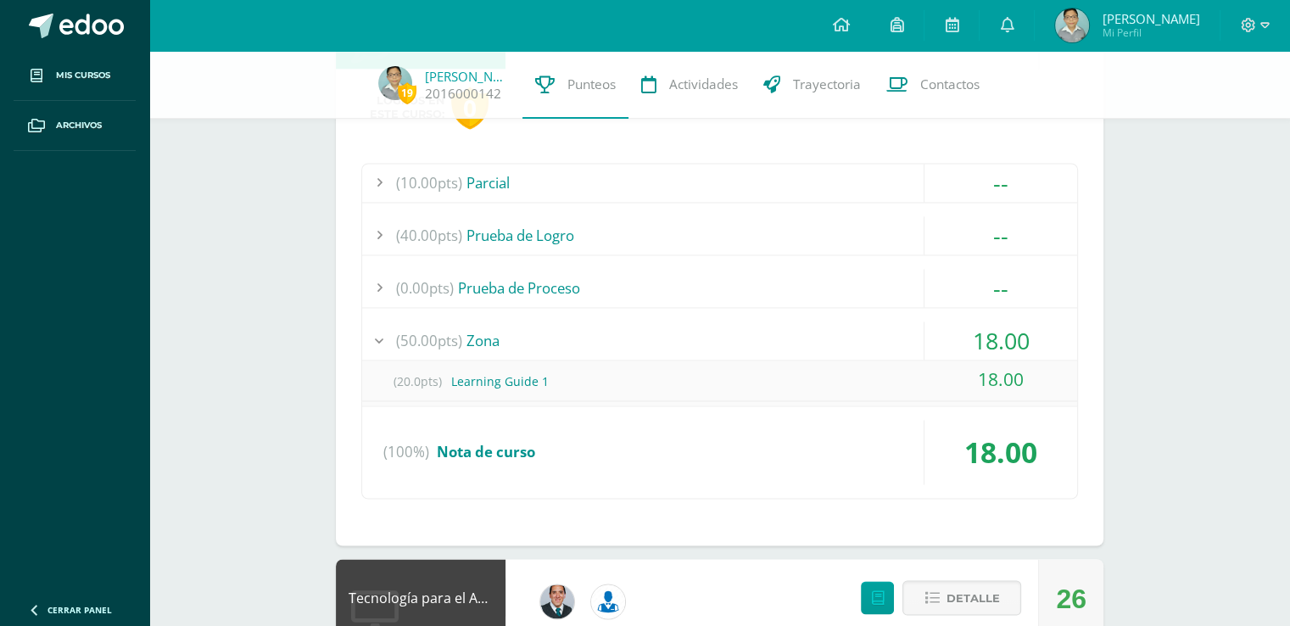
click at [696, 321] on div "(50.00pts) Zona" at bounding box center [719, 340] width 715 height 38
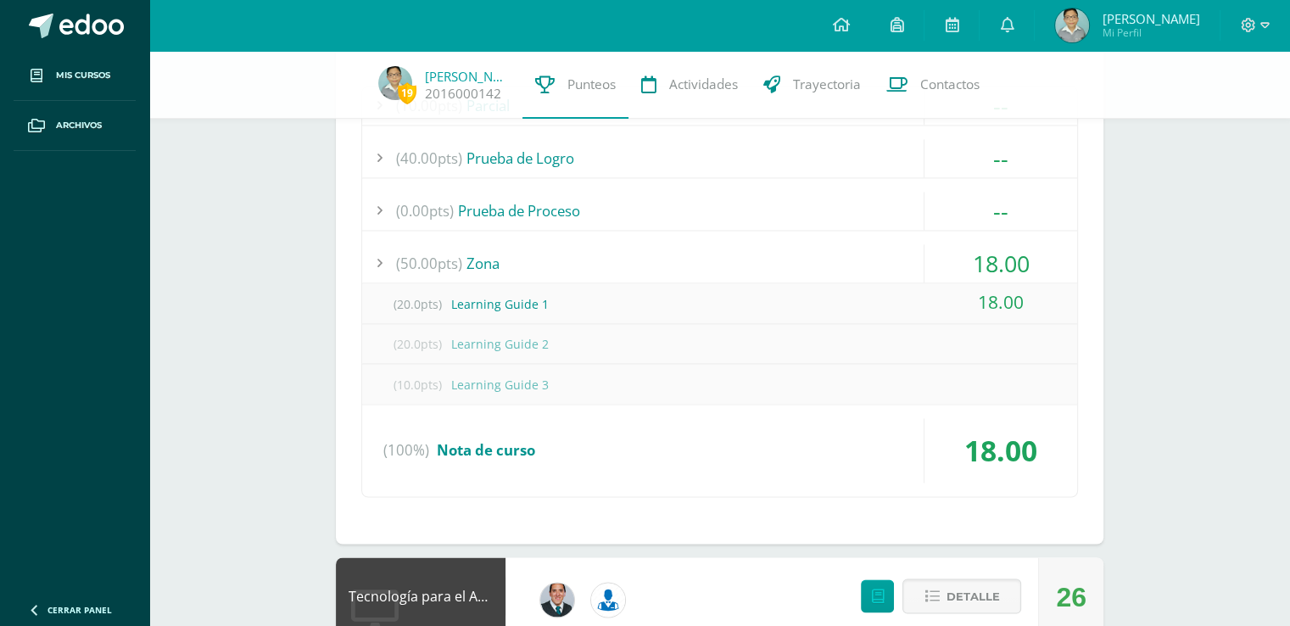
scroll to position [2706, 0]
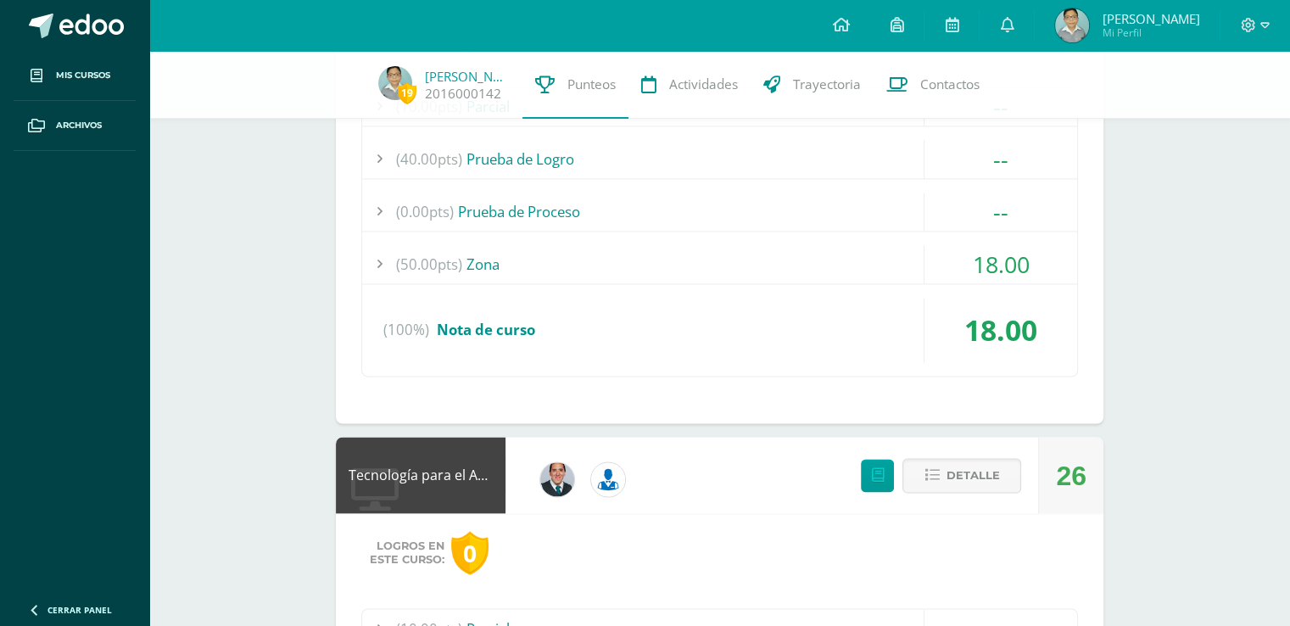
click at [696, 262] on div "(50.00pts) Zona" at bounding box center [719, 264] width 715 height 38
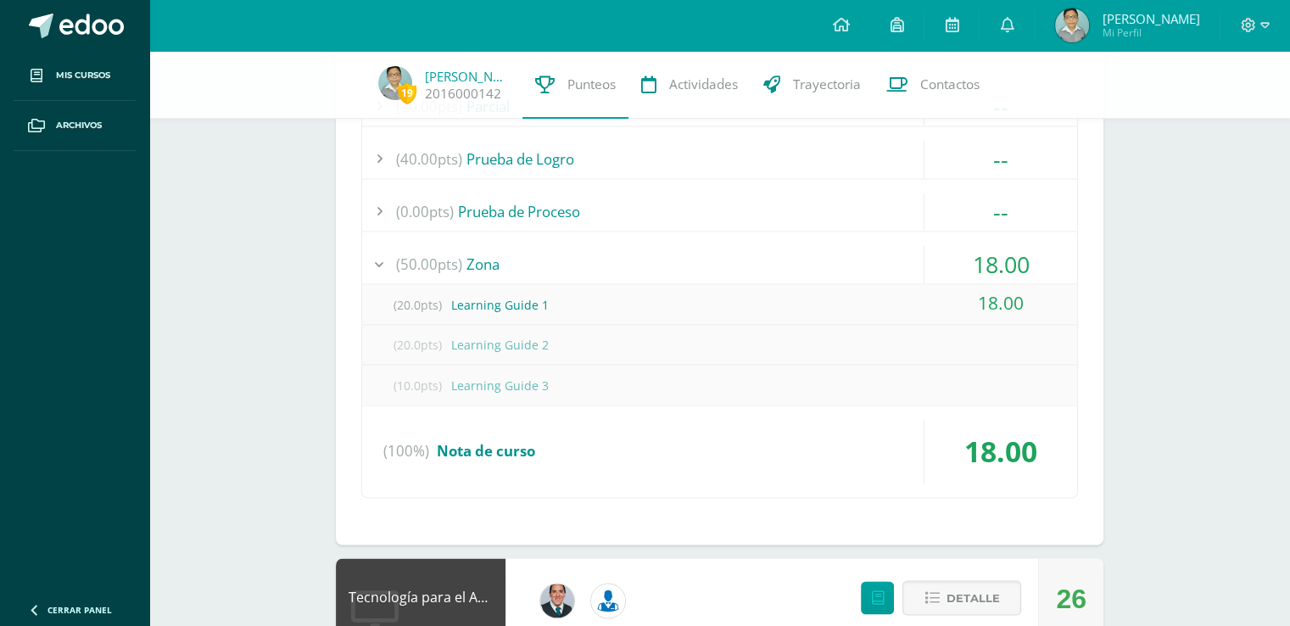
click at [691, 272] on div "(50.00pts) Zona" at bounding box center [719, 264] width 715 height 38
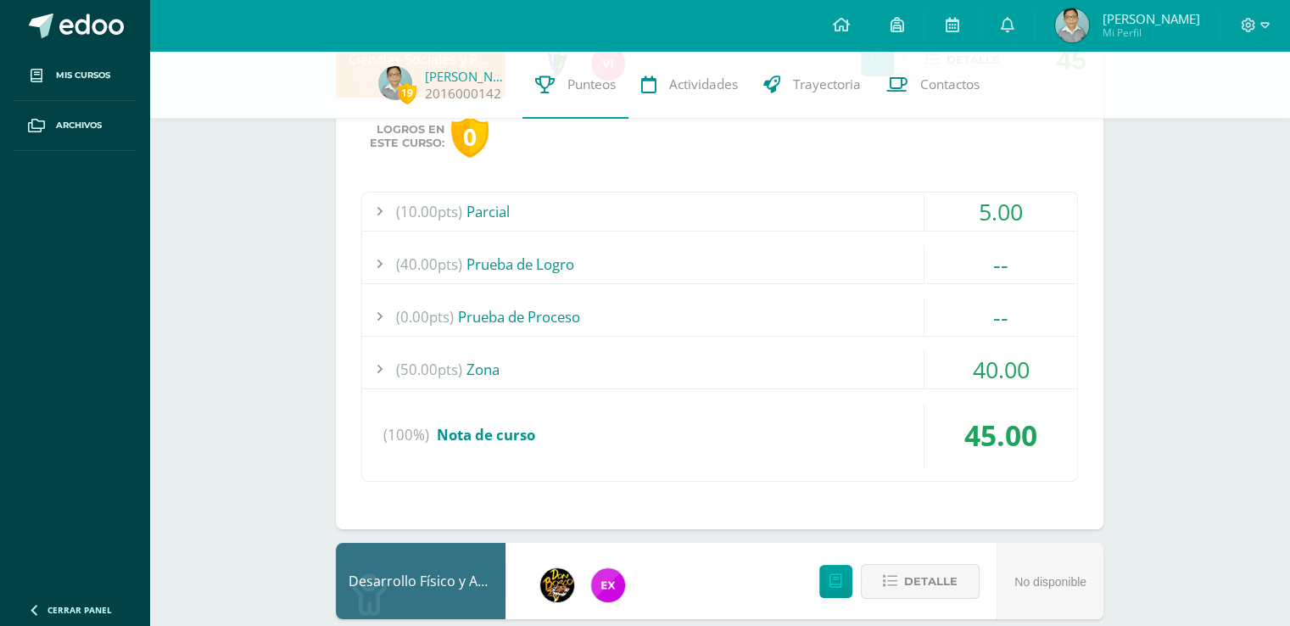
scroll to position [6351, 0]
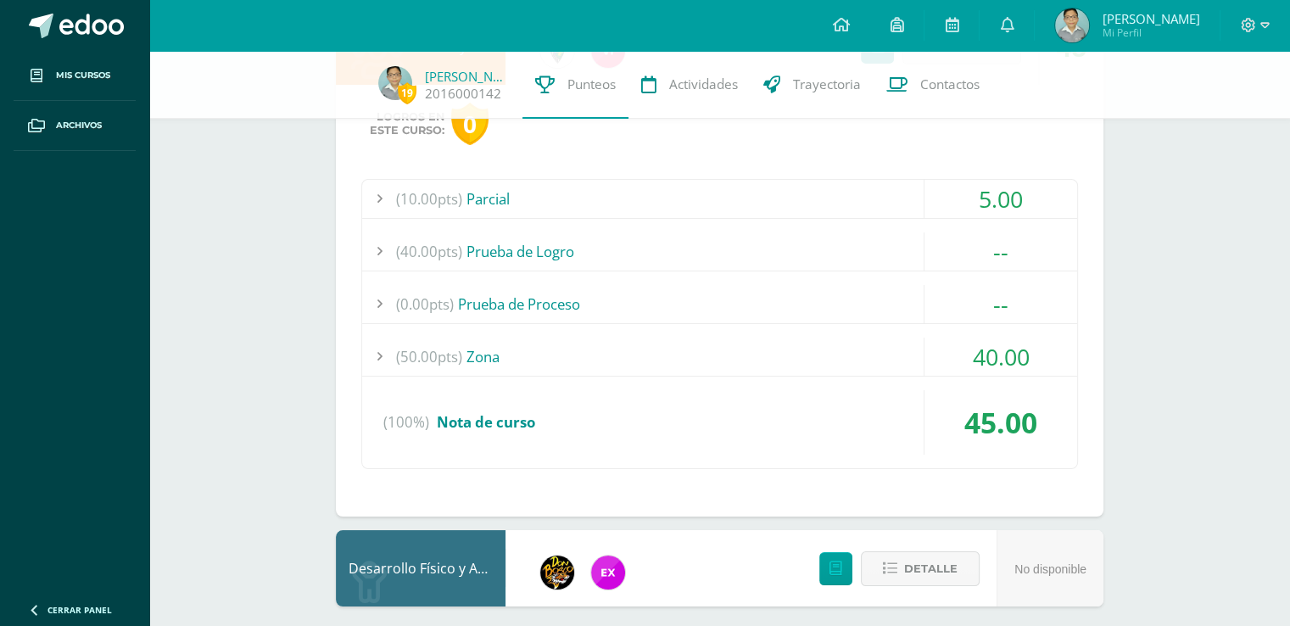
click at [638, 339] on div "(50.00pts) Zona" at bounding box center [719, 356] width 715 height 38
